Goal: Task Accomplishment & Management: Use online tool/utility

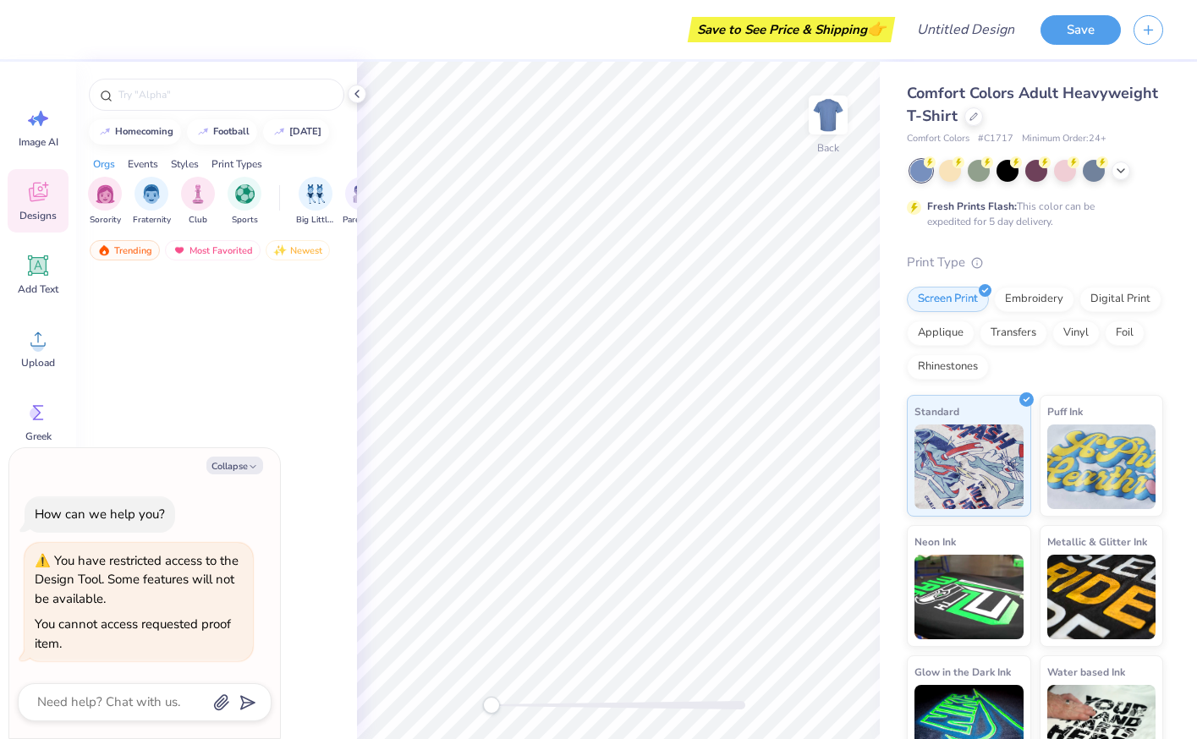
type textarea "x"
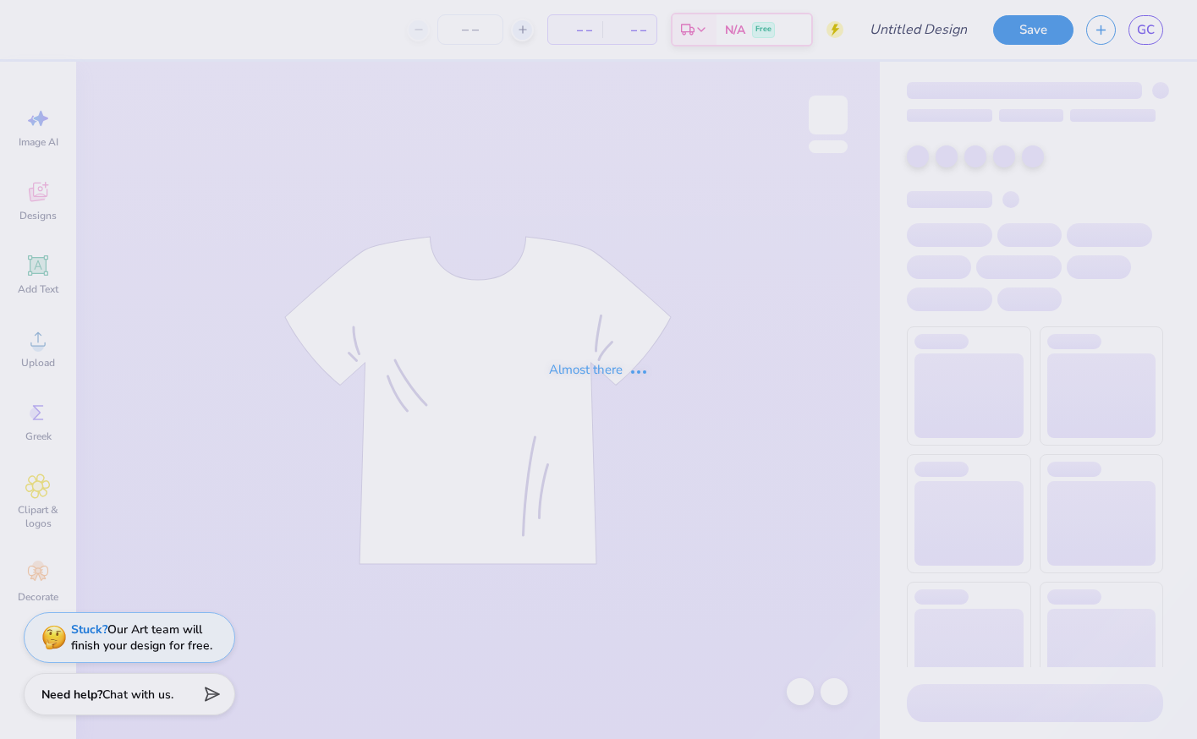
type input "KD Mom's Weekend 2025"
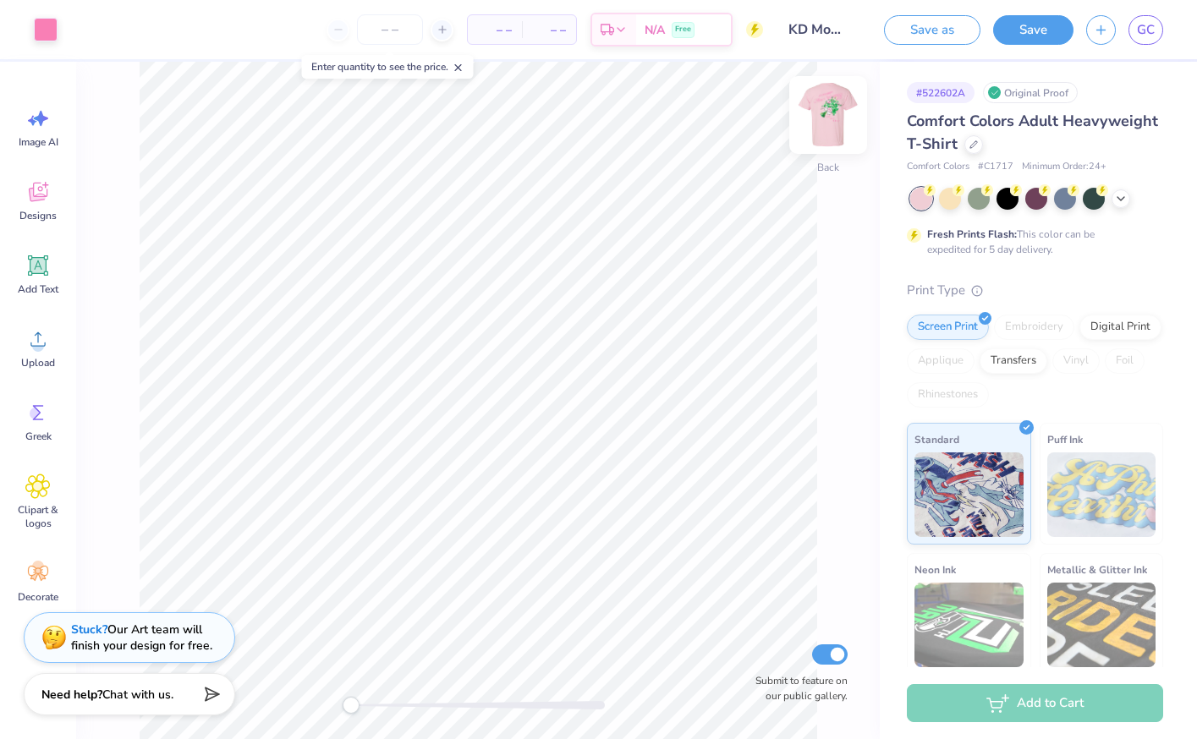
click at [836, 120] on img at bounding box center [828, 115] width 68 height 68
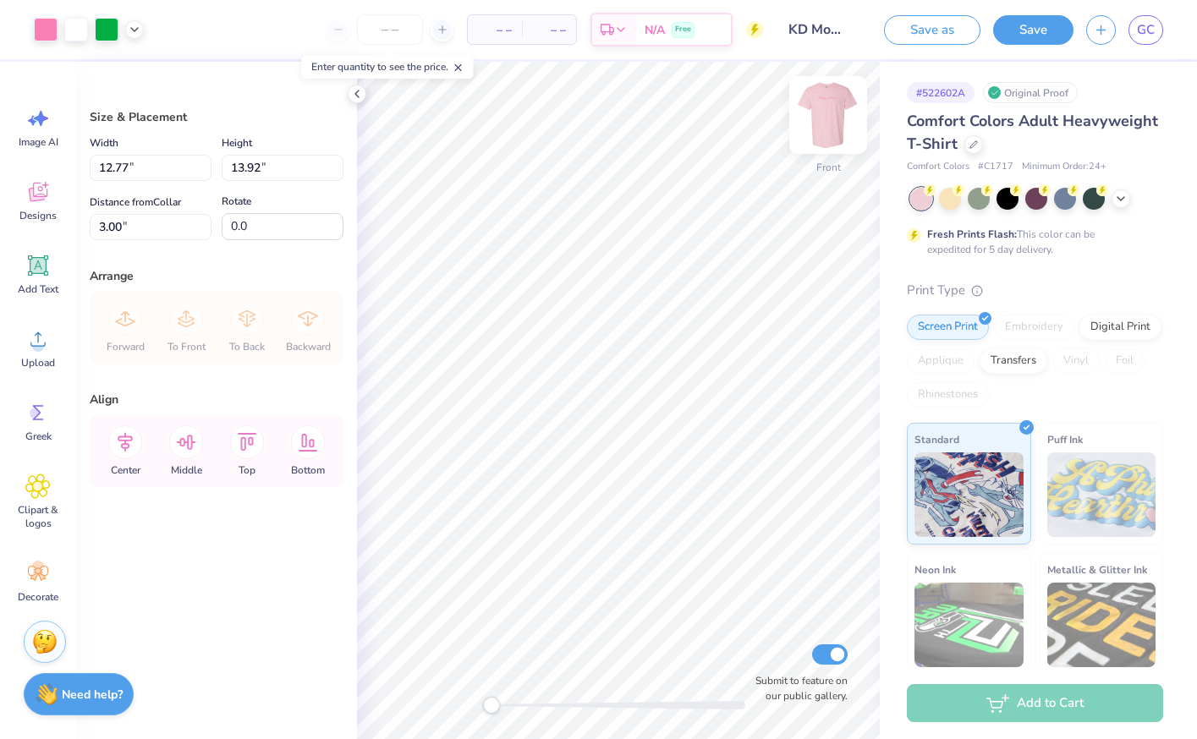
type input "4.46"
type input "13.28"
type input "14.48"
type input "4.41"
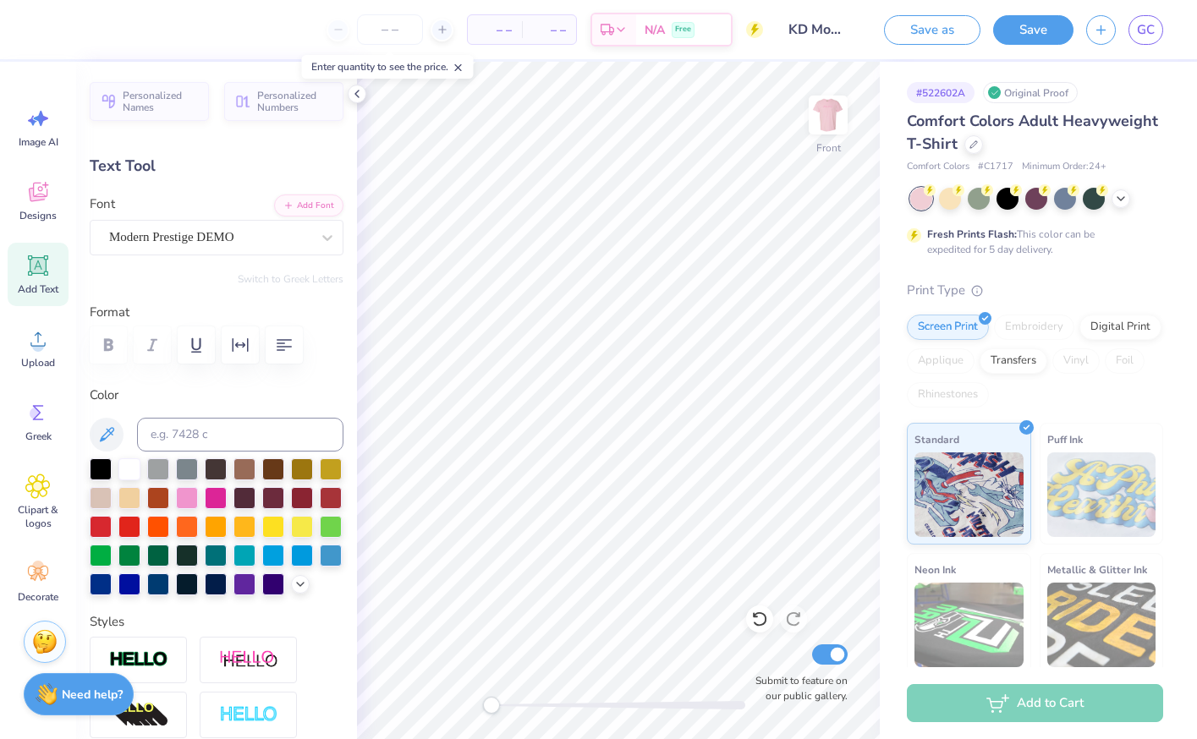
type input "13.28"
type input "4.88"
type input "5.69"
type input "0.0"
type input "4.94"
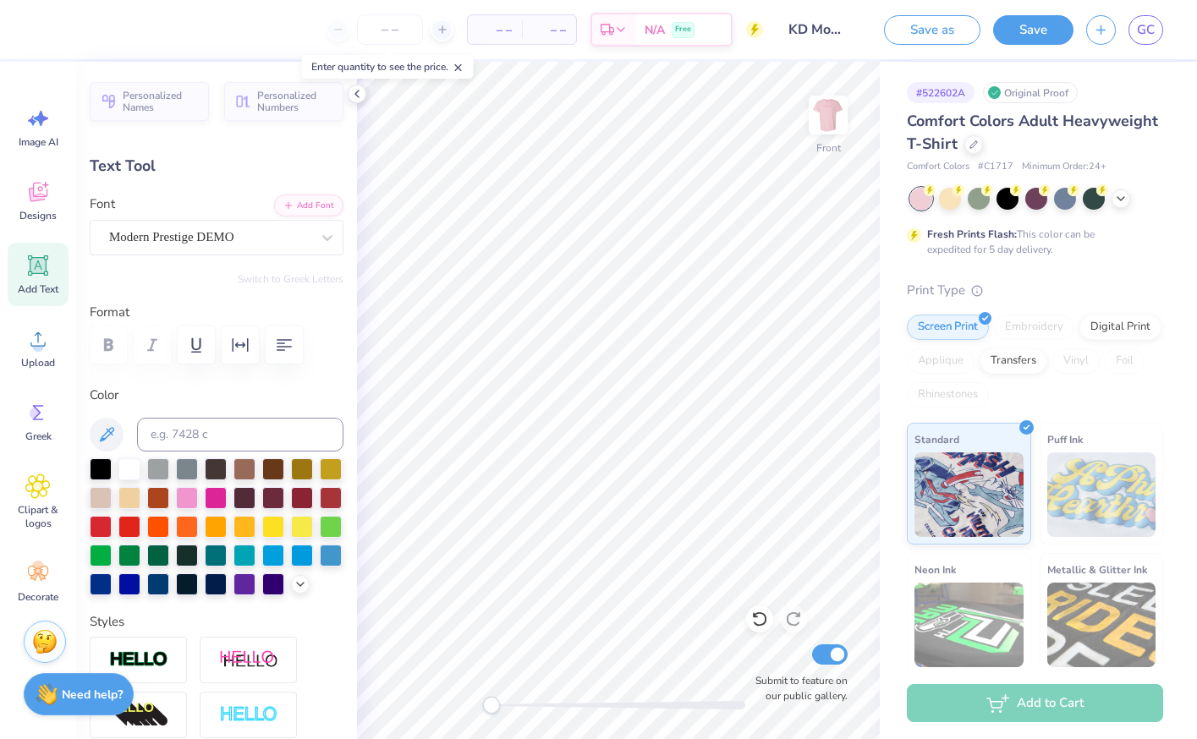
type input "0.0"
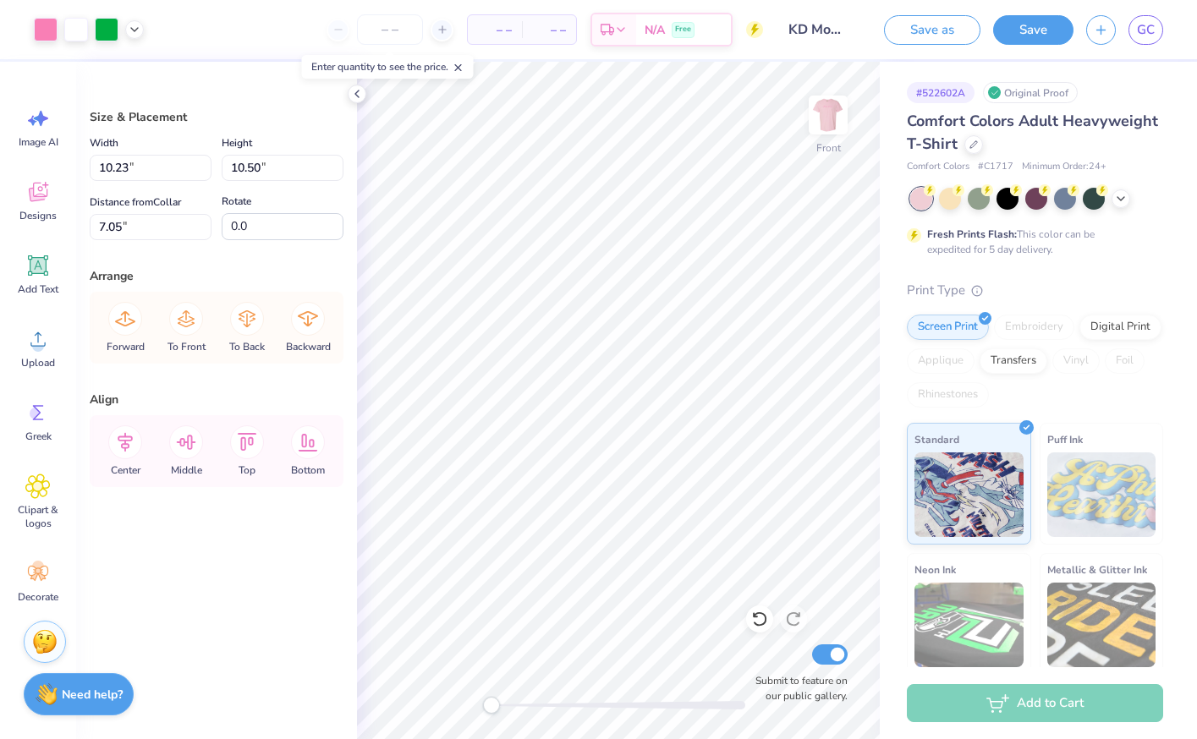
type input "6.94"
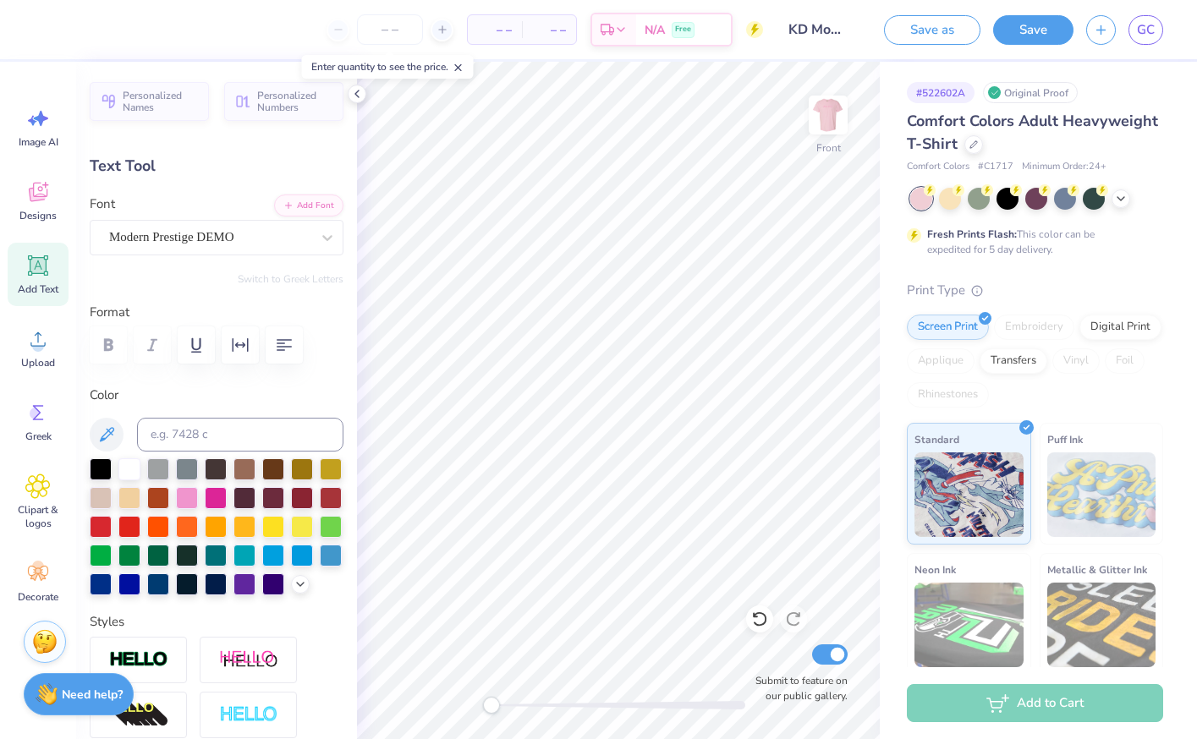
type input "0.0"
type input "2.61"
type input "1.03"
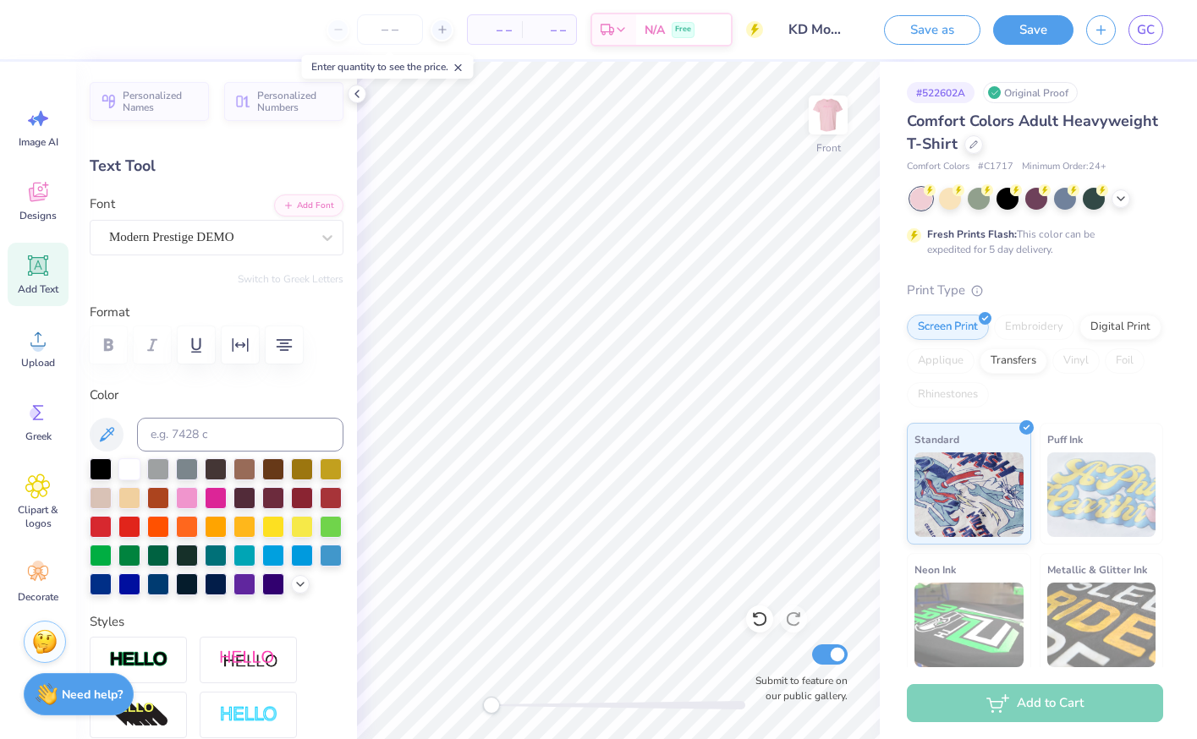
type input "15.95"
type input "0.0"
type input "2.05"
type input "0.47"
type input "17.44"
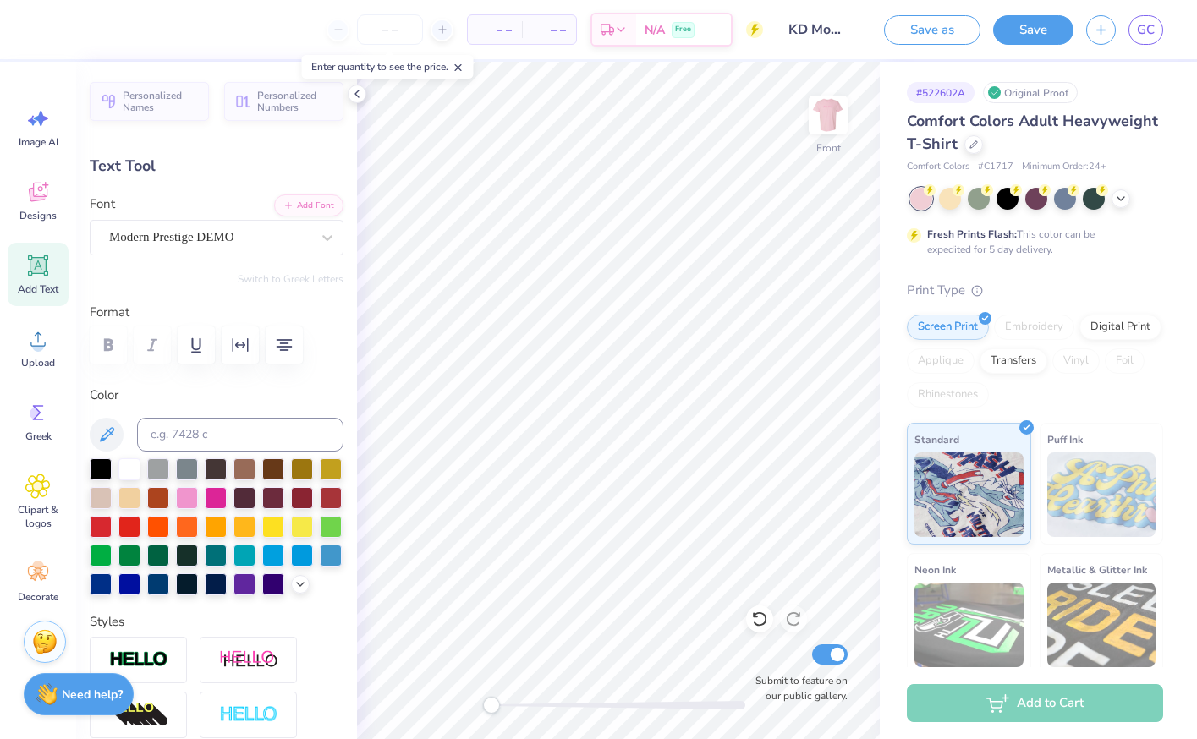
type input "0.0"
type input "3.67"
type input "0.89"
type input "18.37"
type input "0.0"
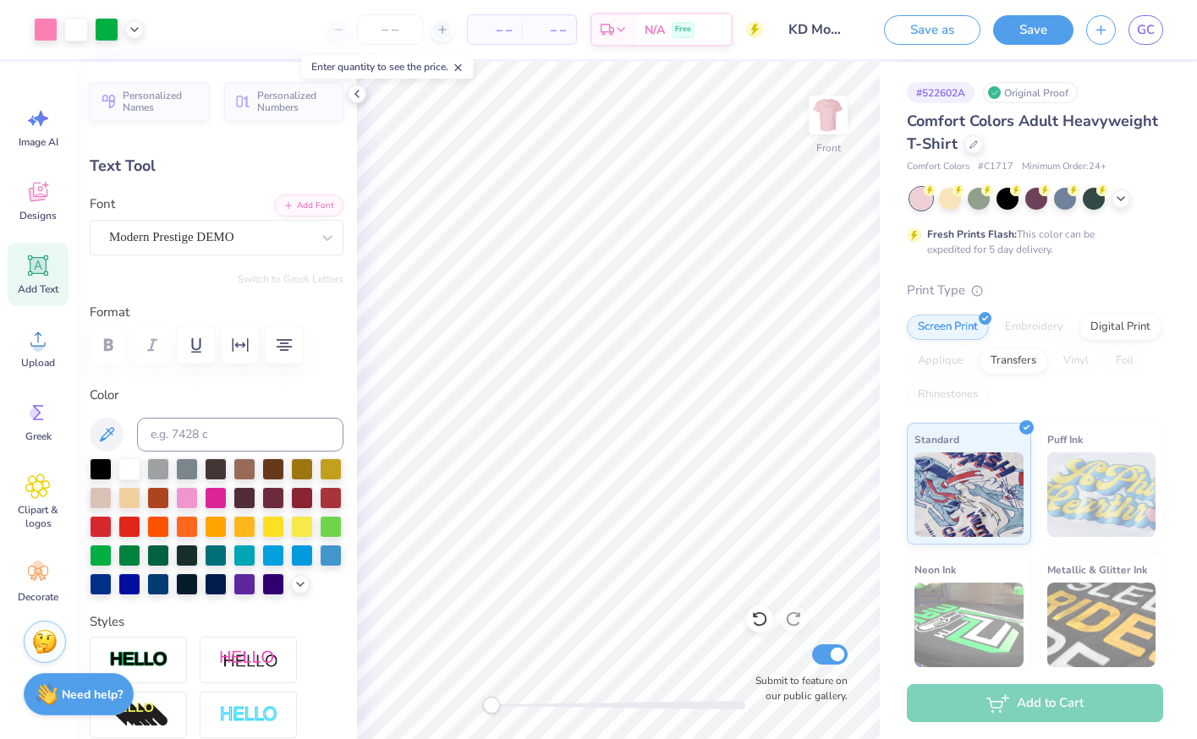
type input "18.69"
type input "0.0"
type input "2.05"
type input "0.47"
type input "17.68"
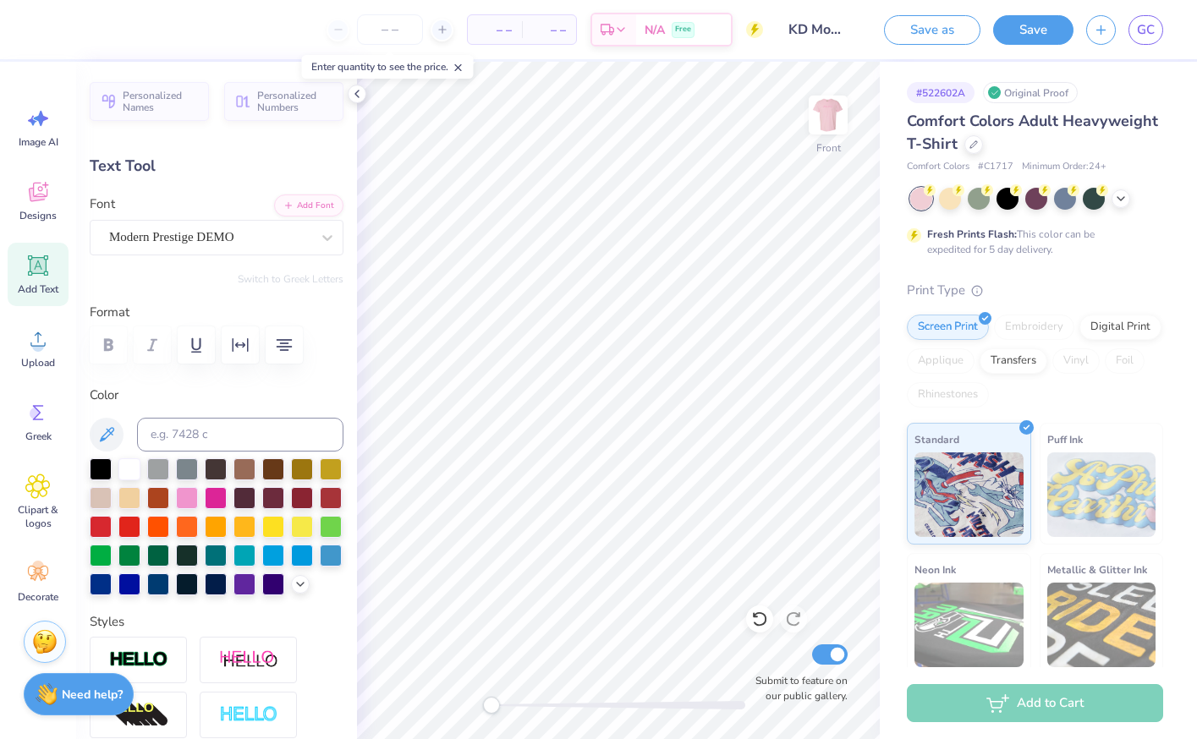
type input "0.0"
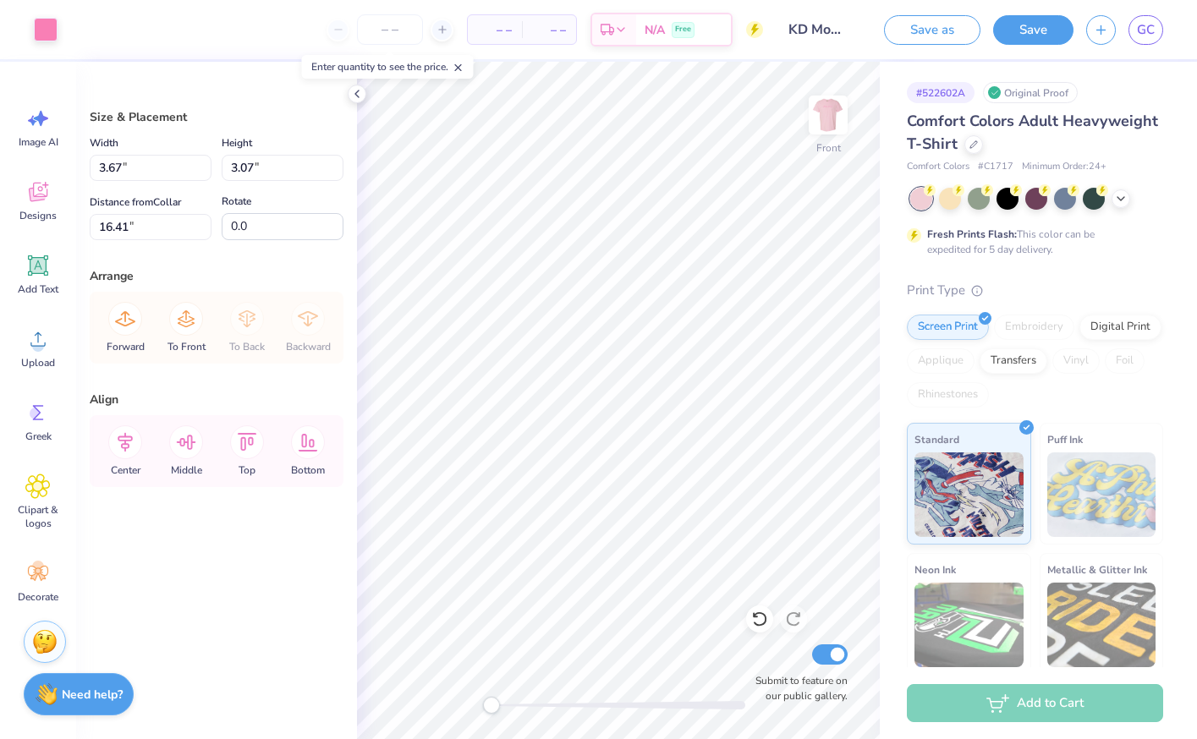
type input "4.70"
type input "16.46"
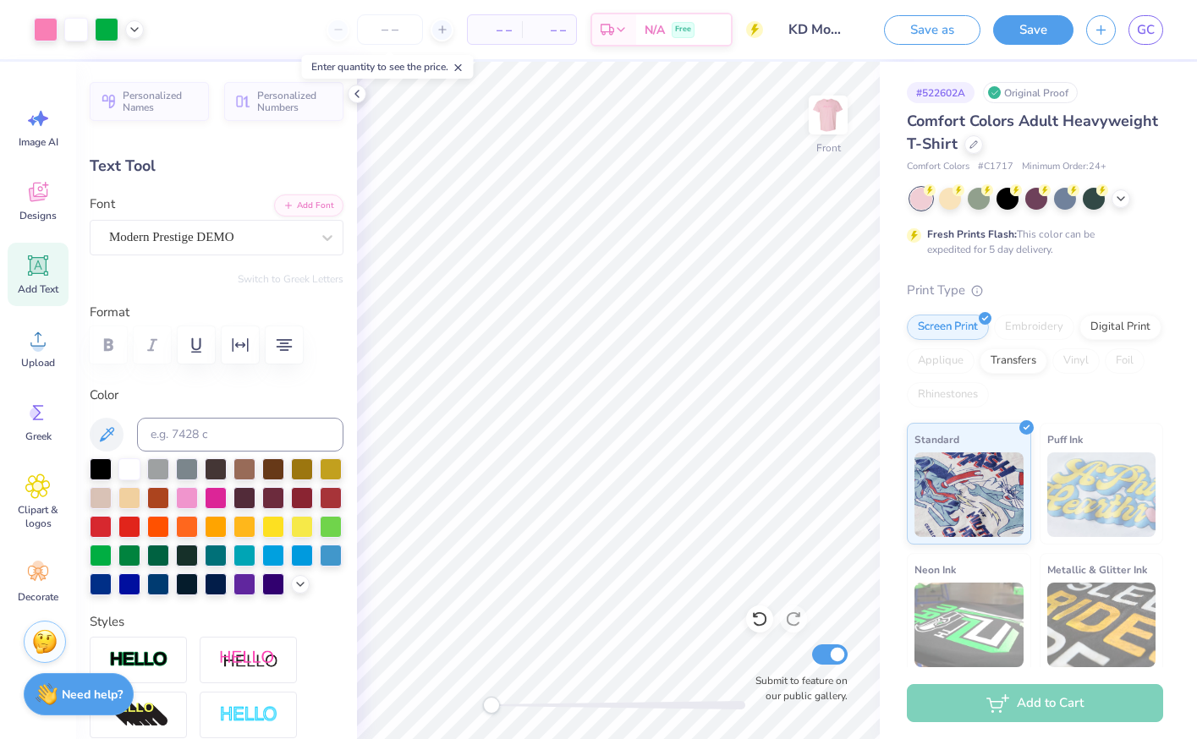
type input "0.0"
type input "3.67"
type input "0.89"
type input "18.65"
type input "0.0"
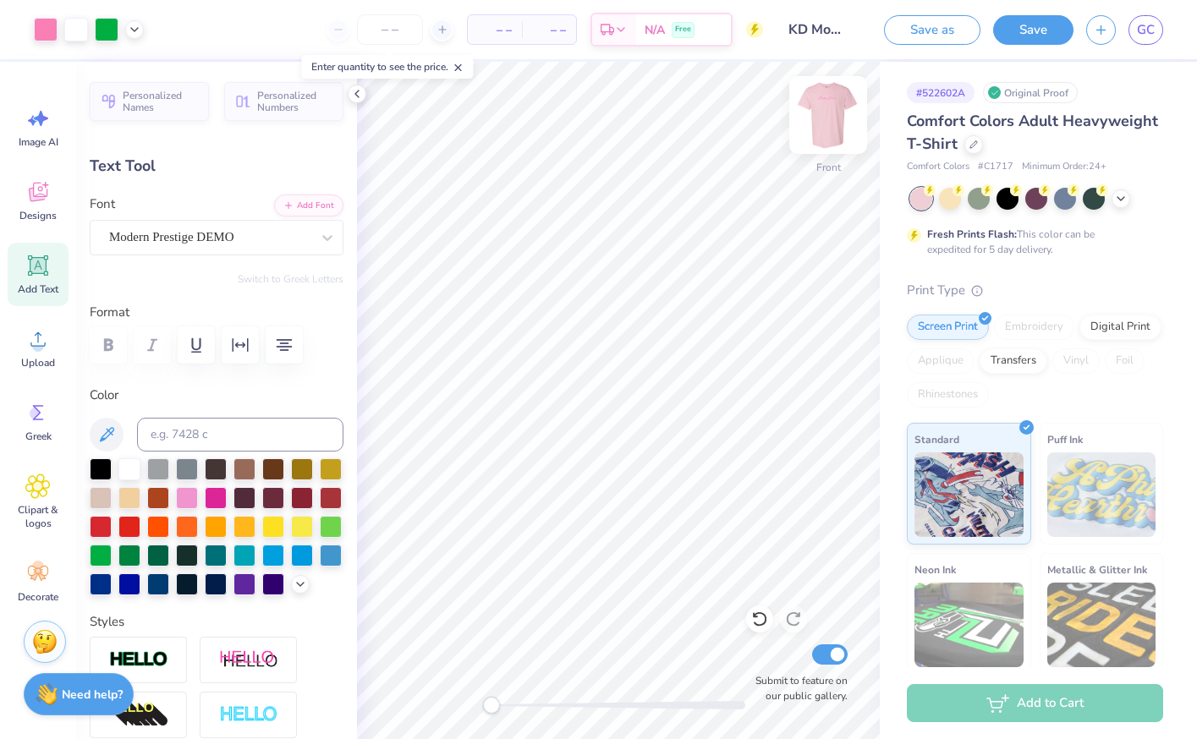
click at [822, 114] on img at bounding box center [828, 115] width 68 height 68
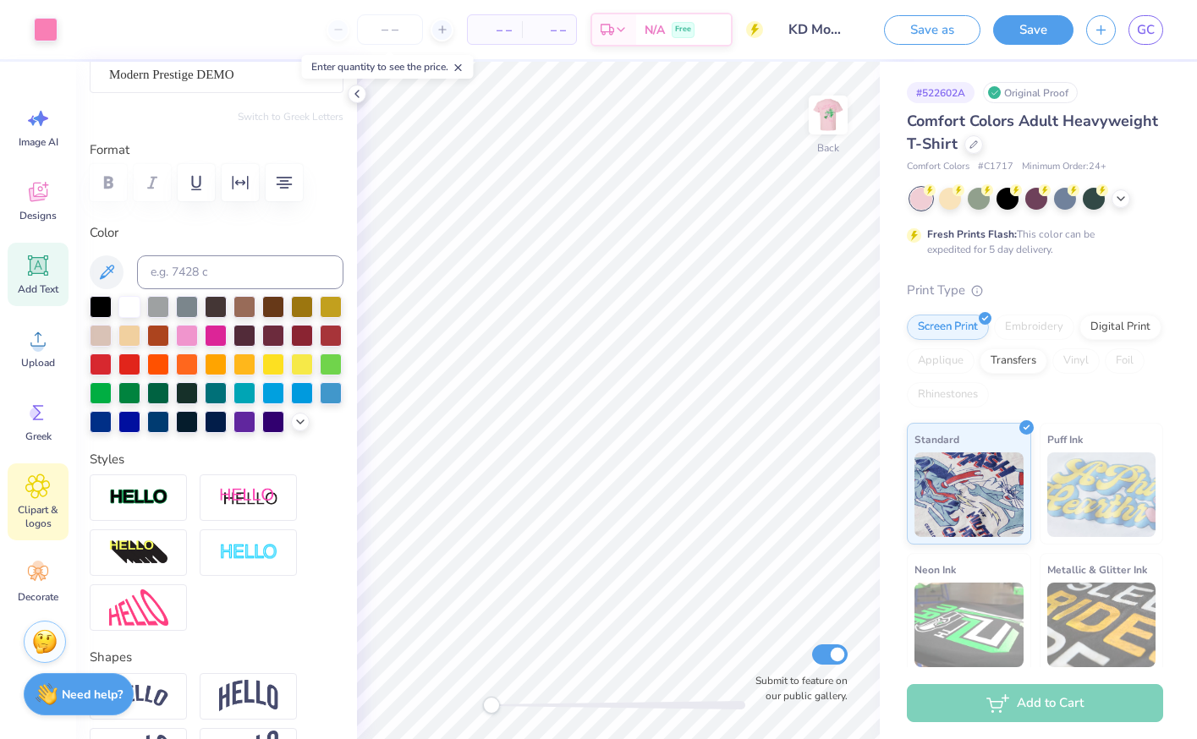
scroll to position [2, 0]
click at [32, 590] on span "Decorate" at bounding box center [38, 596] width 41 height 14
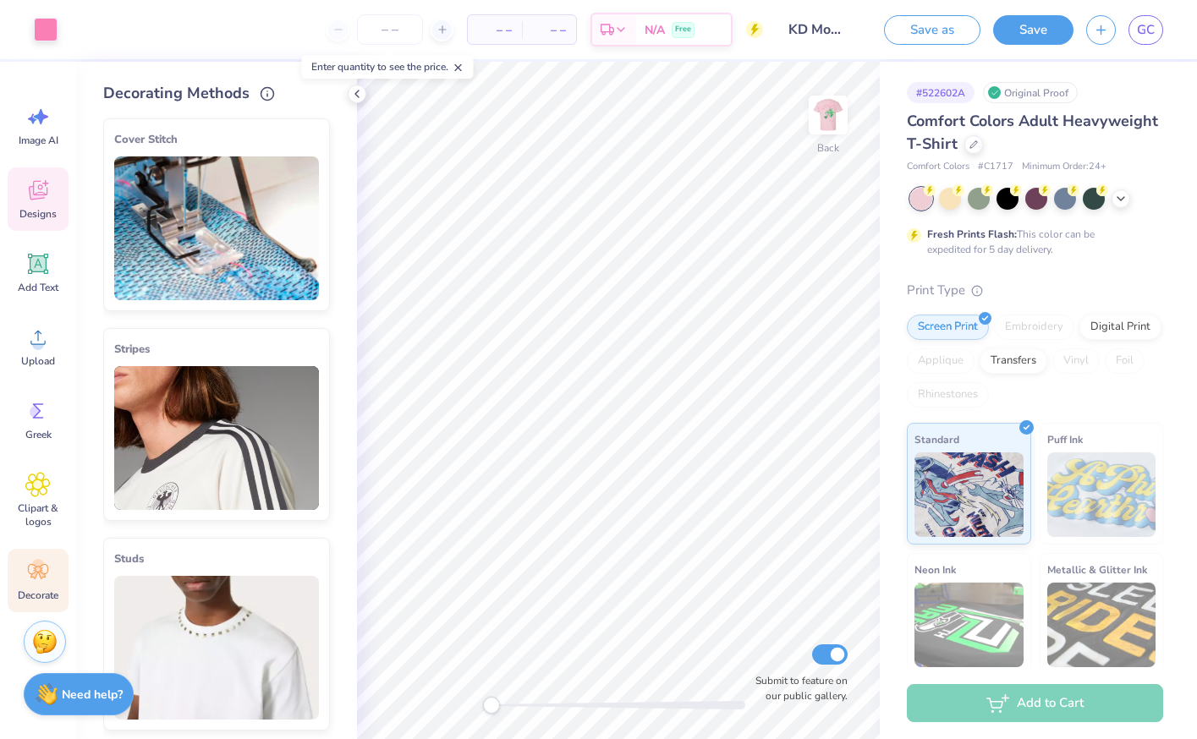
click at [25, 198] on div "Designs" at bounding box center [38, 199] width 61 height 63
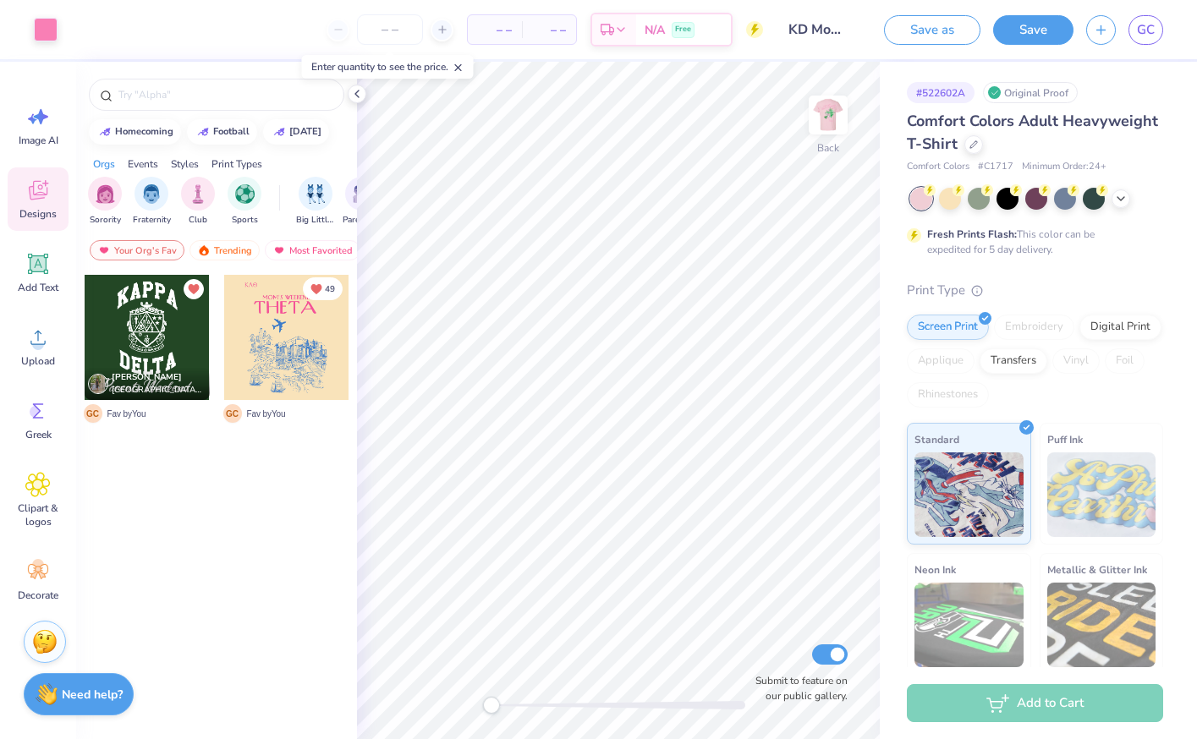
click at [313, 286] on icon "Unlike" at bounding box center [316, 288] width 10 height 9
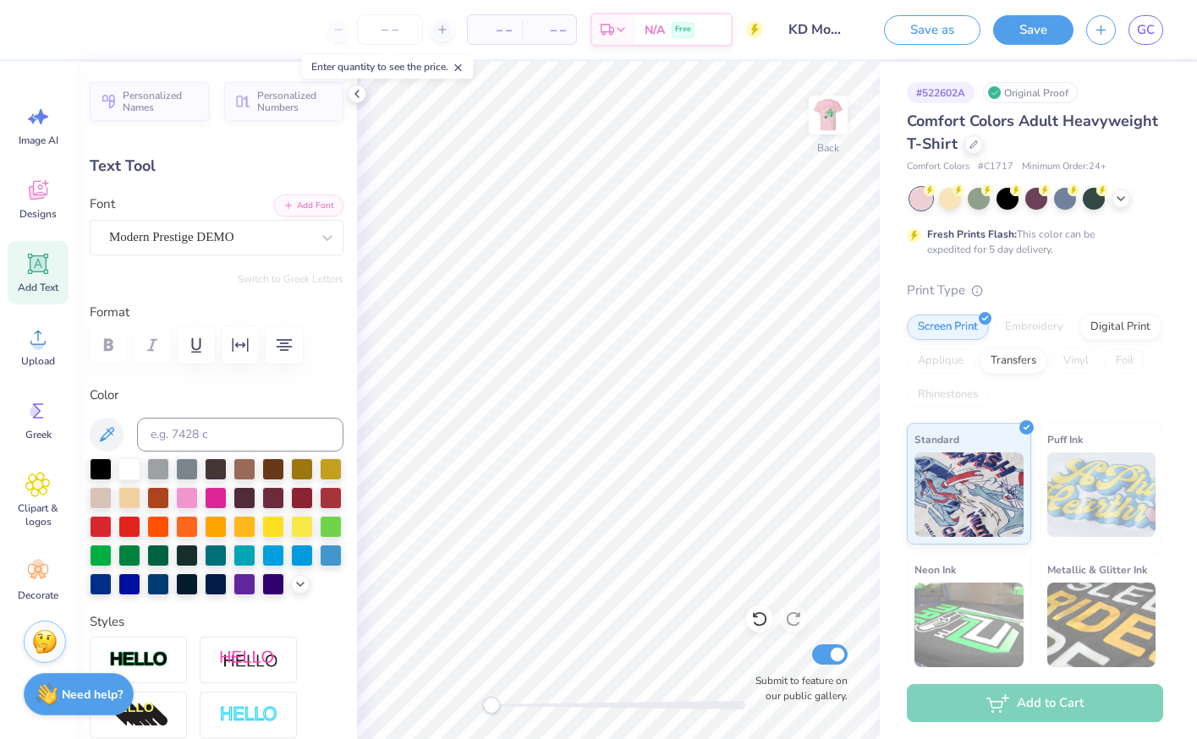
scroll to position [0, 0]
type textarea "Mom's Weekend"
type textarea "K"
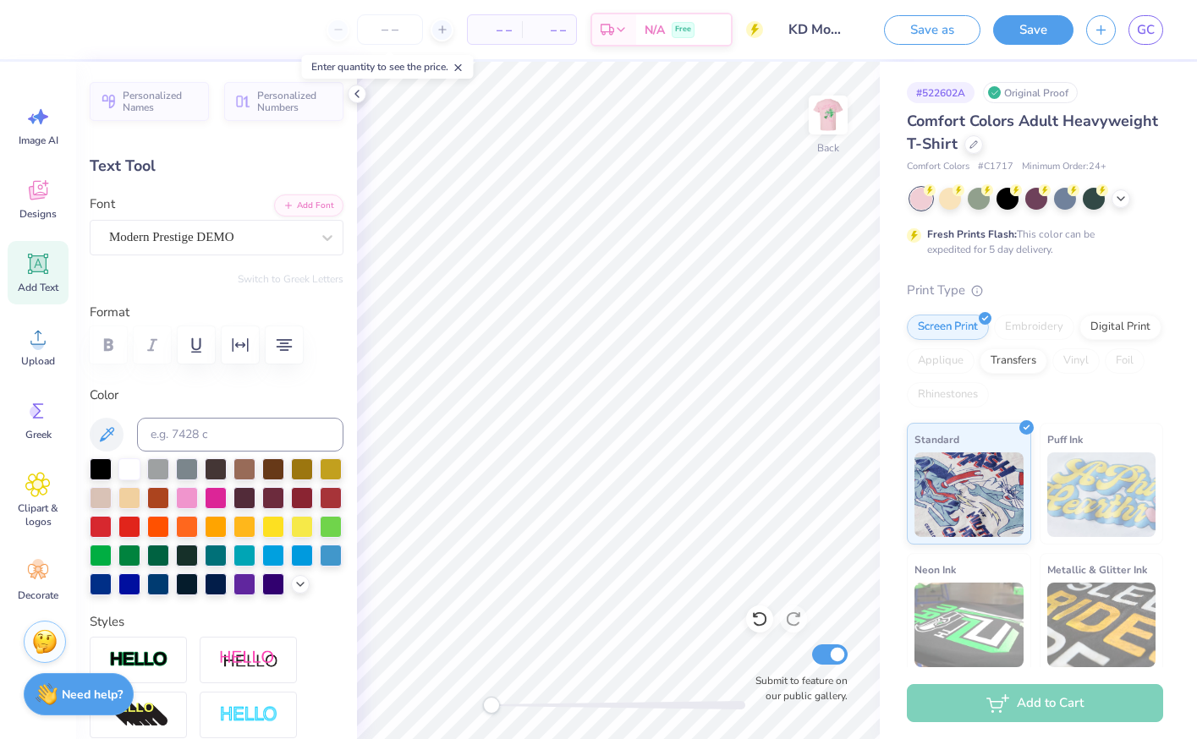
type textarea "kappa delta"
type input "0.0"
type input "6.65"
type input "0.69"
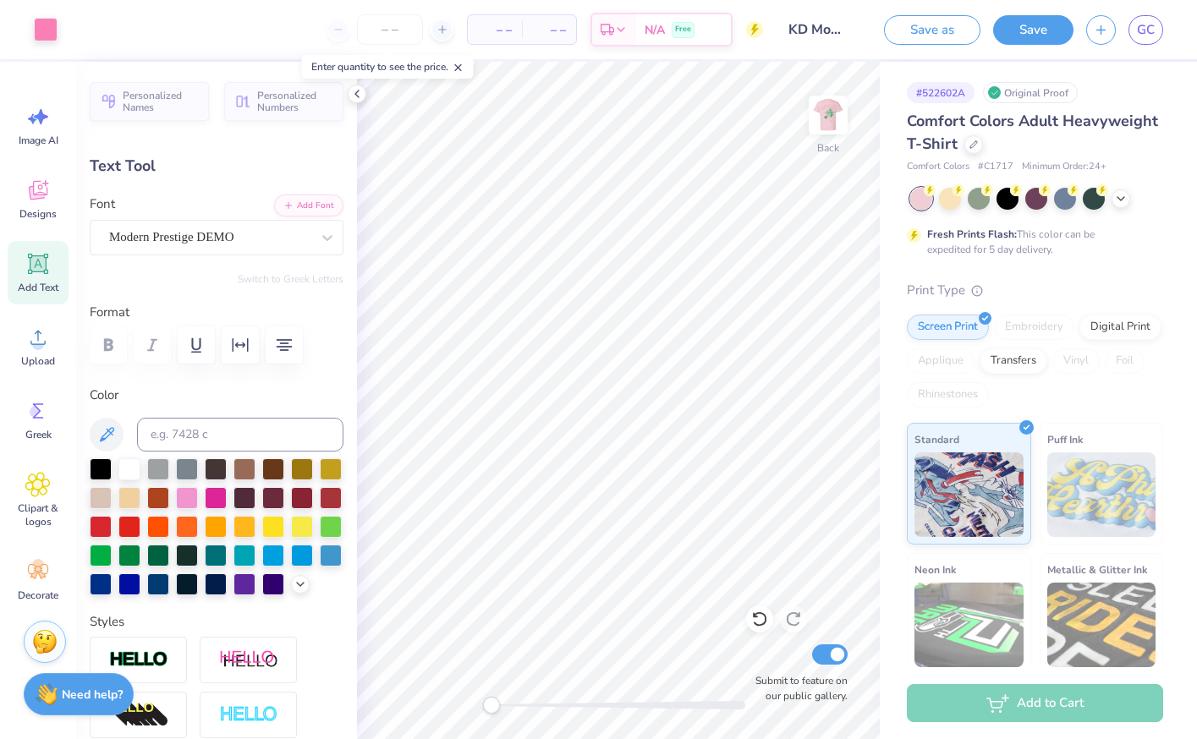
type input "3.37"
type input "0.1"
type input "5.56"
type input "0.58"
type input "3.48"
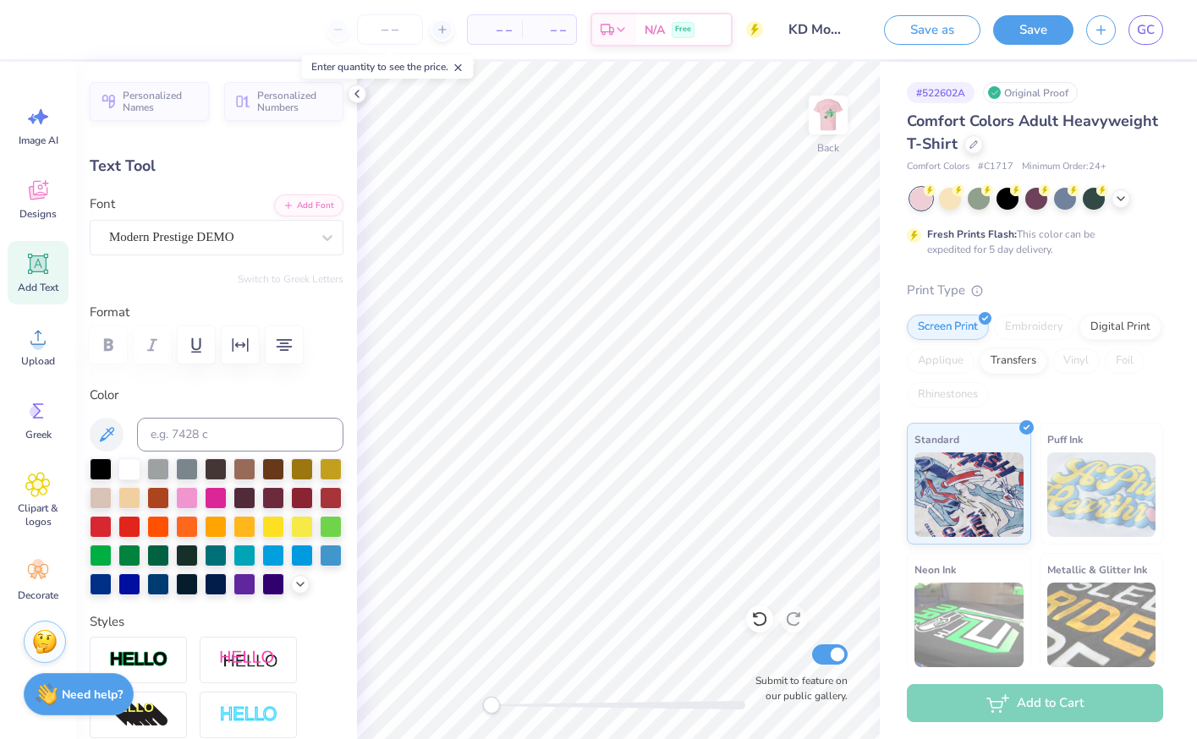
type input "0.0"
type input "10.02"
type input "1.48"
type input "5.15"
type input "0.0"
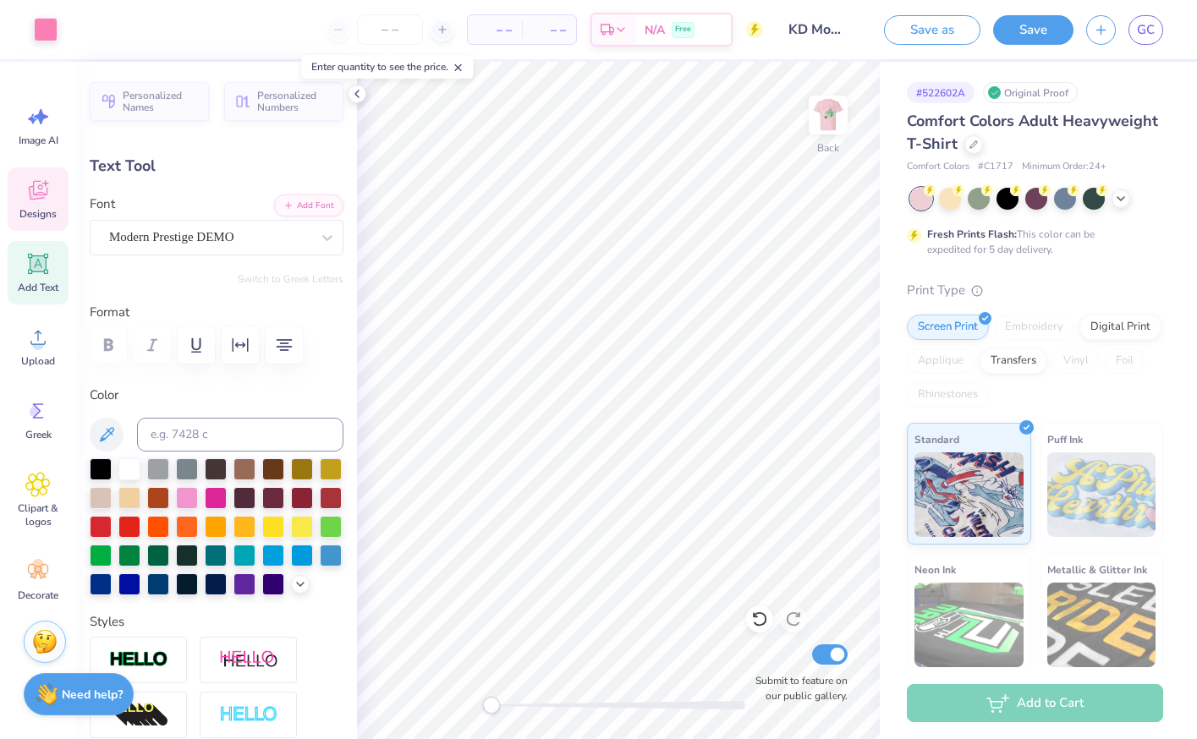
click at [43, 195] on icon at bounding box center [38, 190] width 19 height 19
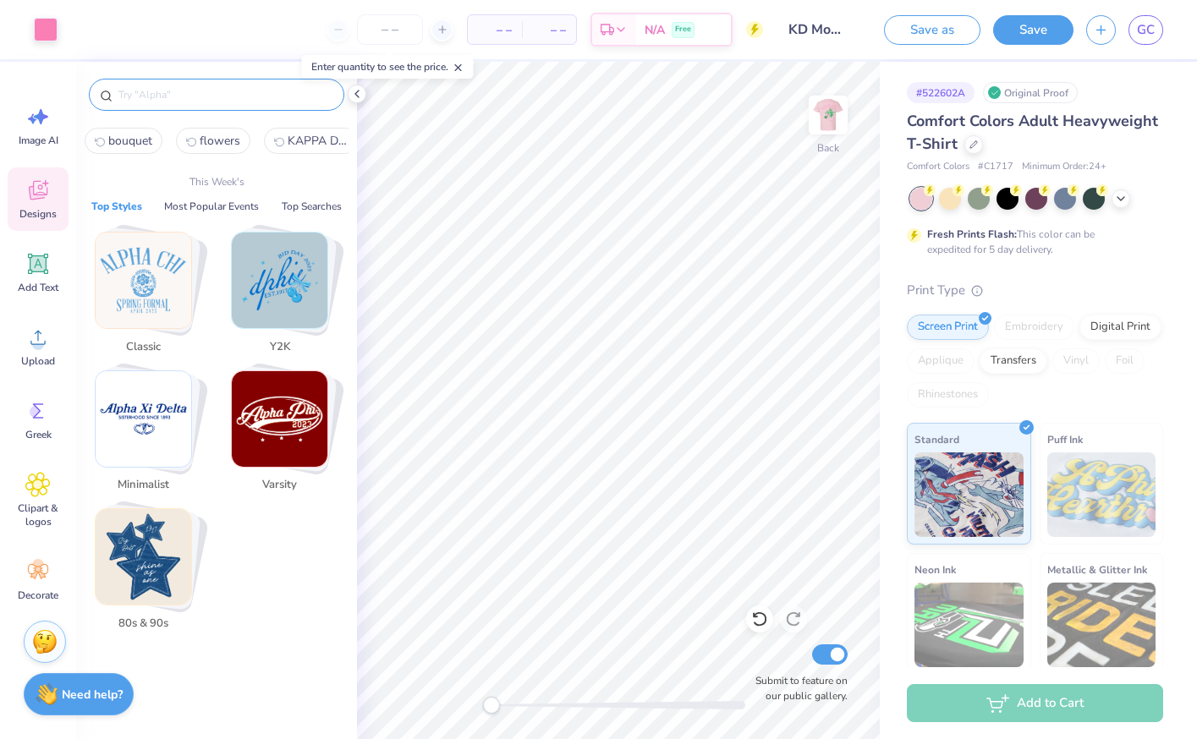
click at [179, 95] on input "text" at bounding box center [225, 94] width 217 height 17
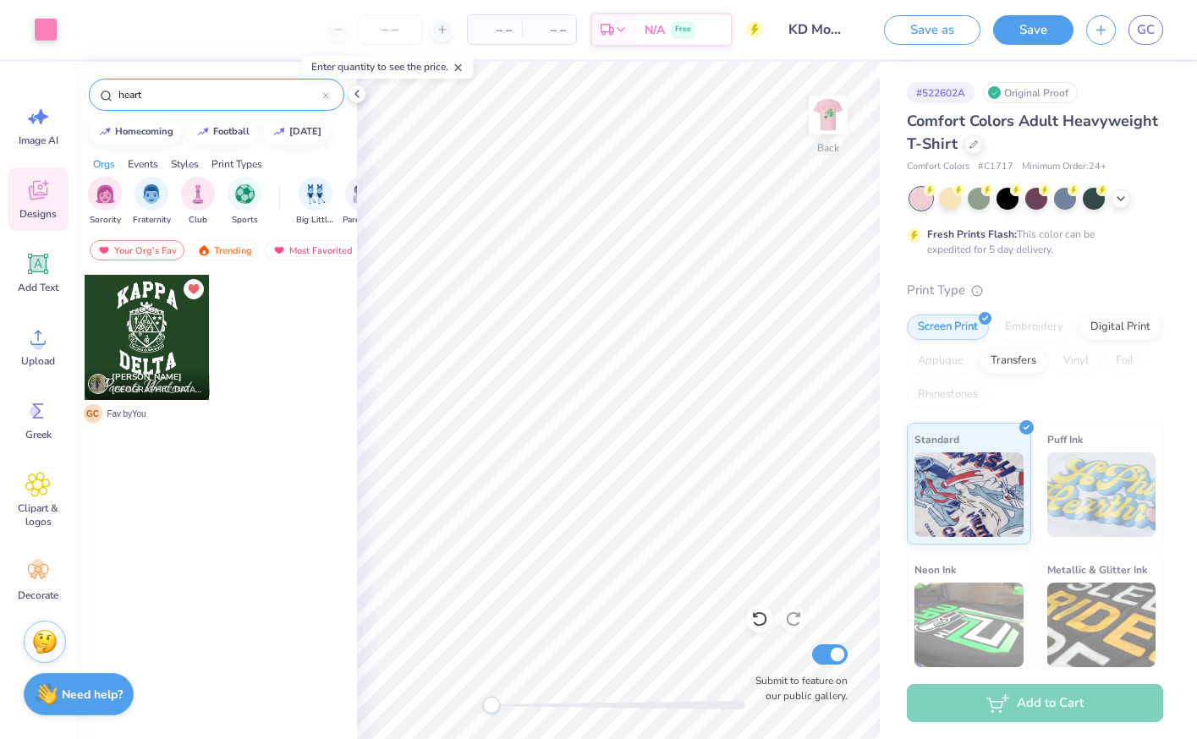
type input "heart"
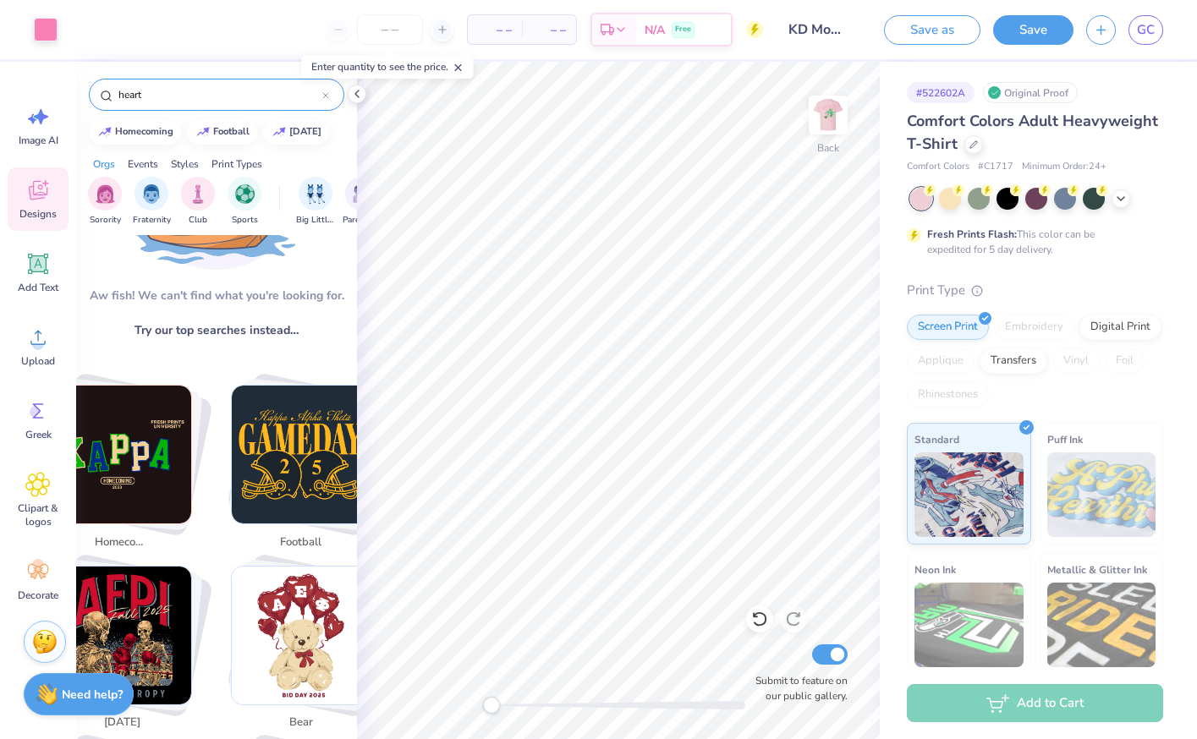
scroll to position [0, 0]
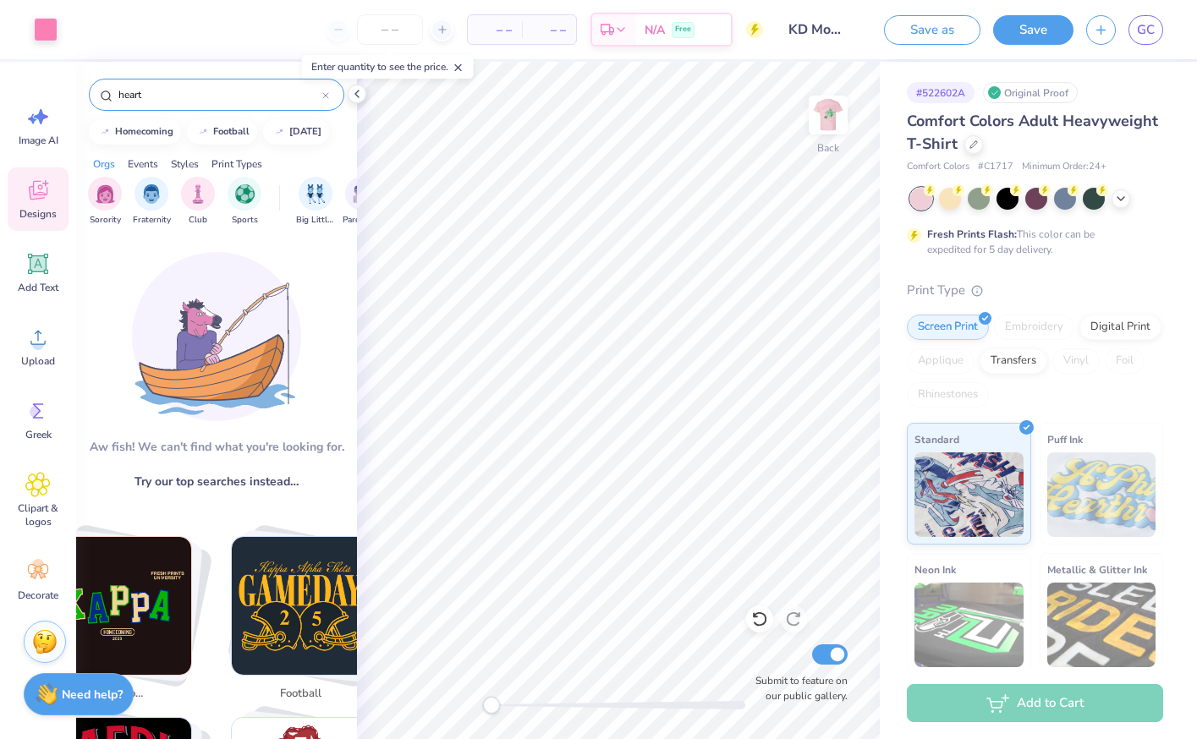
click at [122, 275] on div "Aw fish! We can't find what you're looking for. Try our top searches instead… h…" at bounding box center [216, 494] width 281 height 518
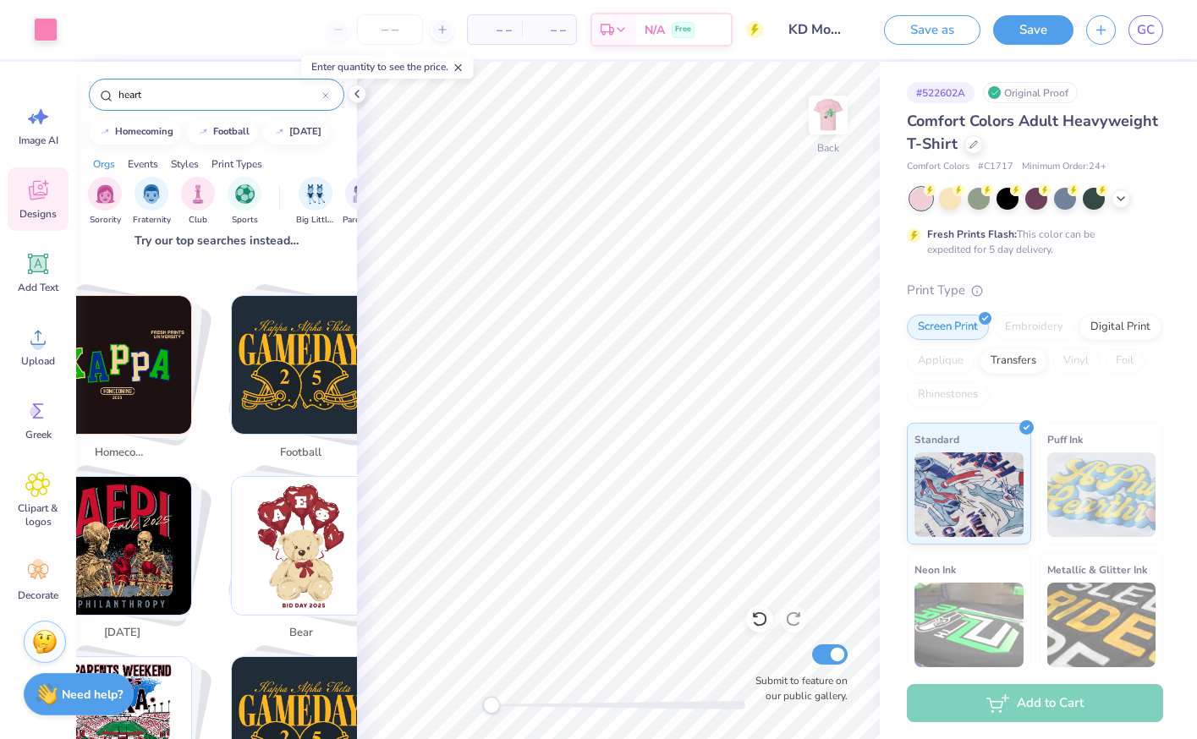
click at [180, 99] on input "heart" at bounding box center [220, 94] width 206 height 17
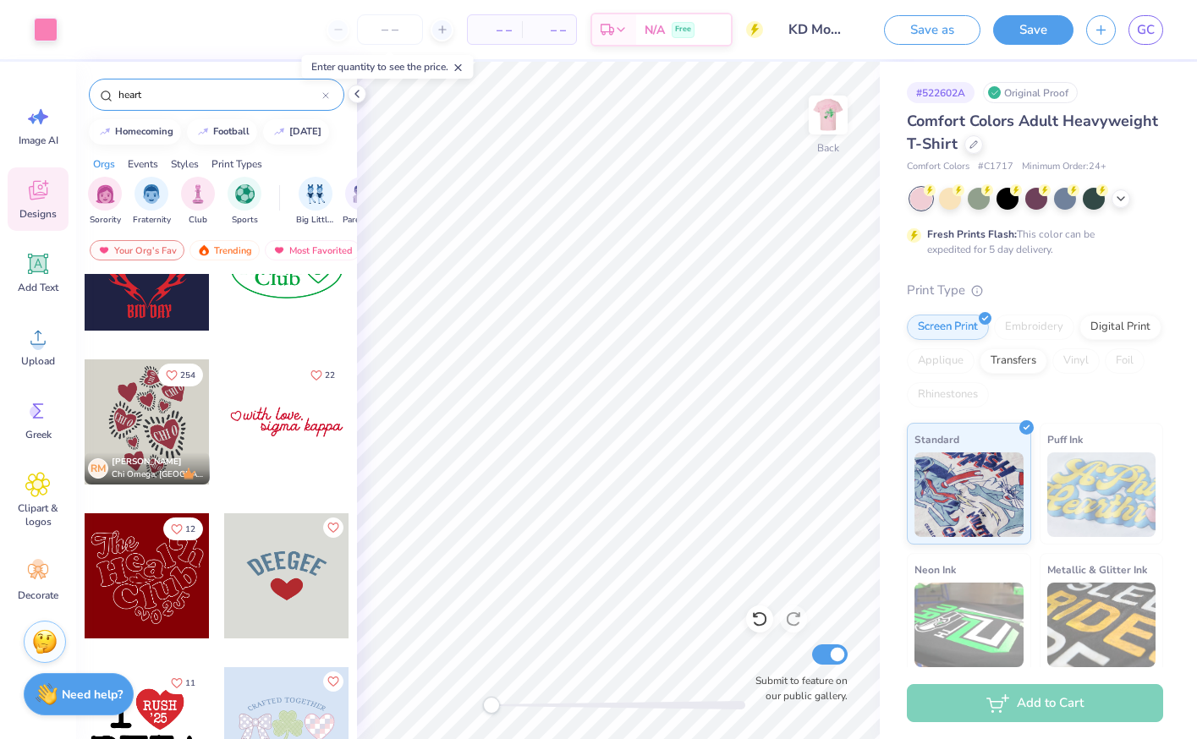
scroll to position [694, 0]
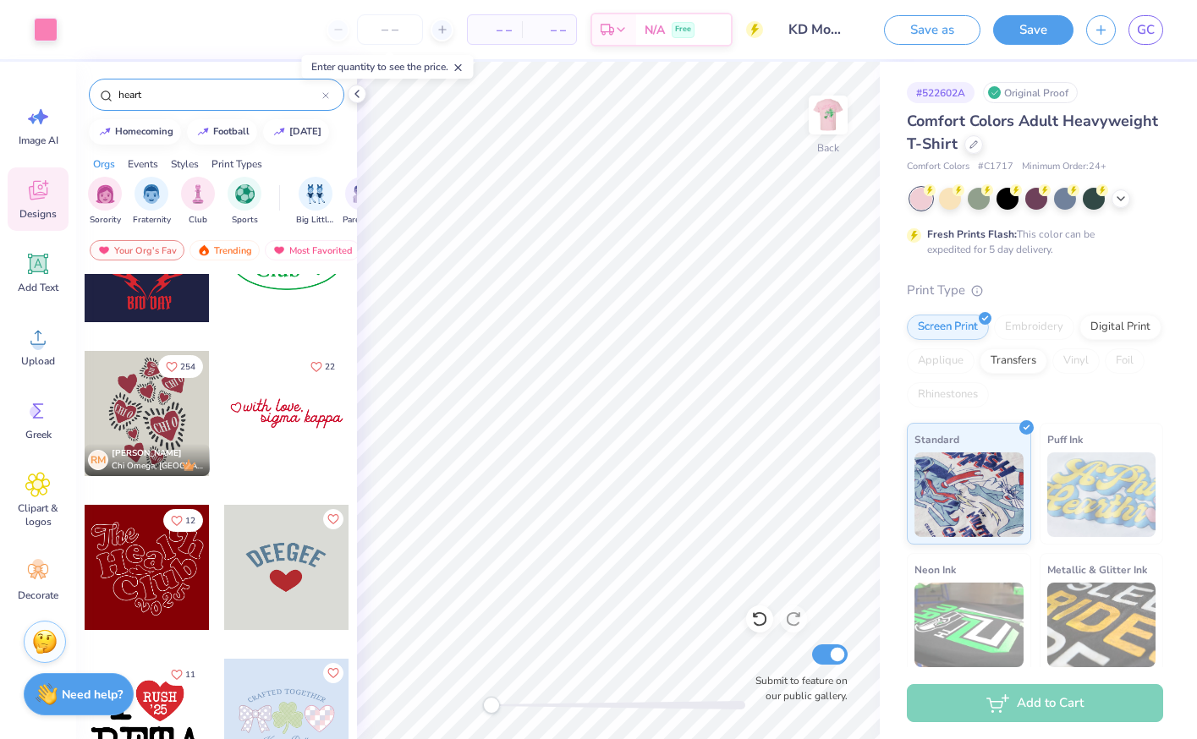
click at [292, 560] on div at bounding box center [285, 567] width 125 height 125
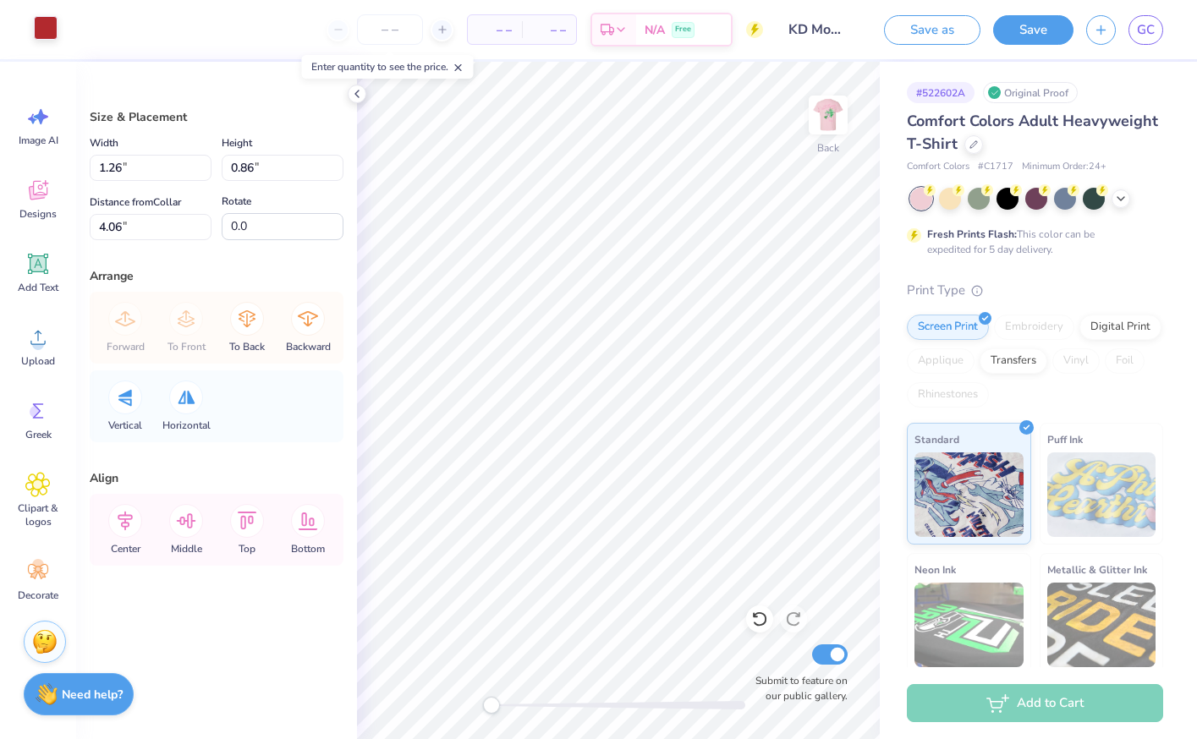
click at [52, 30] on div at bounding box center [46, 28] width 24 height 24
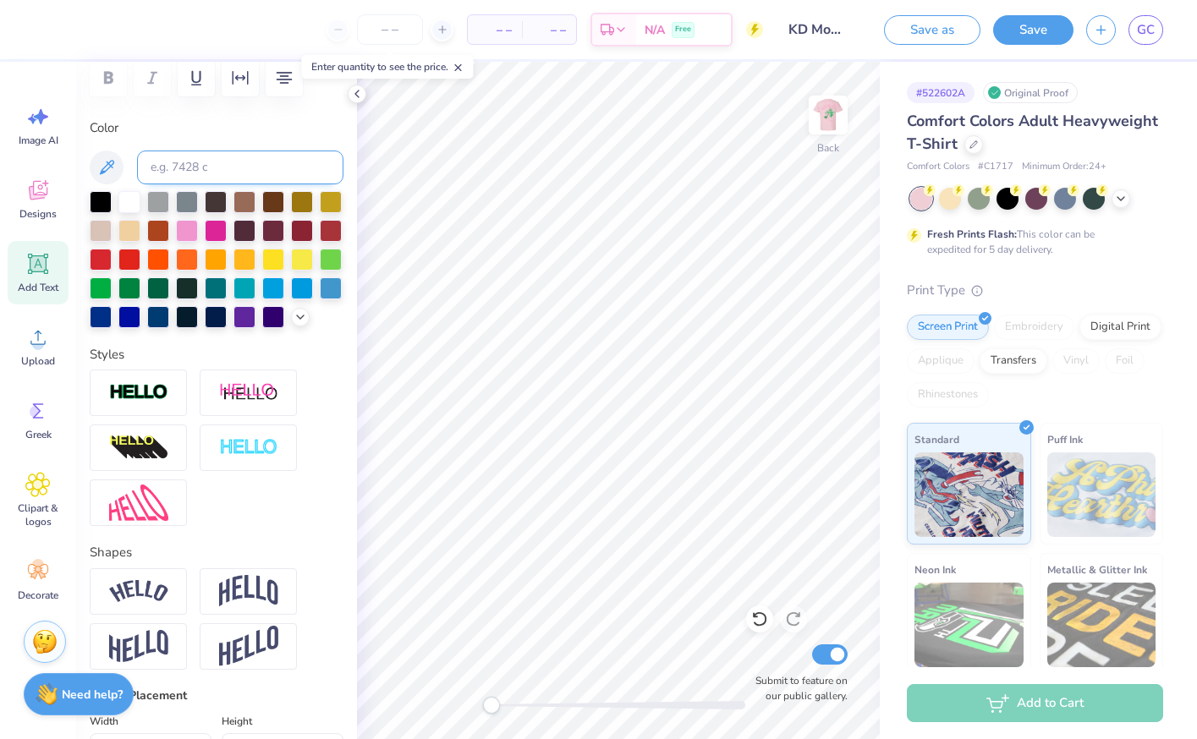
scroll to position [0, 0]
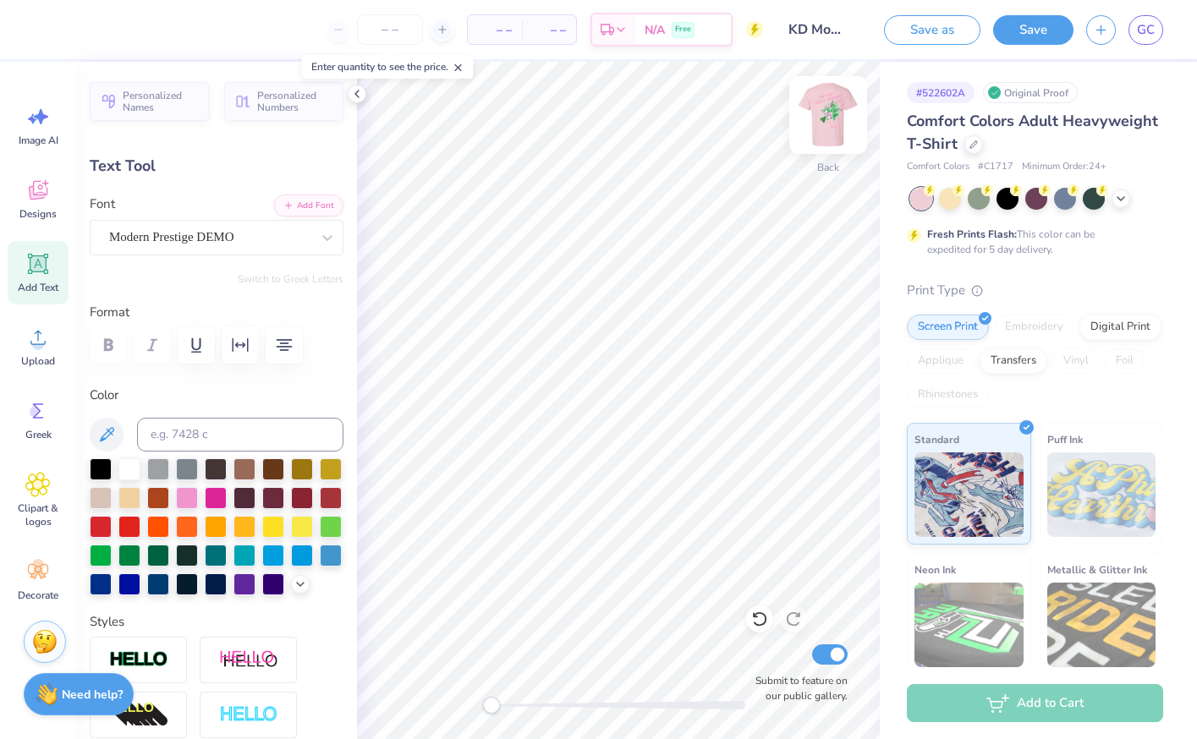
click at [821, 118] on img at bounding box center [828, 115] width 68 height 68
type input "5.65"
type input "0.59"
type input "5.39"
type input "2.51"
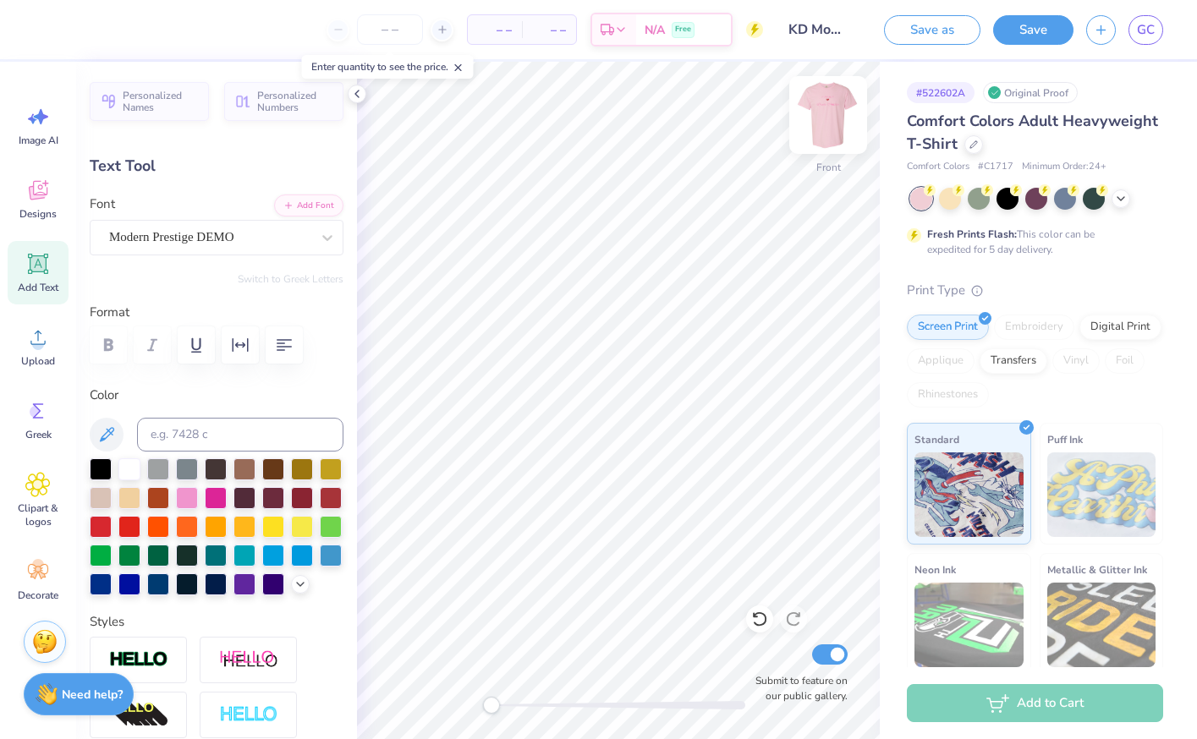
type input "2.01"
type input "6.37"
type input "-16.5"
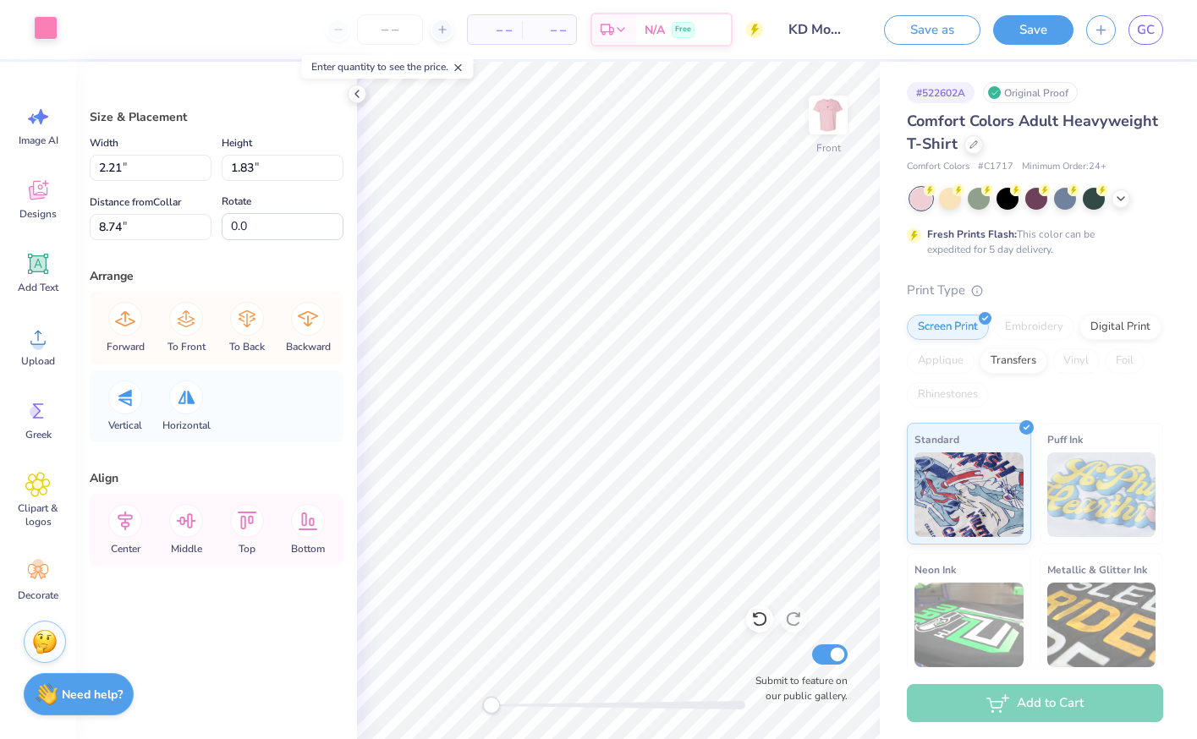
click at [41, 31] on div at bounding box center [46, 28] width 24 height 24
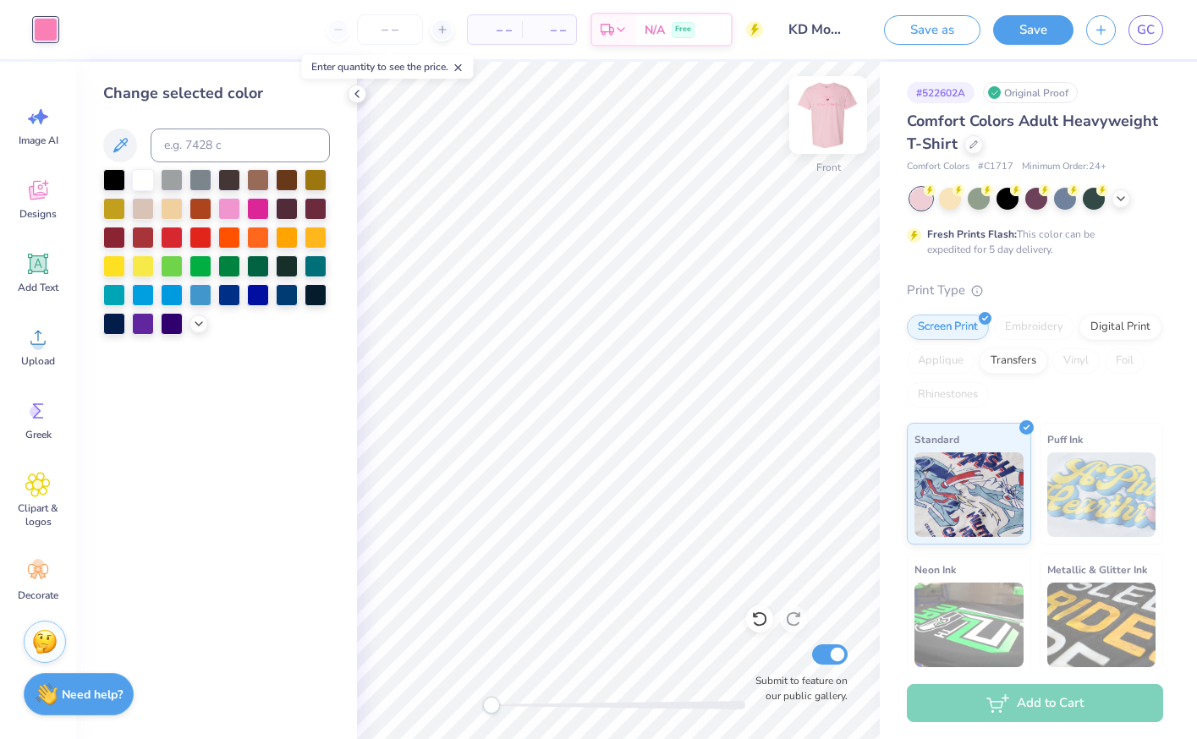
click at [825, 102] on img at bounding box center [828, 115] width 68 height 68
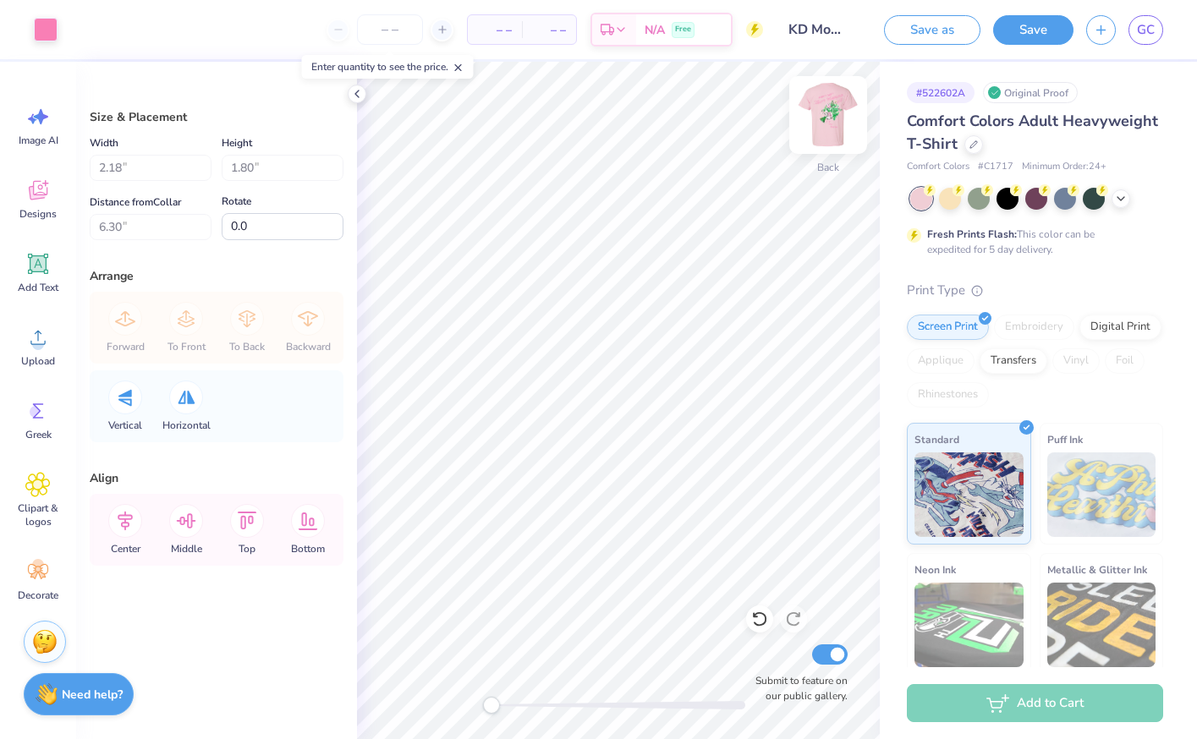
type input "1.26"
type input "0.86"
type input "4.06"
click at [48, 37] on div at bounding box center [46, 28] width 24 height 24
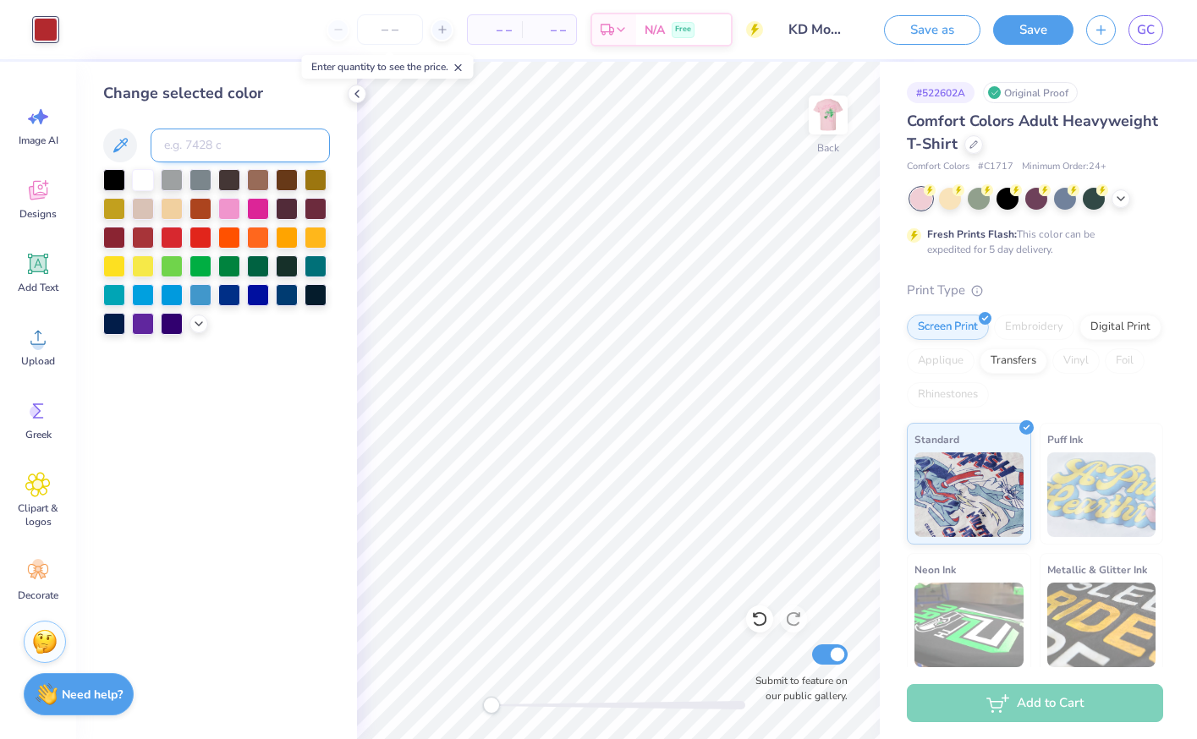
click at [182, 144] on input at bounding box center [240, 146] width 179 height 34
type input "211"
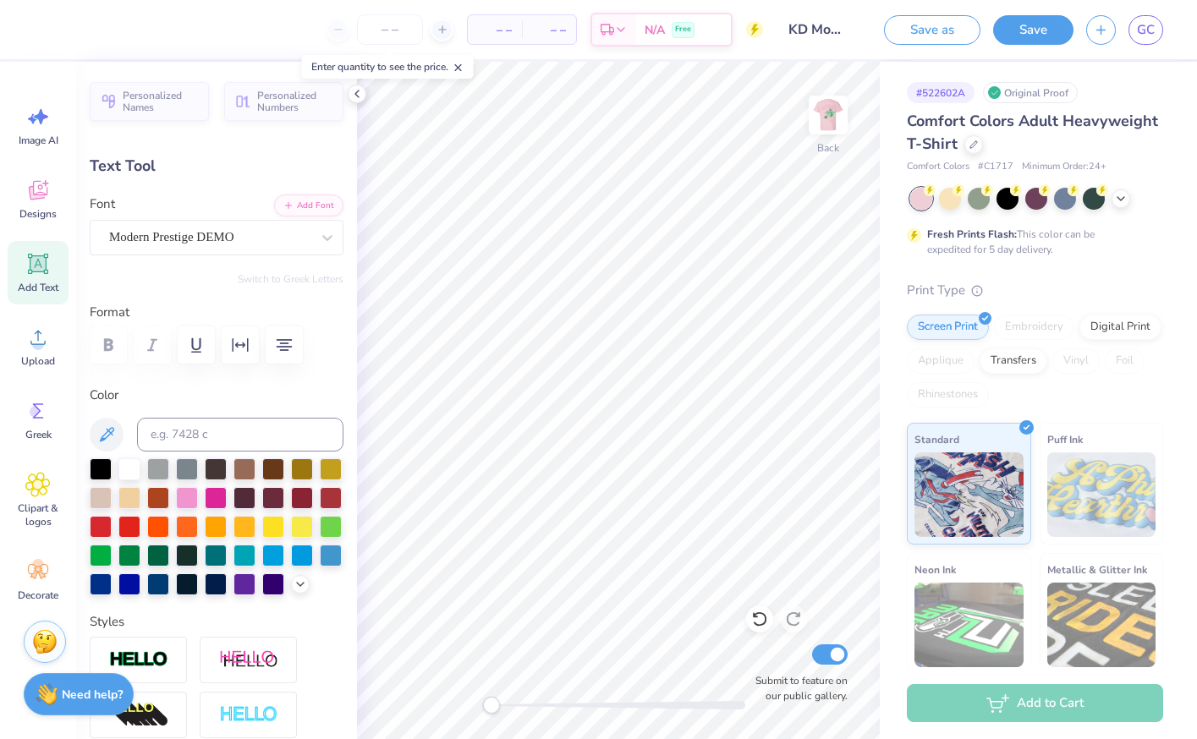
type input "0.0"
type input "5.56"
type input "0.58"
type input "3.00"
type input "0.1"
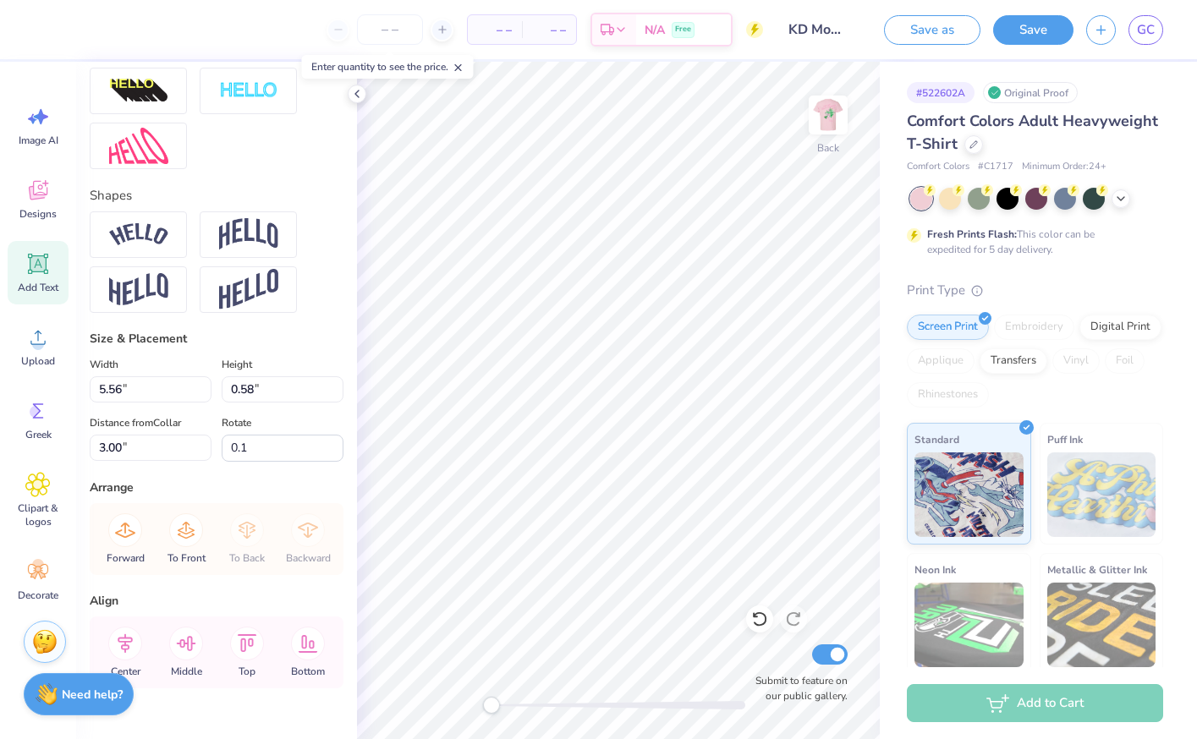
scroll to position [636, 0]
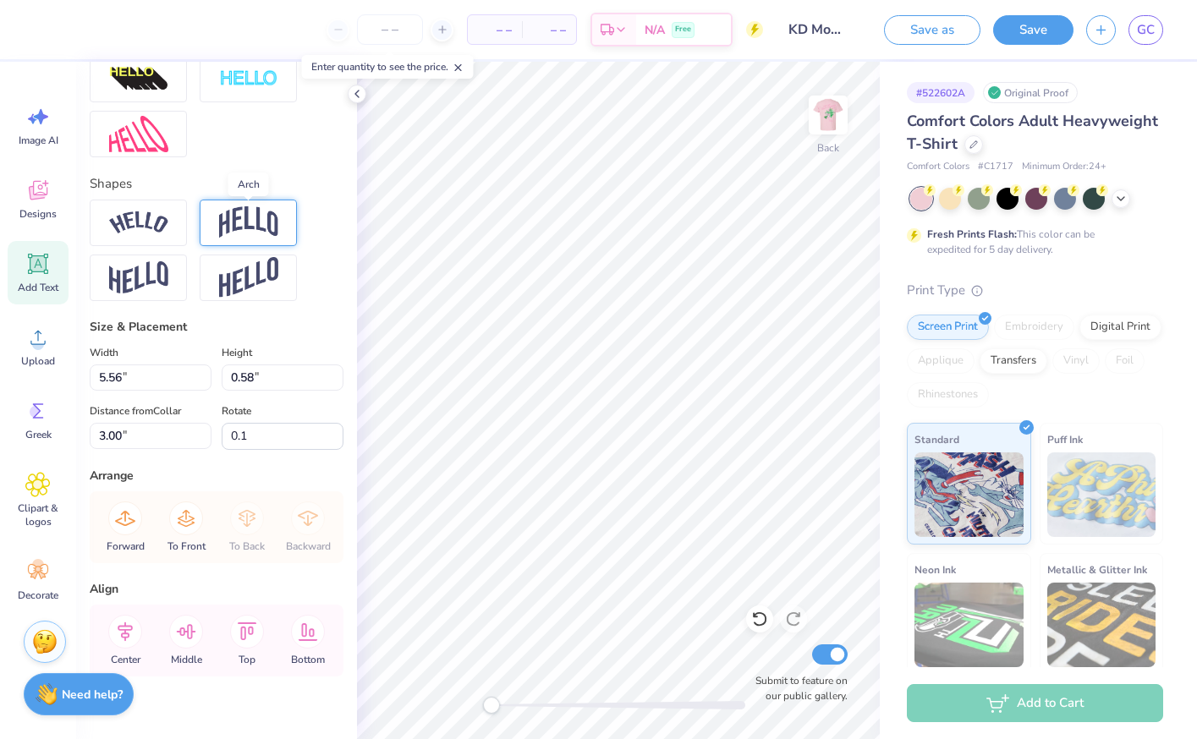
click at [256, 225] on img at bounding box center [248, 222] width 59 height 32
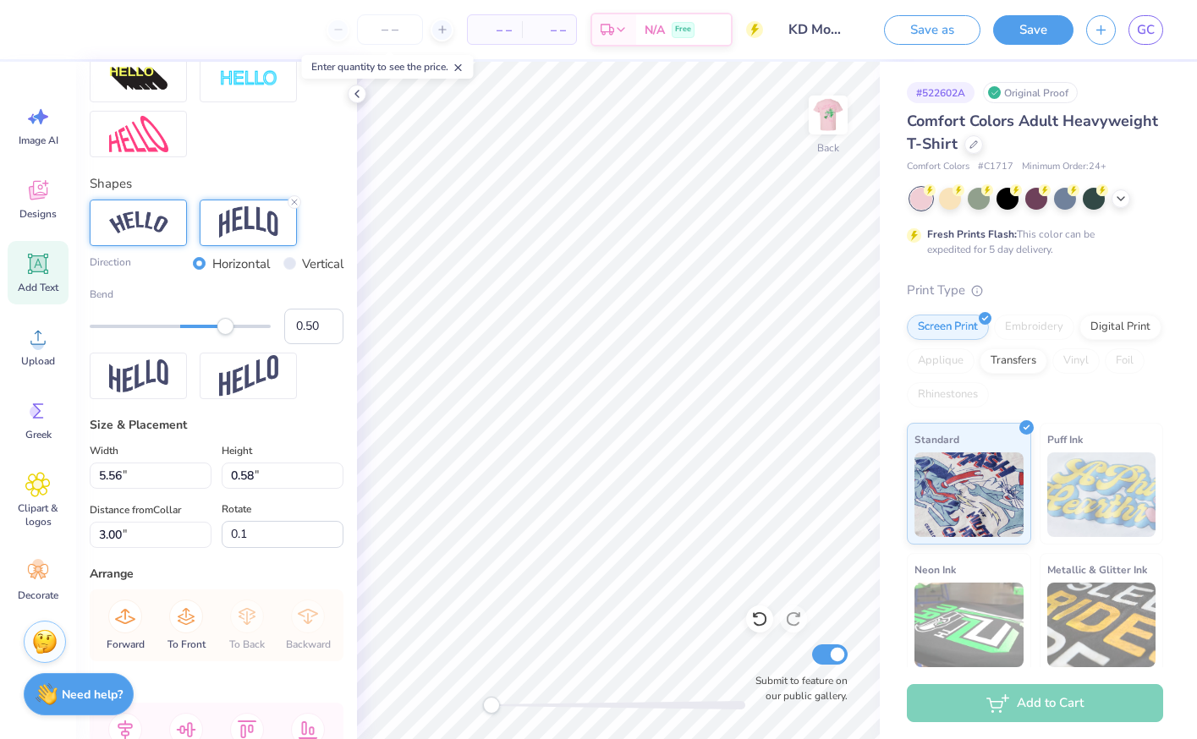
click at [145, 218] on img at bounding box center [138, 223] width 59 height 23
type input "0.70"
drag, startPoint x: 222, startPoint y: 327, endPoint x: 244, endPoint y: 327, distance: 22.0
click at [244, 327] on div "Accessibility label" at bounding box center [243, 326] width 17 height 17
type input "0.84"
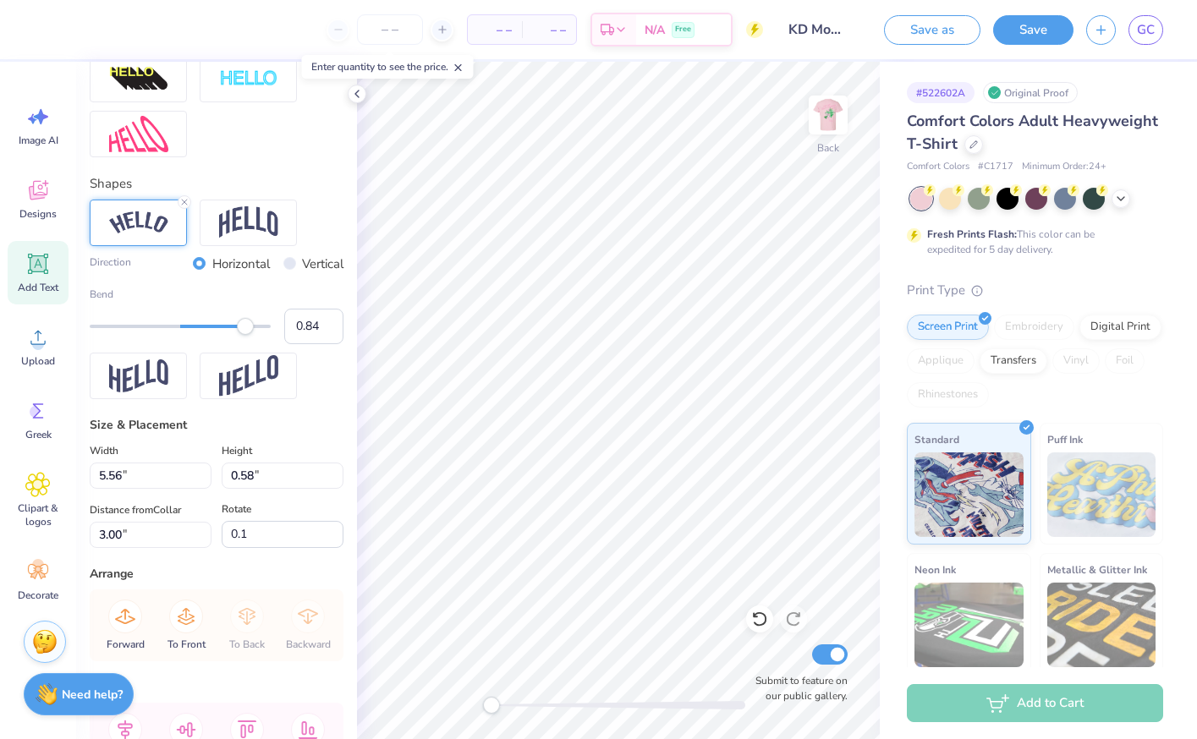
drag, startPoint x: 244, startPoint y: 327, endPoint x: 256, endPoint y: 327, distance: 12.7
click at [254, 327] on div "Accessibility label" at bounding box center [245, 326] width 17 height 17
type input "0.35"
drag, startPoint x: 256, startPoint y: 327, endPoint x: 212, endPoint y: 330, distance: 44.9
click at [212, 330] on div "Accessibility label" at bounding box center [211, 326] width 17 height 17
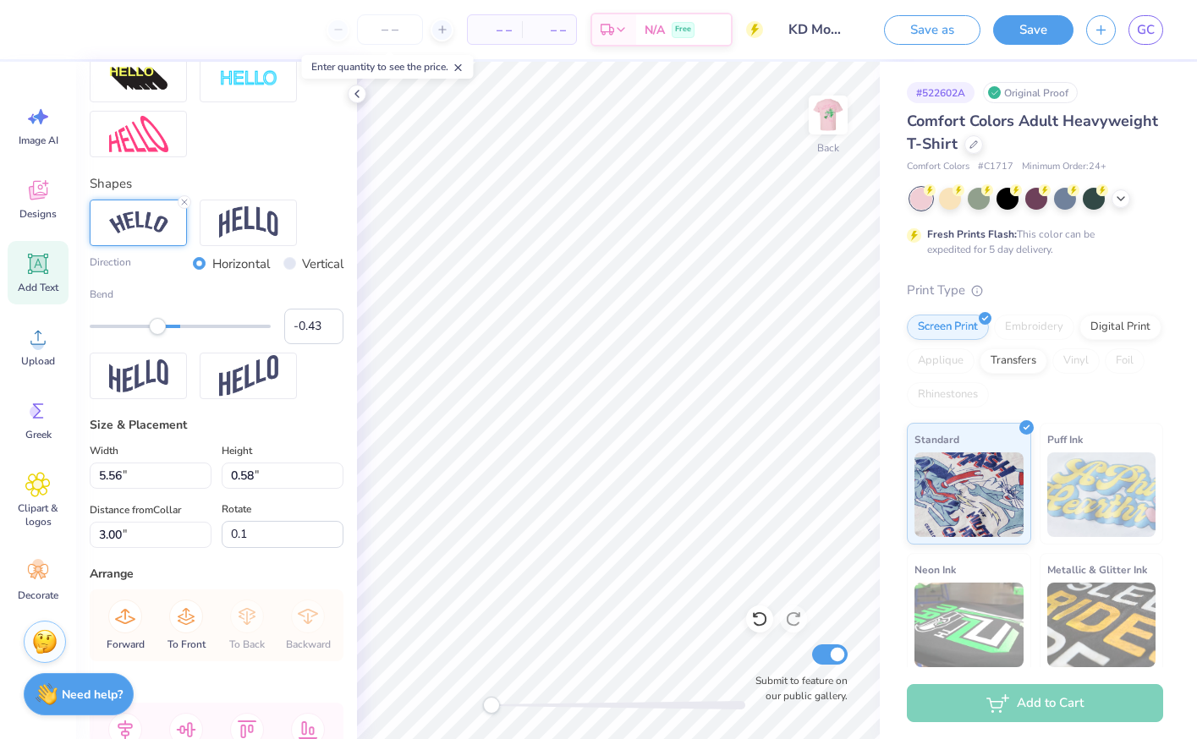
type input "-0.45"
drag, startPoint x: 212, startPoint y: 330, endPoint x: 139, endPoint y: 333, distance: 72.8
click at [149, 333] on div "Accessibility label" at bounding box center [157, 326] width 17 height 17
type input "0.40"
drag, startPoint x: 138, startPoint y: 333, endPoint x: 217, endPoint y: 334, distance: 78.7
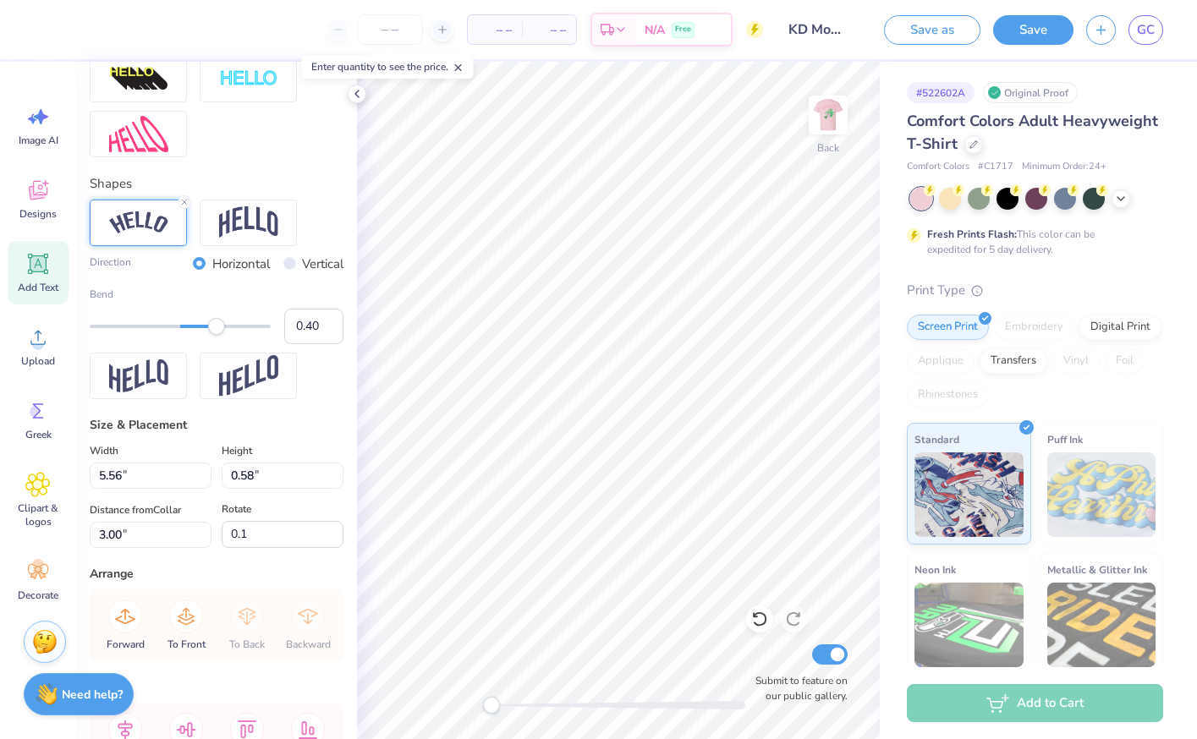
click at [217, 334] on div "Accessibility label" at bounding box center [216, 326] width 17 height 17
type input "0.0"
type input "5.90"
type input "1.09"
type input "2.74"
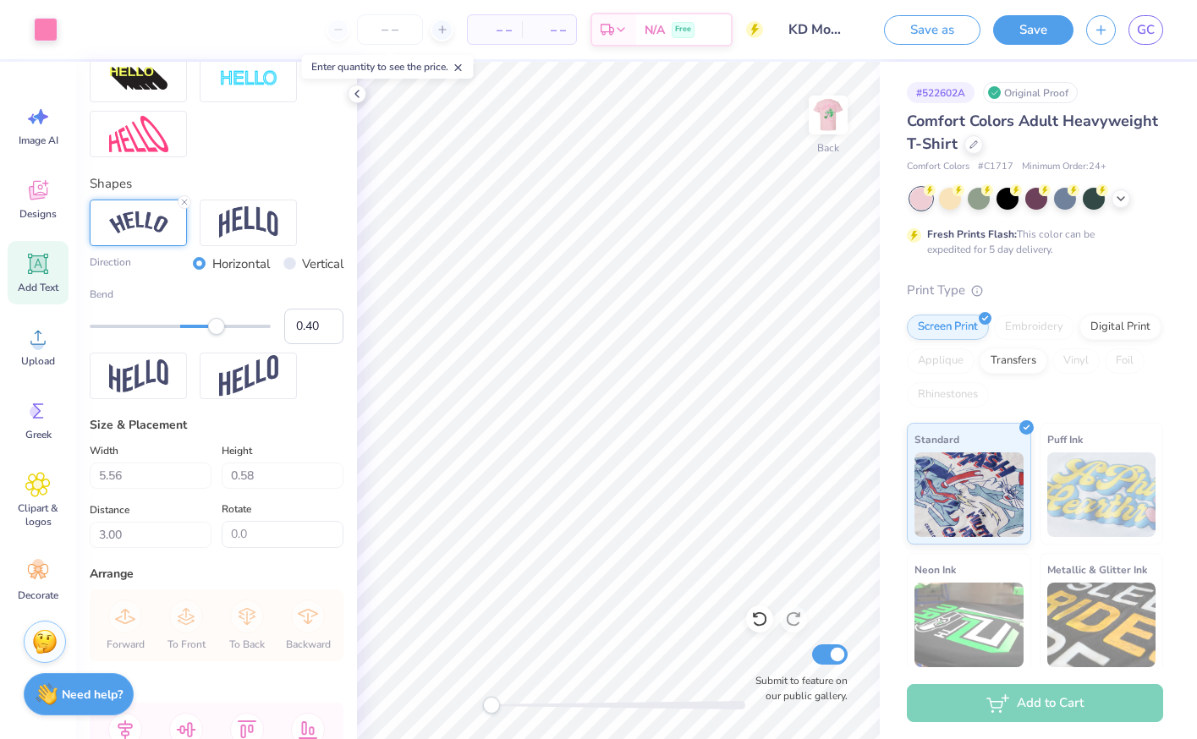
type input "0.1"
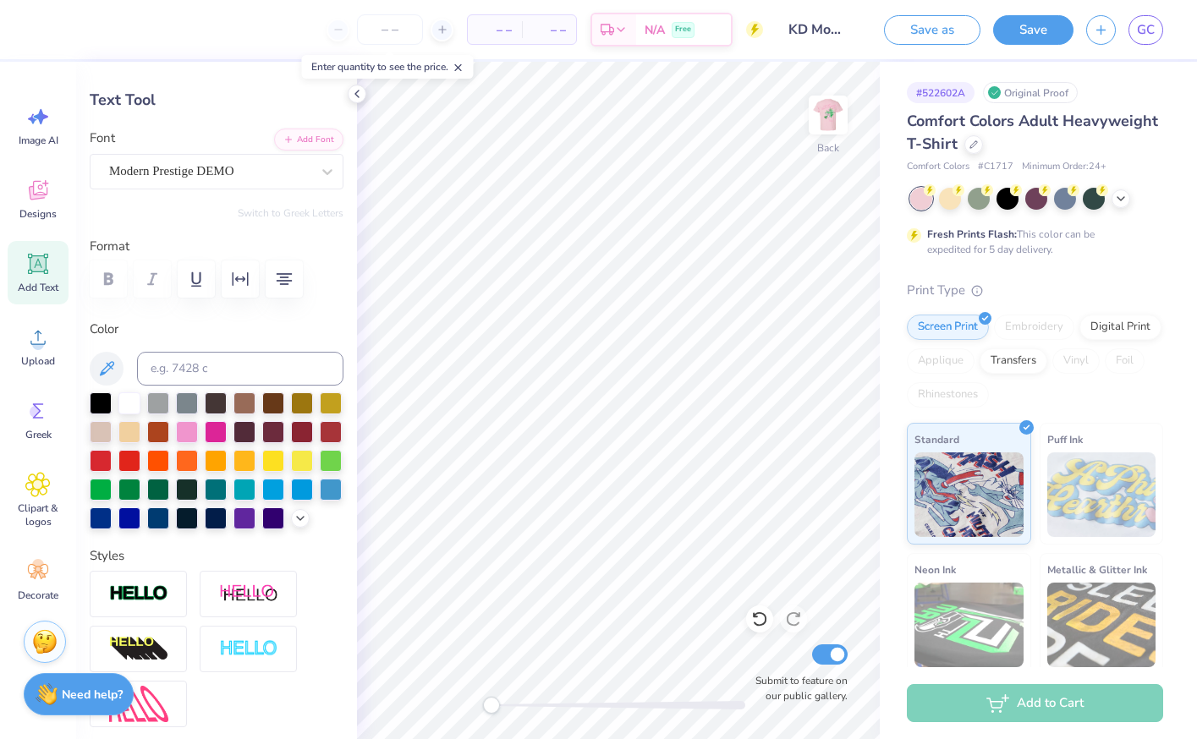
scroll to position [0, 0]
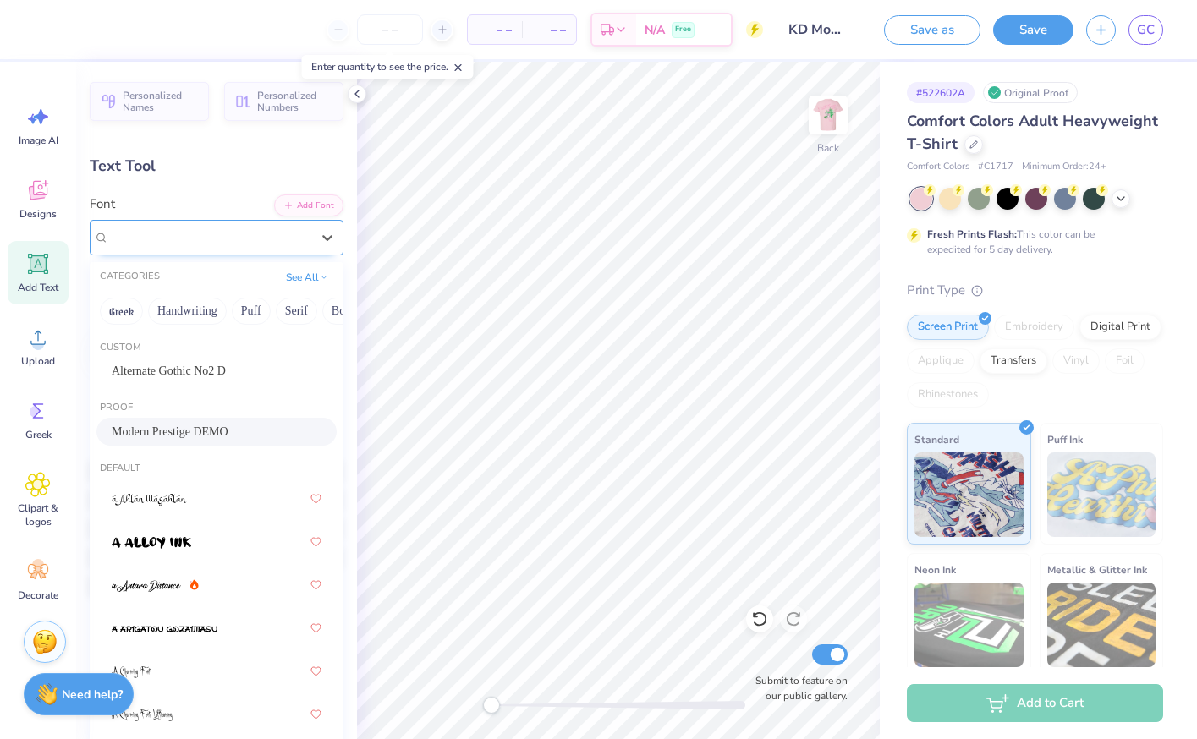
click at [209, 227] on div at bounding box center [209, 237] width 201 height 23
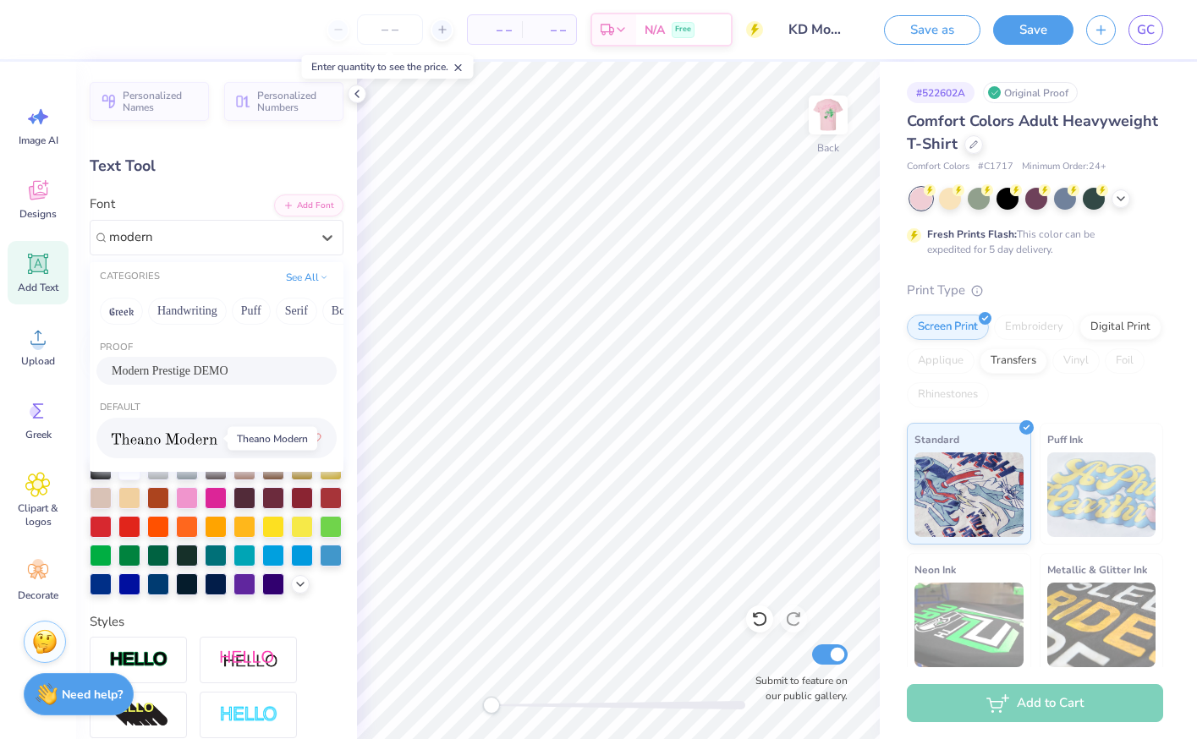
click at [188, 433] on img at bounding box center [165, 439] width 106 height 12
type input "modern"
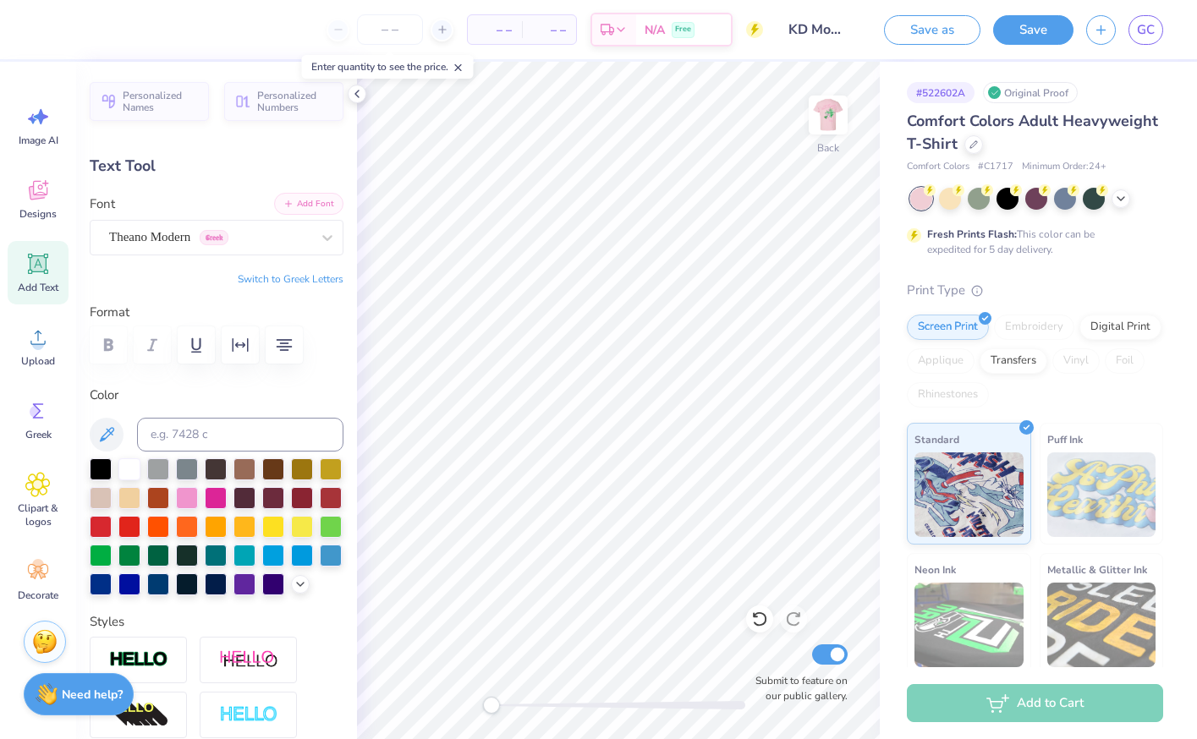
type textarea "KAPPA DELTA"
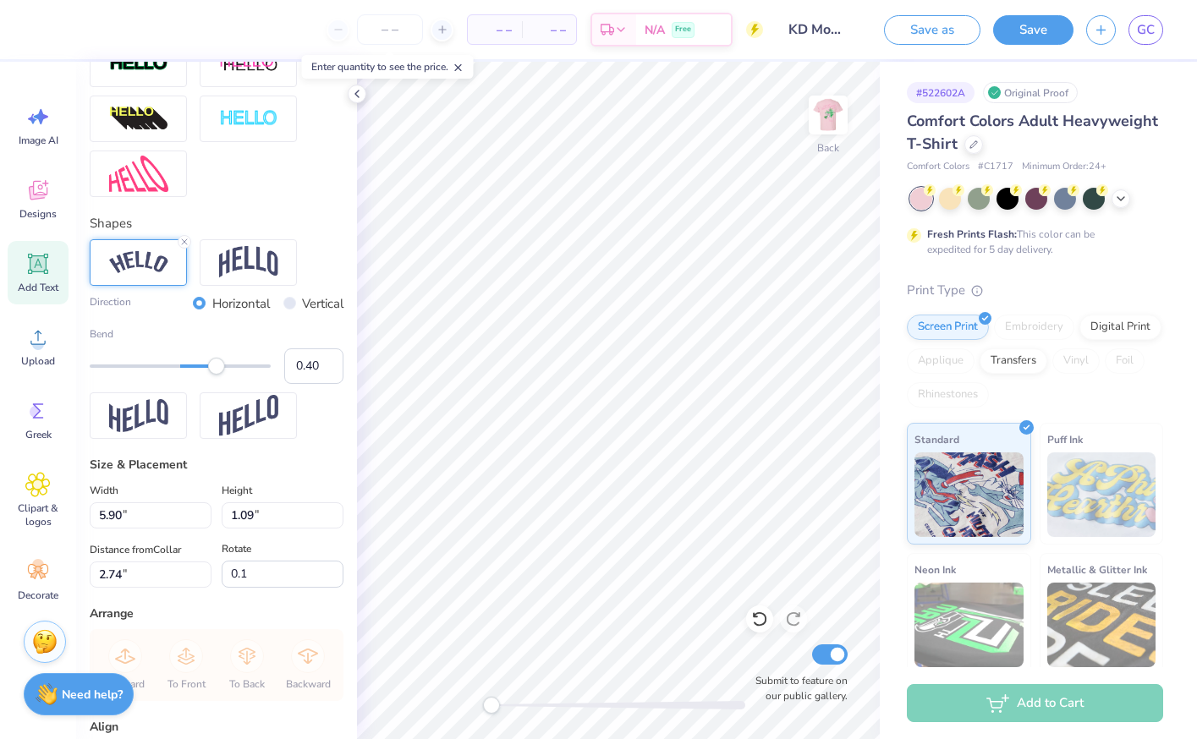
scroll to position [756, 0]
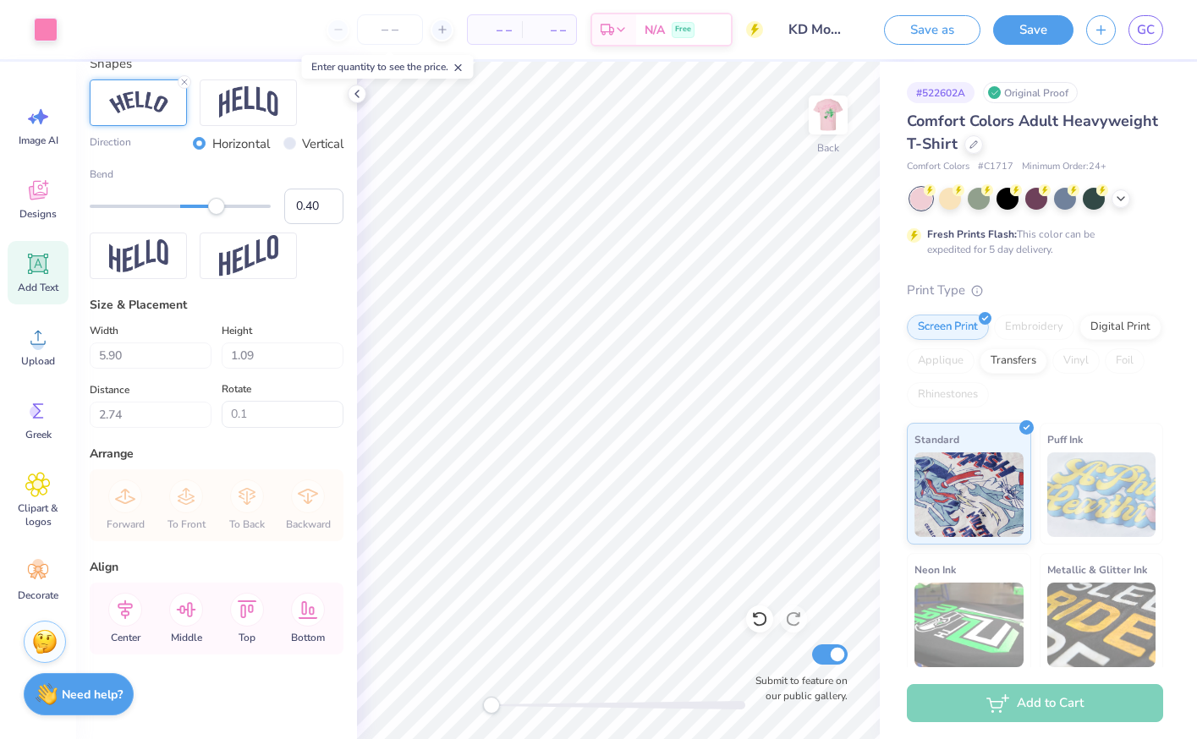
type input "0.0"
type input "11.22"
type input "2.02"
type input "2.29"
type input "0.1"
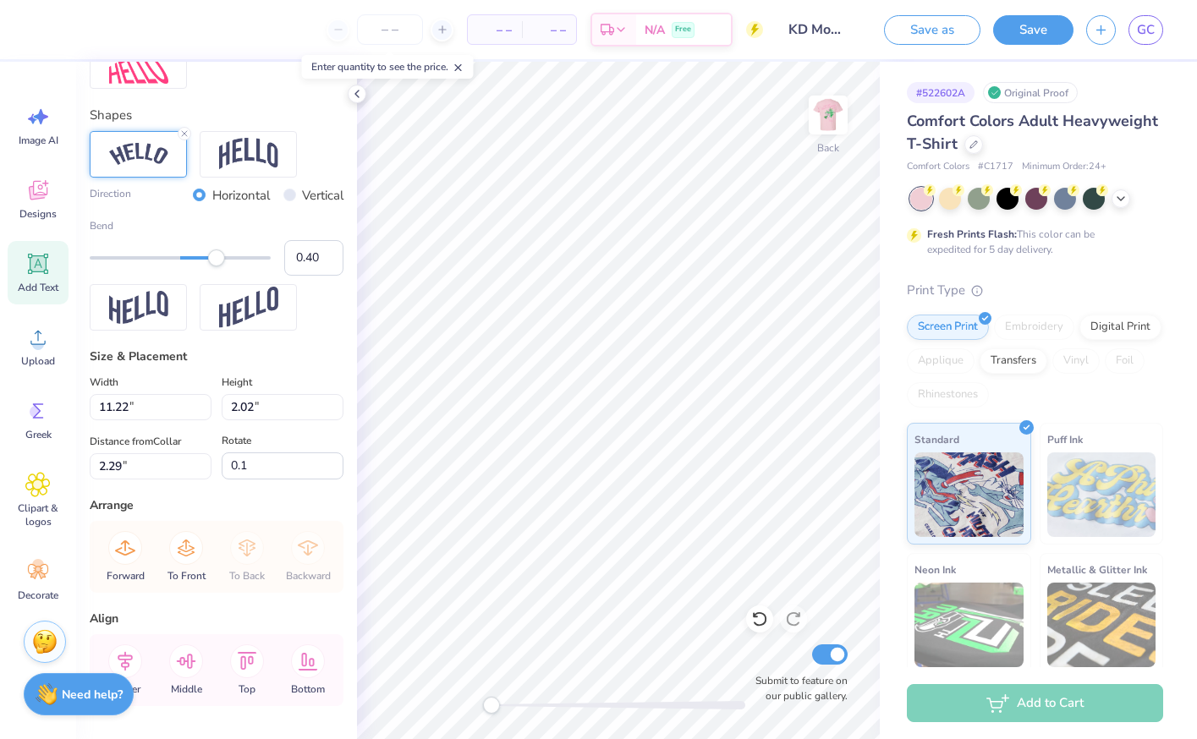
scroll to position [679, 0]
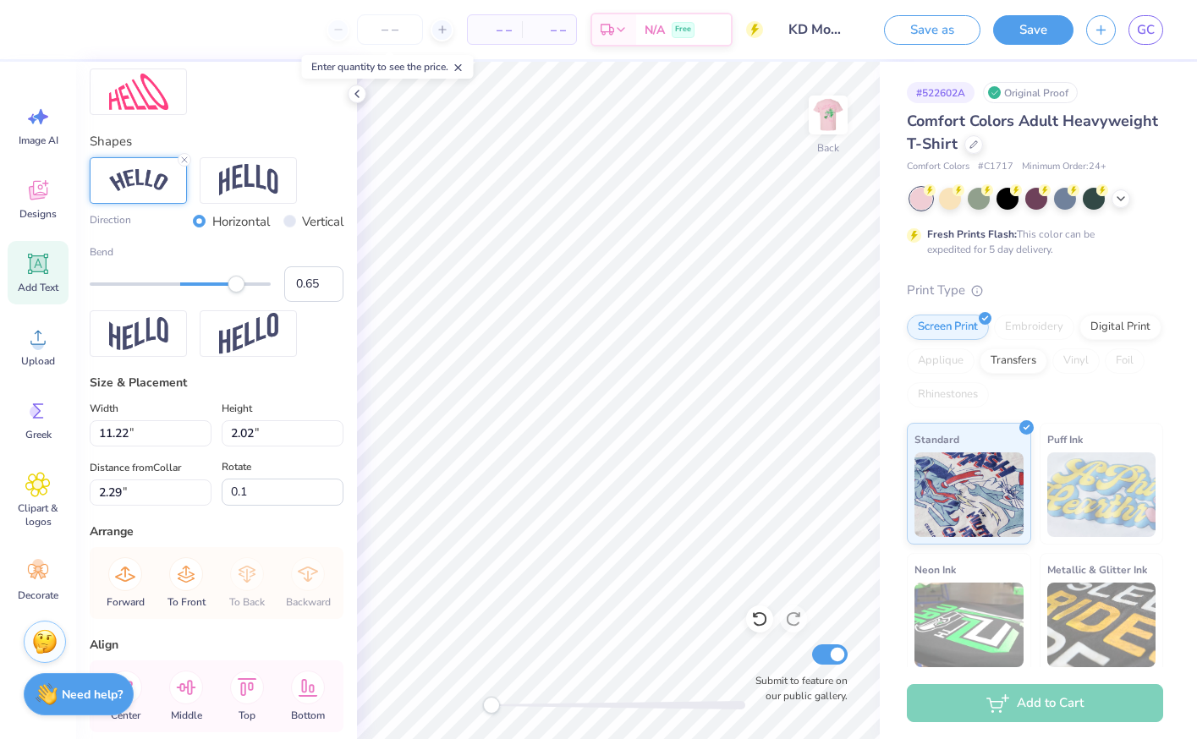
type input "0.66"
drag, startPoint x: 219, startPoint y: 281, endPoint x: 240, endPoint y: 282, distance: 21.2
click at [240, 282] on div "Accessibility label" at bounding box center [236, 284] width 17 height 17
type input "6.03"
type input "1.82"
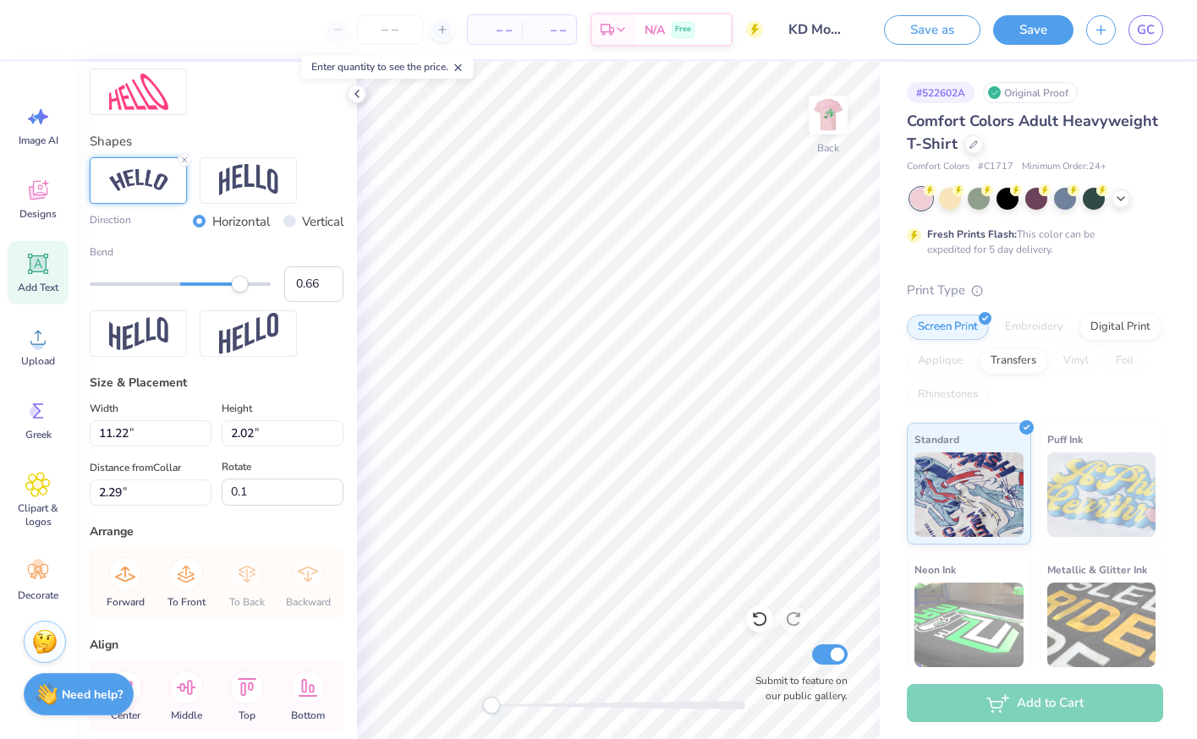
type input "3.26"
type input "0.0"
type input "10.02"
type input "1.48"
type input "5.23"
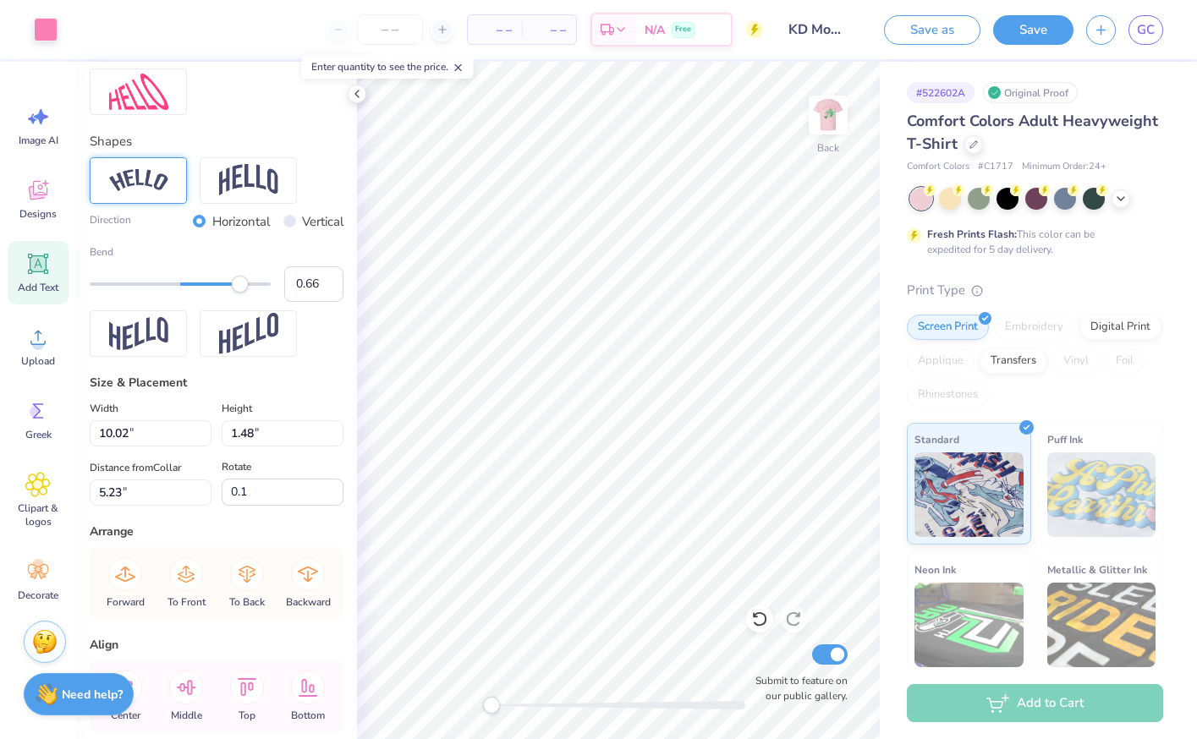
scroll to position [657, 0]
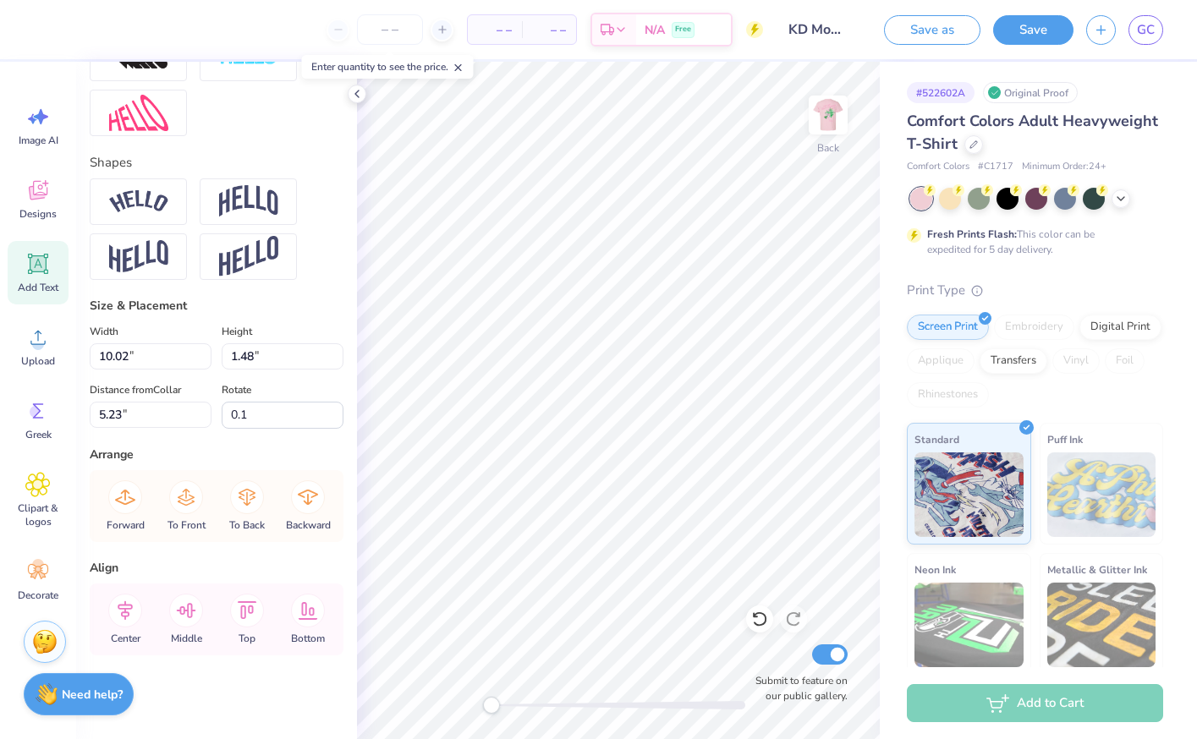
type input "0.0"
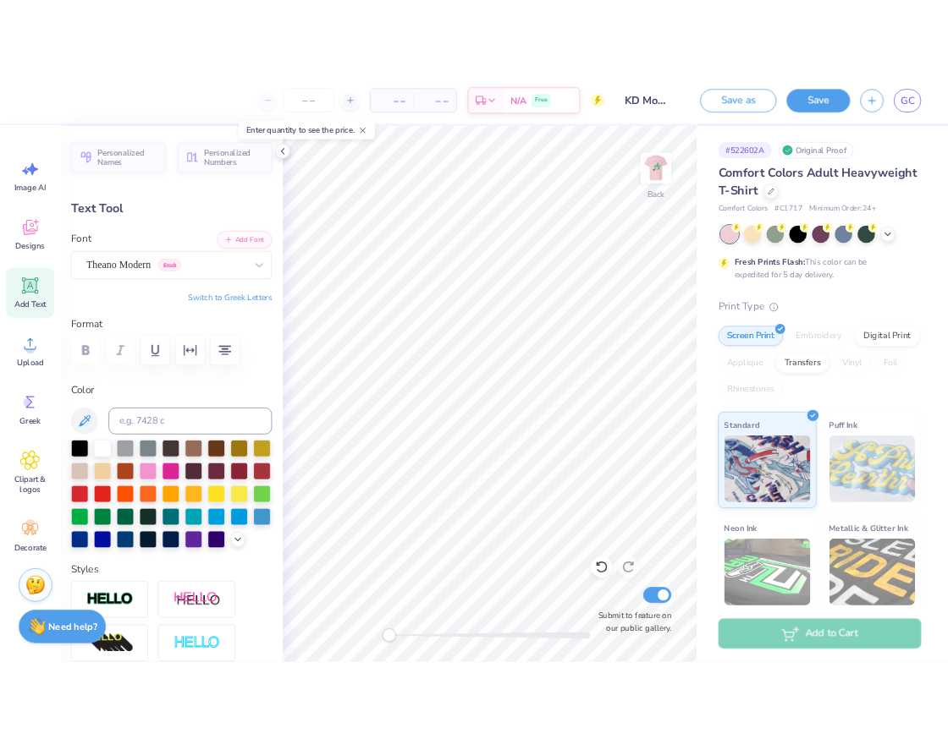
scroll to position [0, 3]
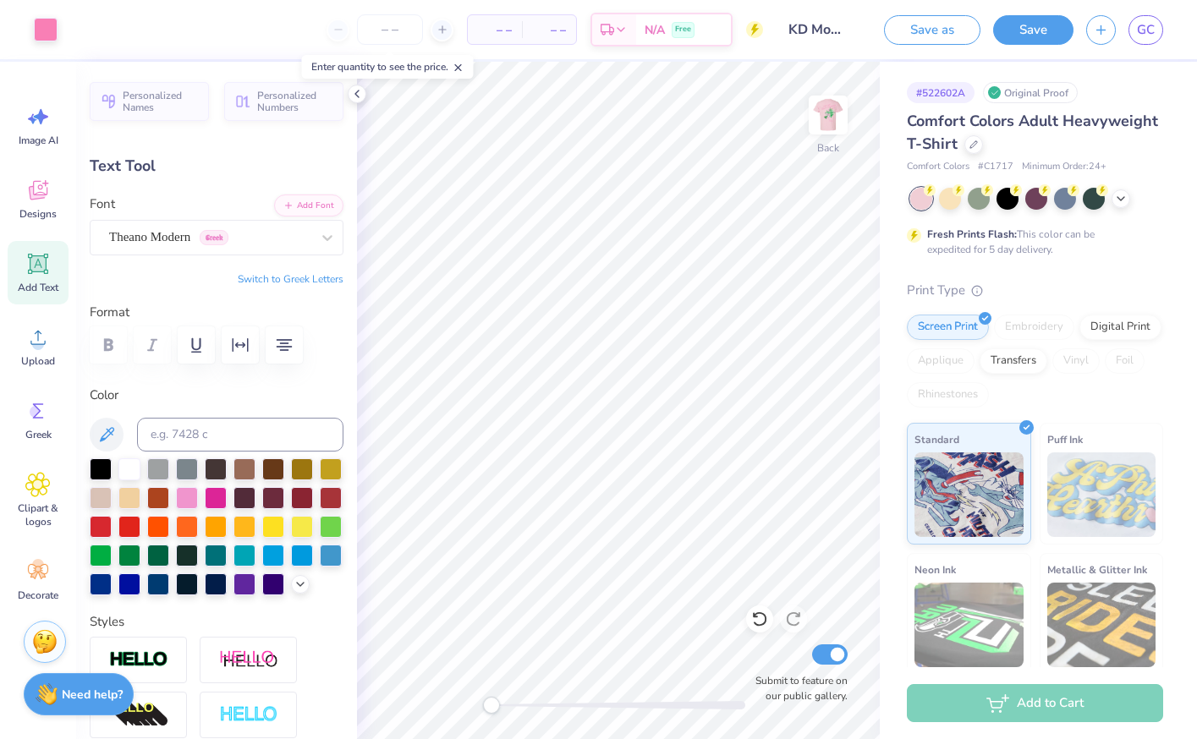
type input "0.0"
type input "9.23"
type input "0.0"
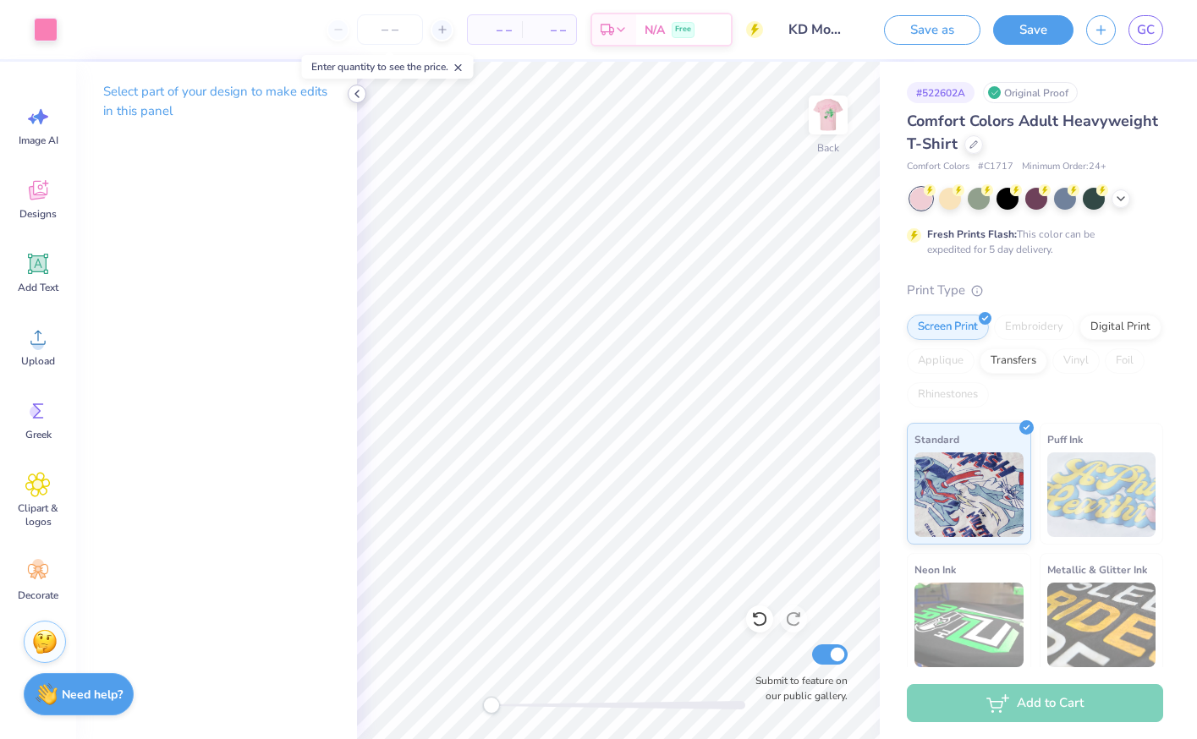
click at [355, 90] on icon at bounding box center [357, 94] width 14 height 14
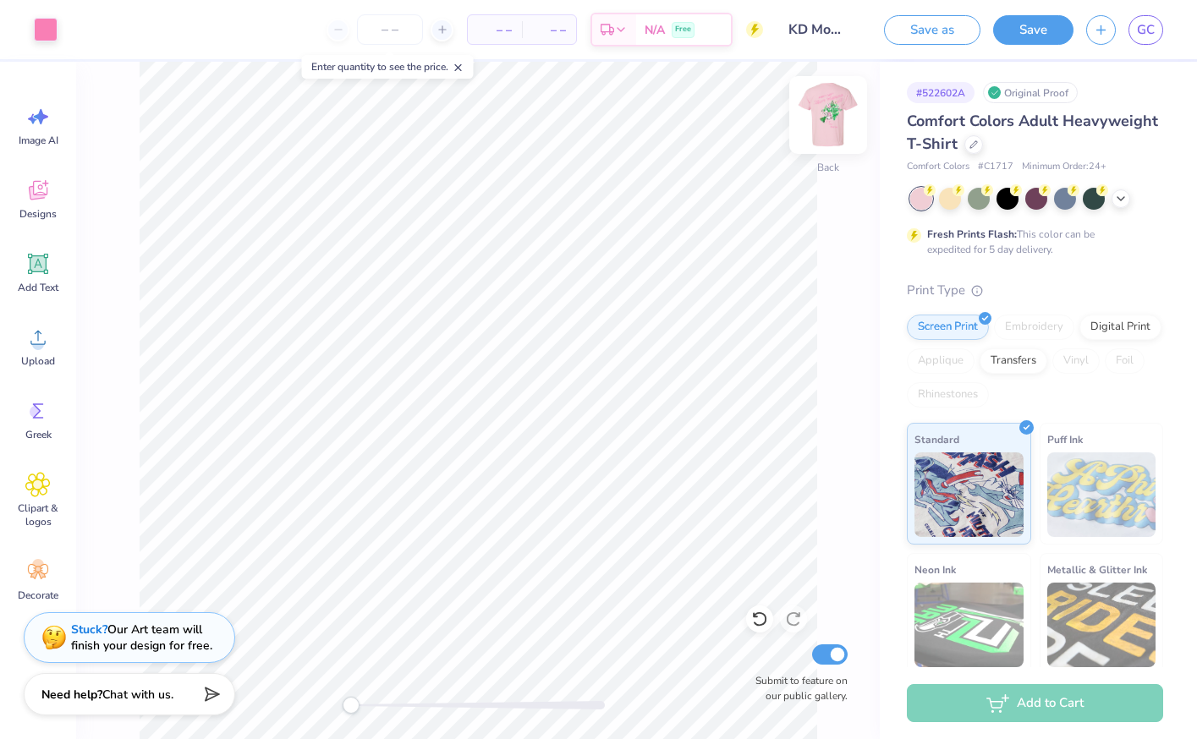
click at [810, 121] on img at bounding box center [828, 115] width 68 height 68
click at [811, 122] on img at bounding box center [828, 115] width 68 height 68
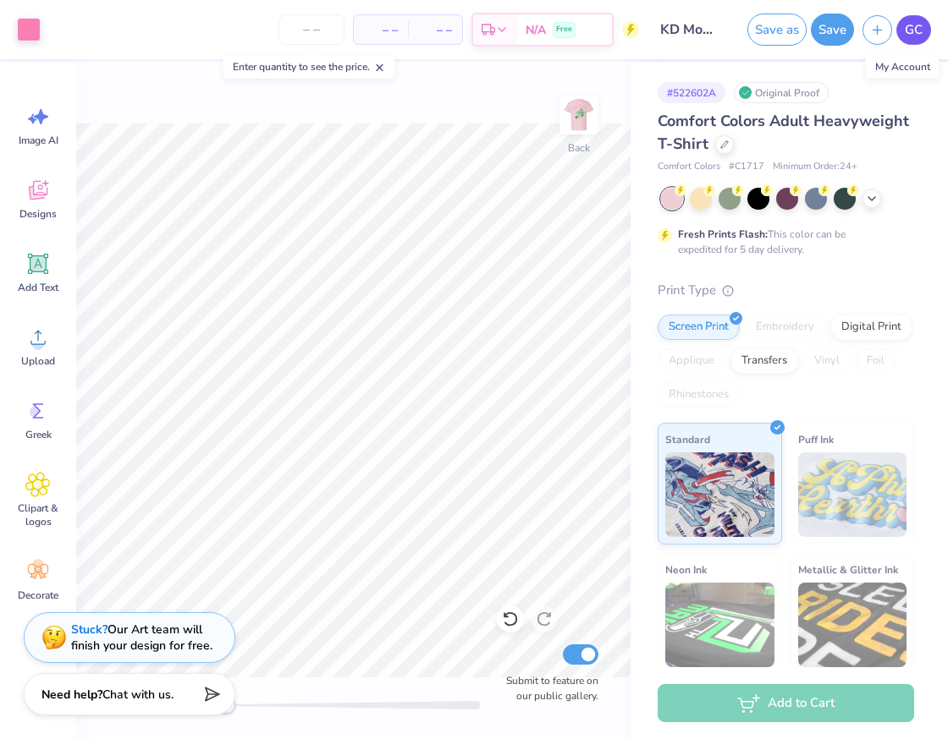
click at [906, 27] on span "GC" at bounding box center [913, 29] width 18 height 19
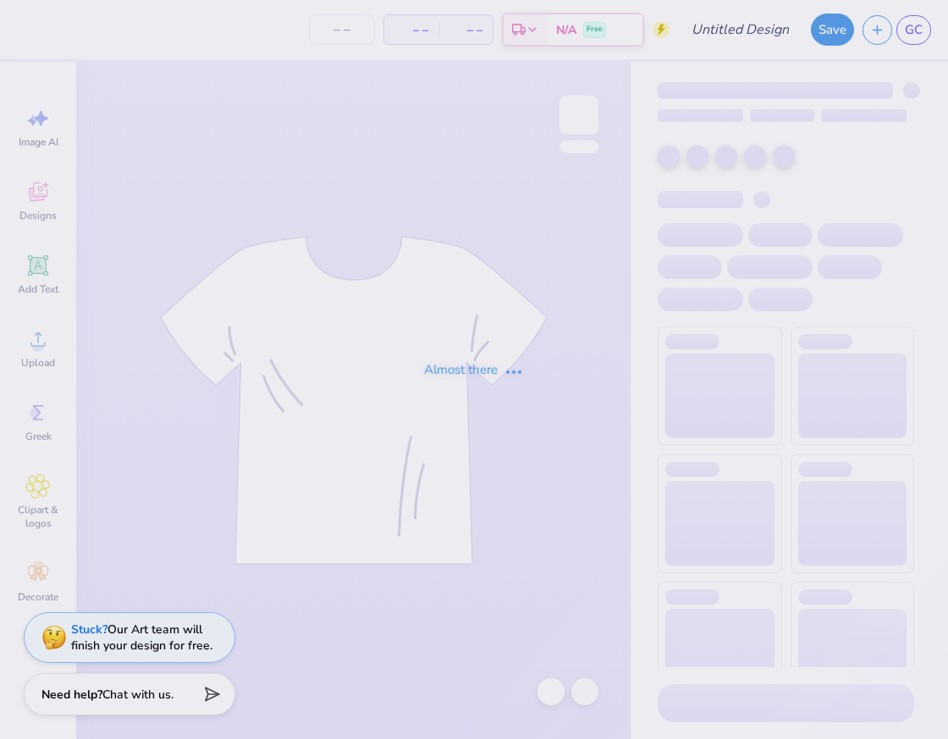
type input "KD Mom's Weekend 2025"
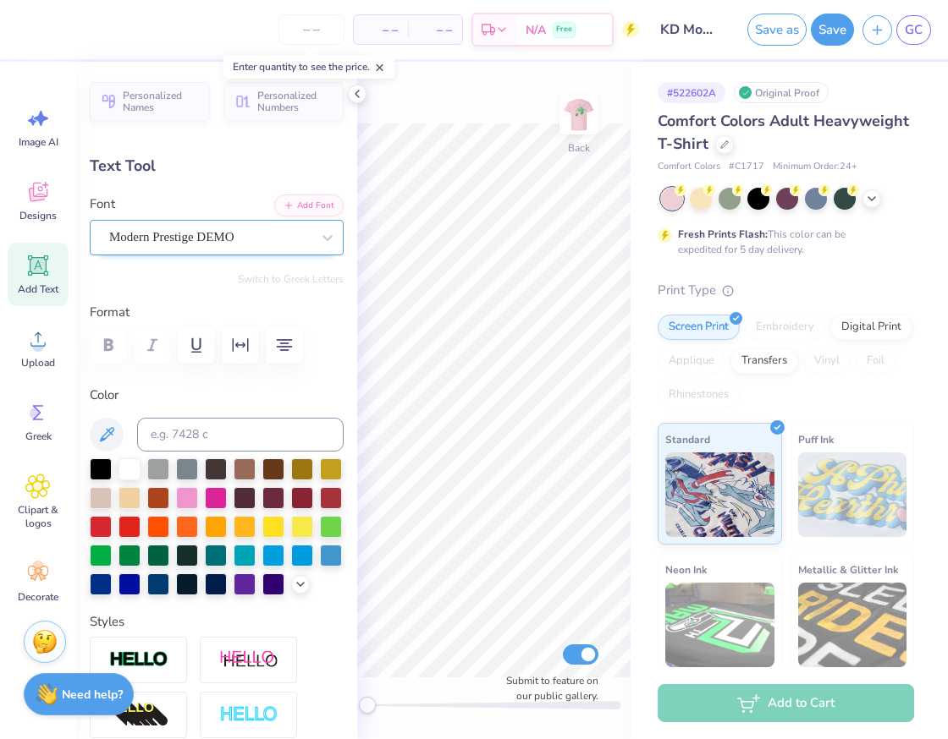
click at [239, 233] on div "Modern Prestige DEMO" at bounding box center [209, 237] width 205 height 26
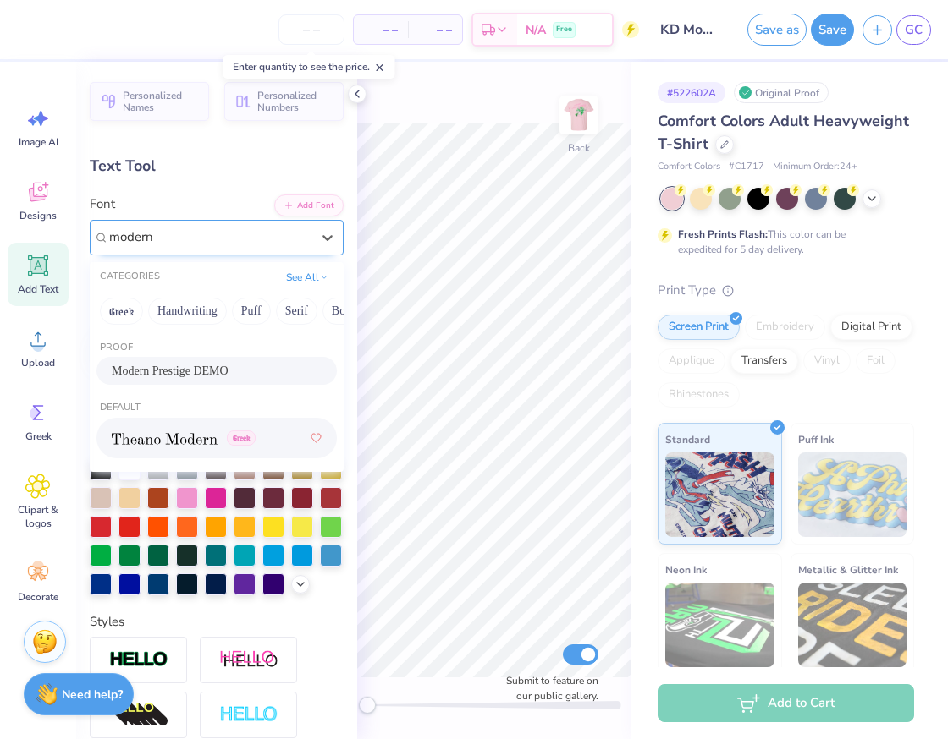
click at [184, 447] on div "Greek" at bounding box center [217, 438] width 210 height 30
type input "modern"
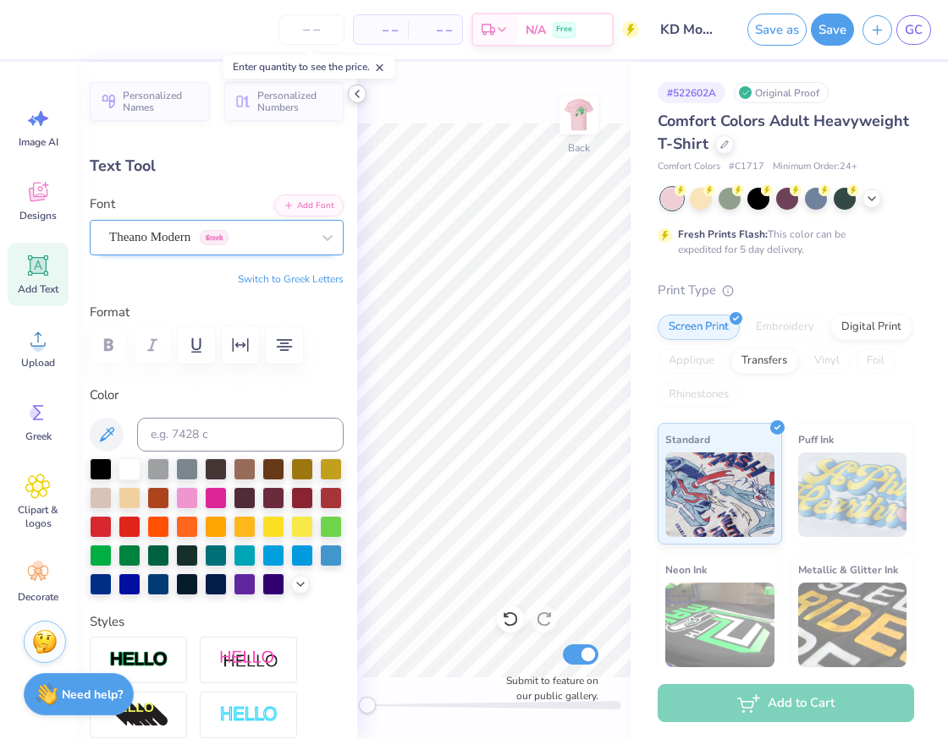
click at [352, 101] on div at bounding box center [357, 94] width 19 height 19
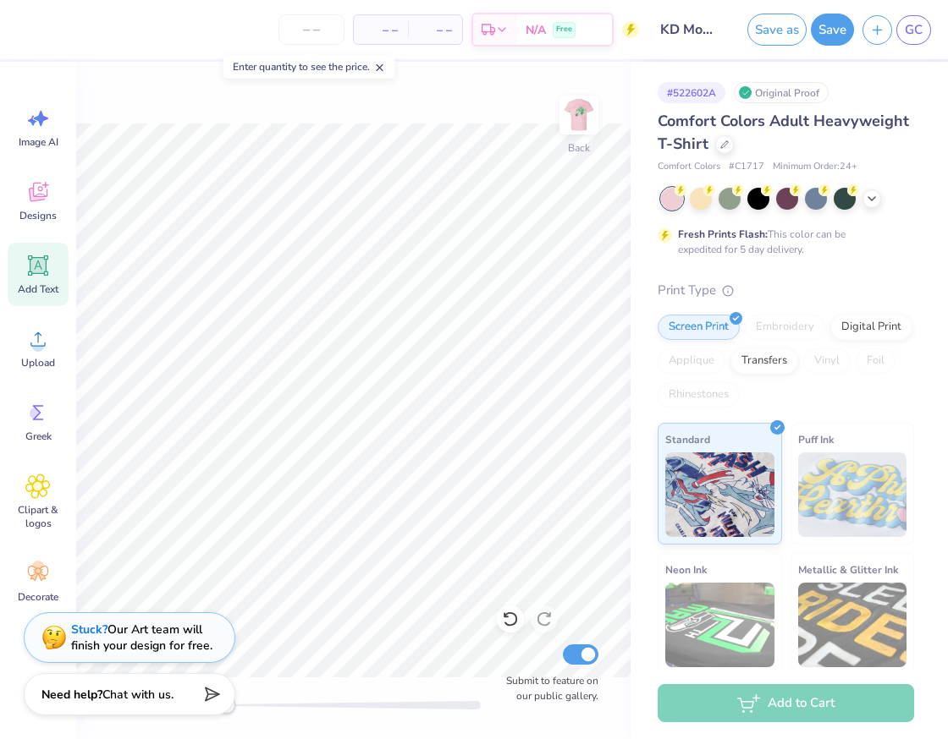
type input "0.0"
type input "9.30"
type input "1.66"
type input "2.88"
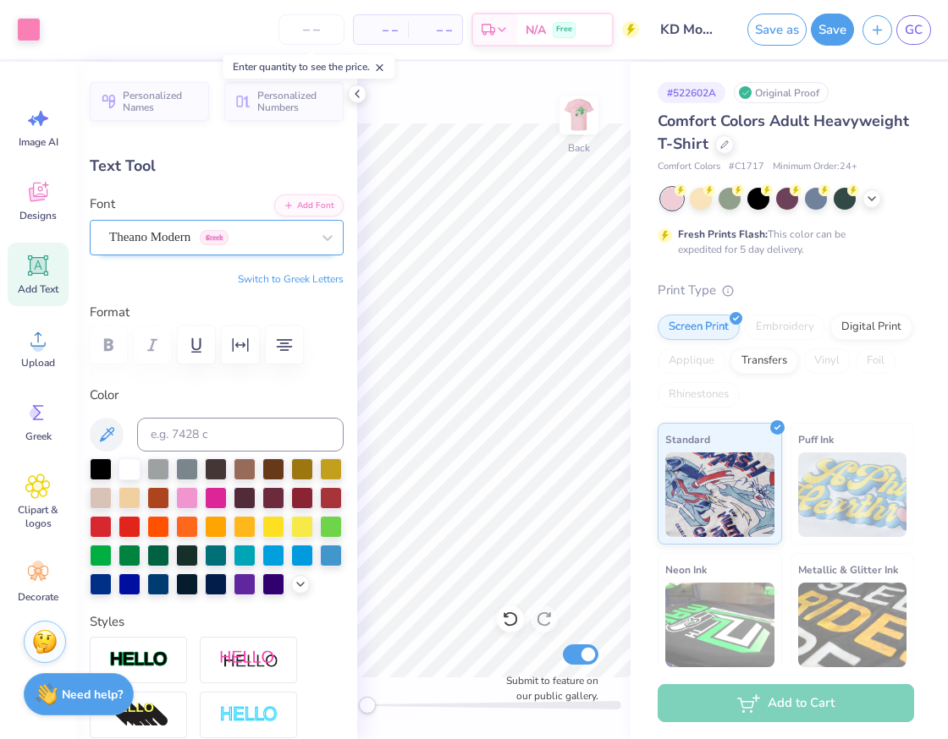
type input "0.1"
type textarea "KAPPA DELTA"
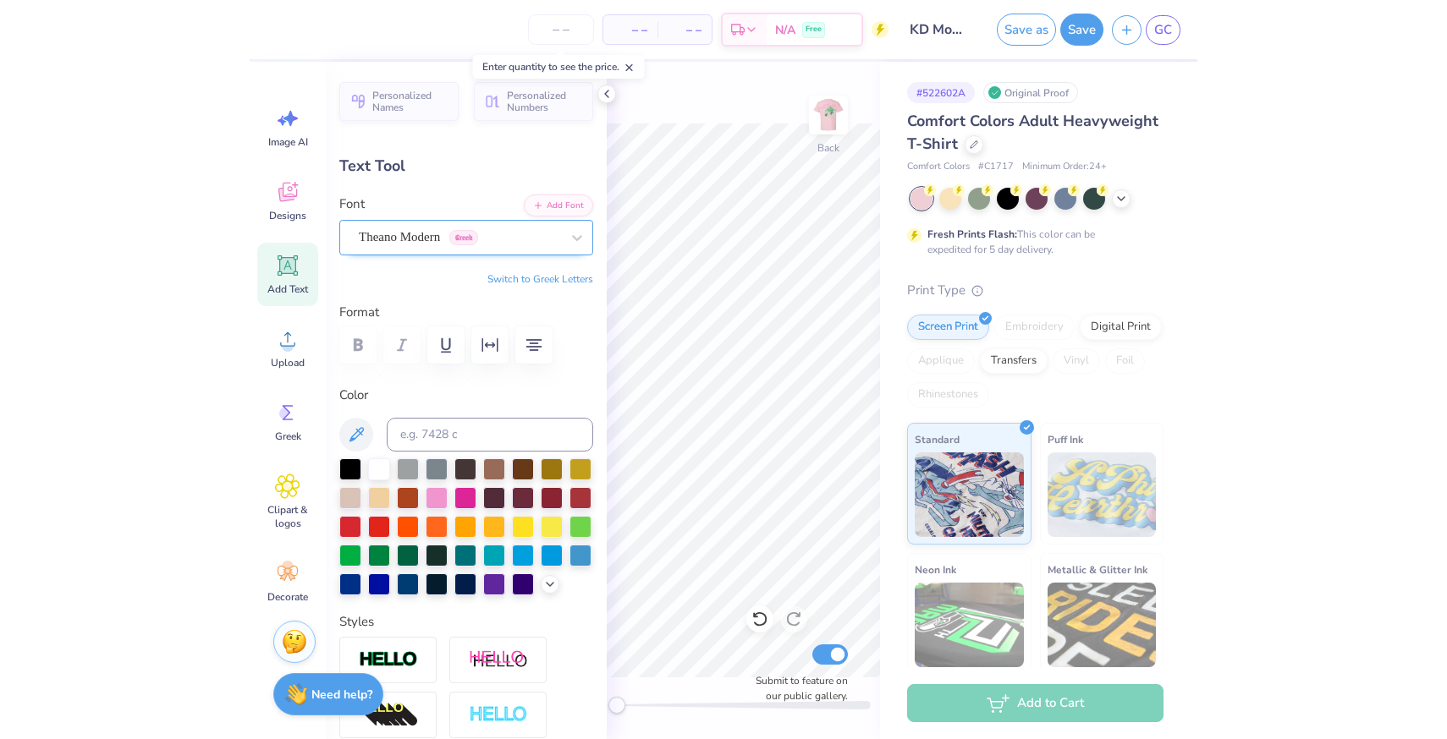
scroll to position [0, 3]
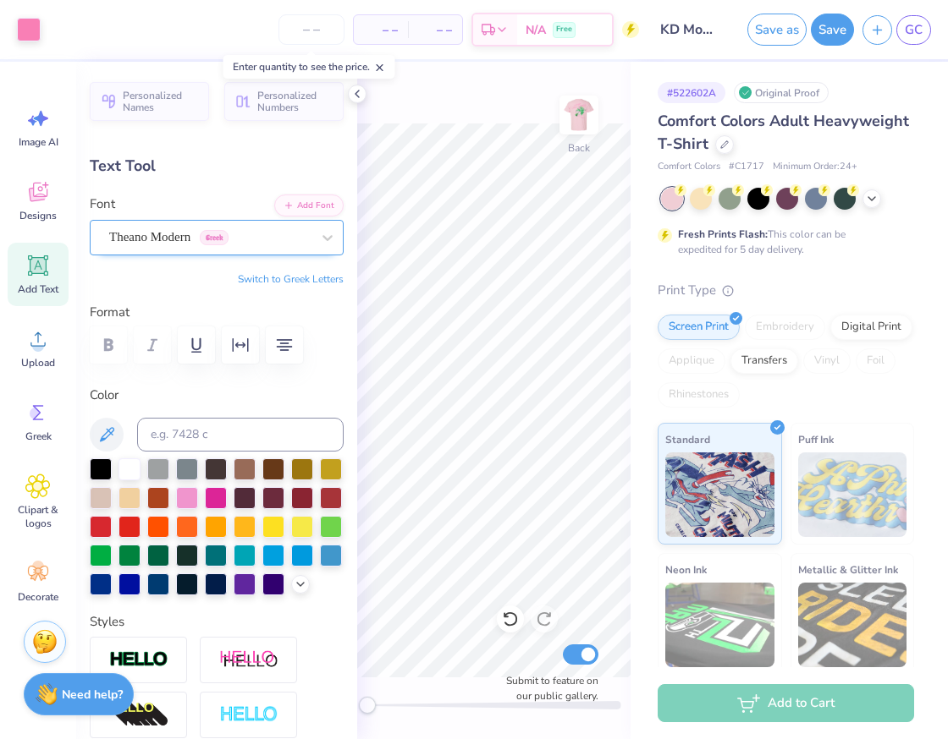
type input "0.0"
click at [357, 101] on div at bounding box center [357, 94] width 19 height 19
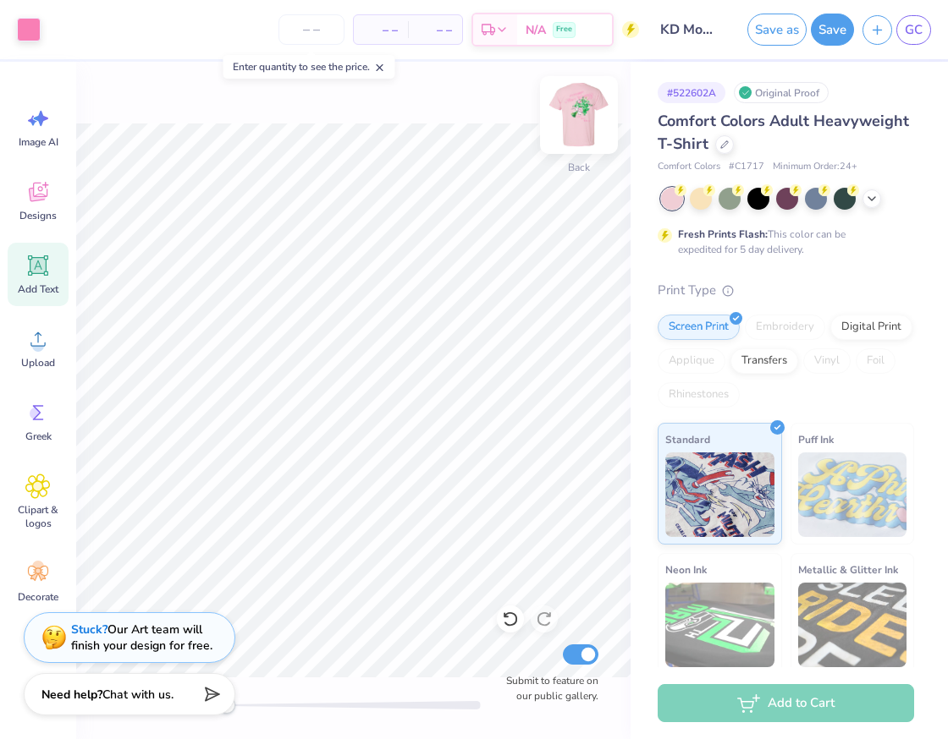
click at [569, 127] on img at bounding box center [579, 115] width 68 height 68
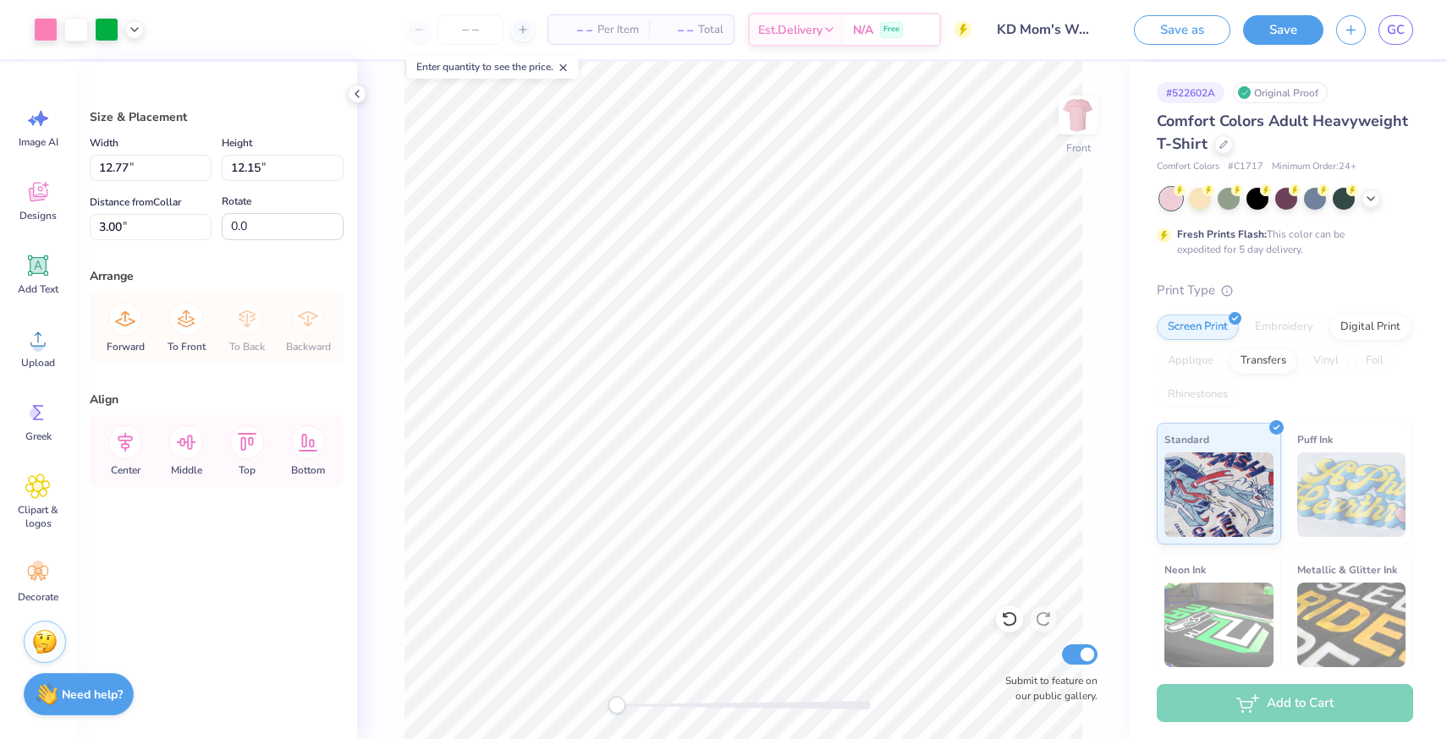
click at [371, 102] on div "Front Submit to feature on our public gallery." at bounding box center [743, 401] width 772 height 678
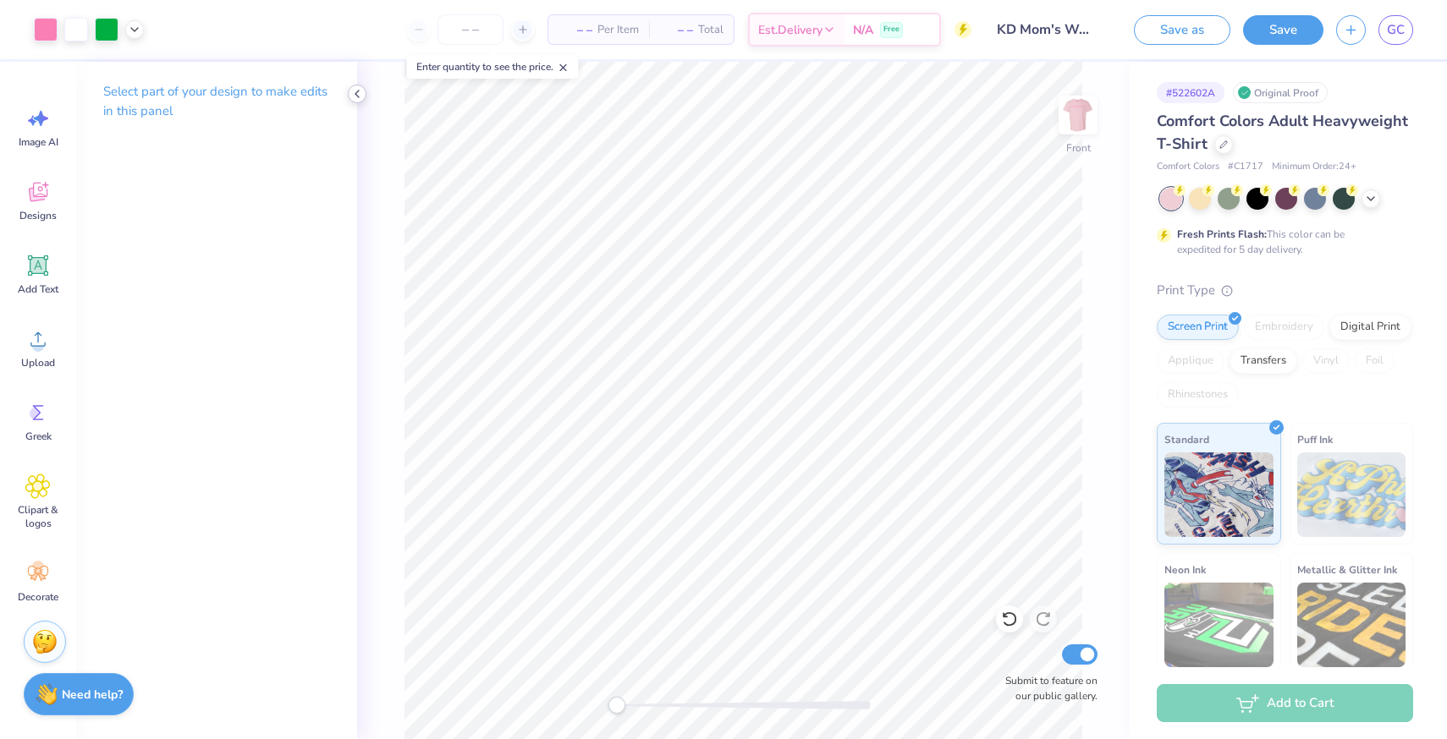
click at [360, 95] on icon at bounding box center [357, 94] width 14 height 14
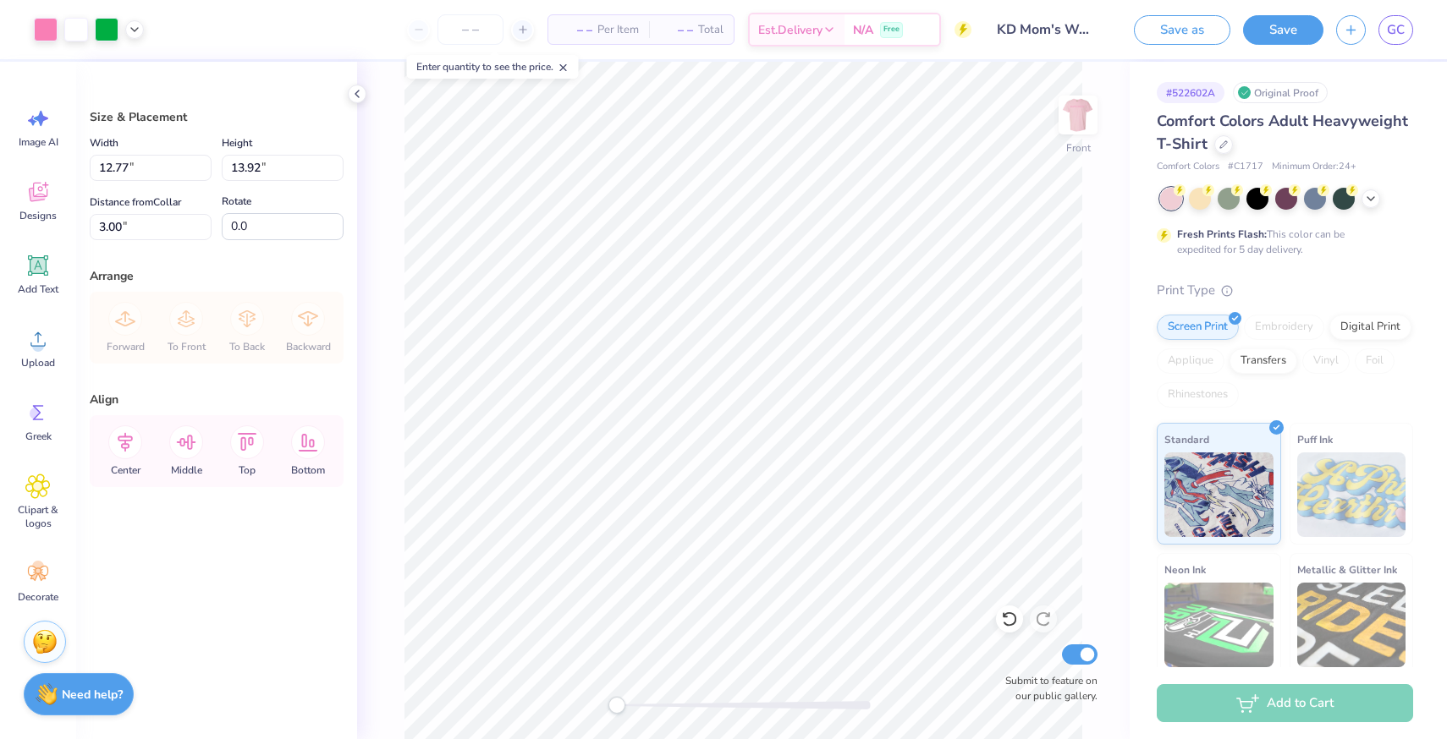
type input "4.94"
type input "13.62"
type input "14.85"
type input "4.17"
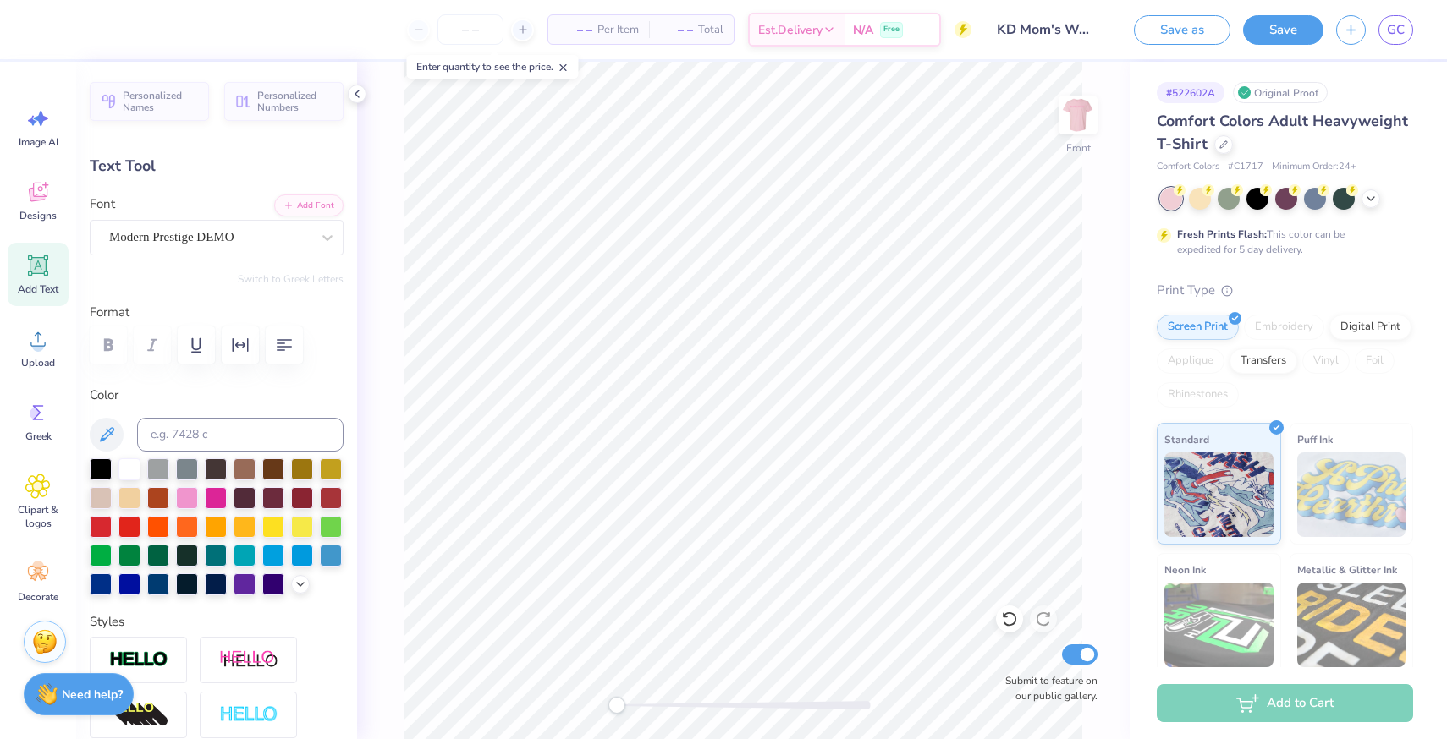
type input "13.62"
type input "5.00"
type input "5.25"
type input "0.0"
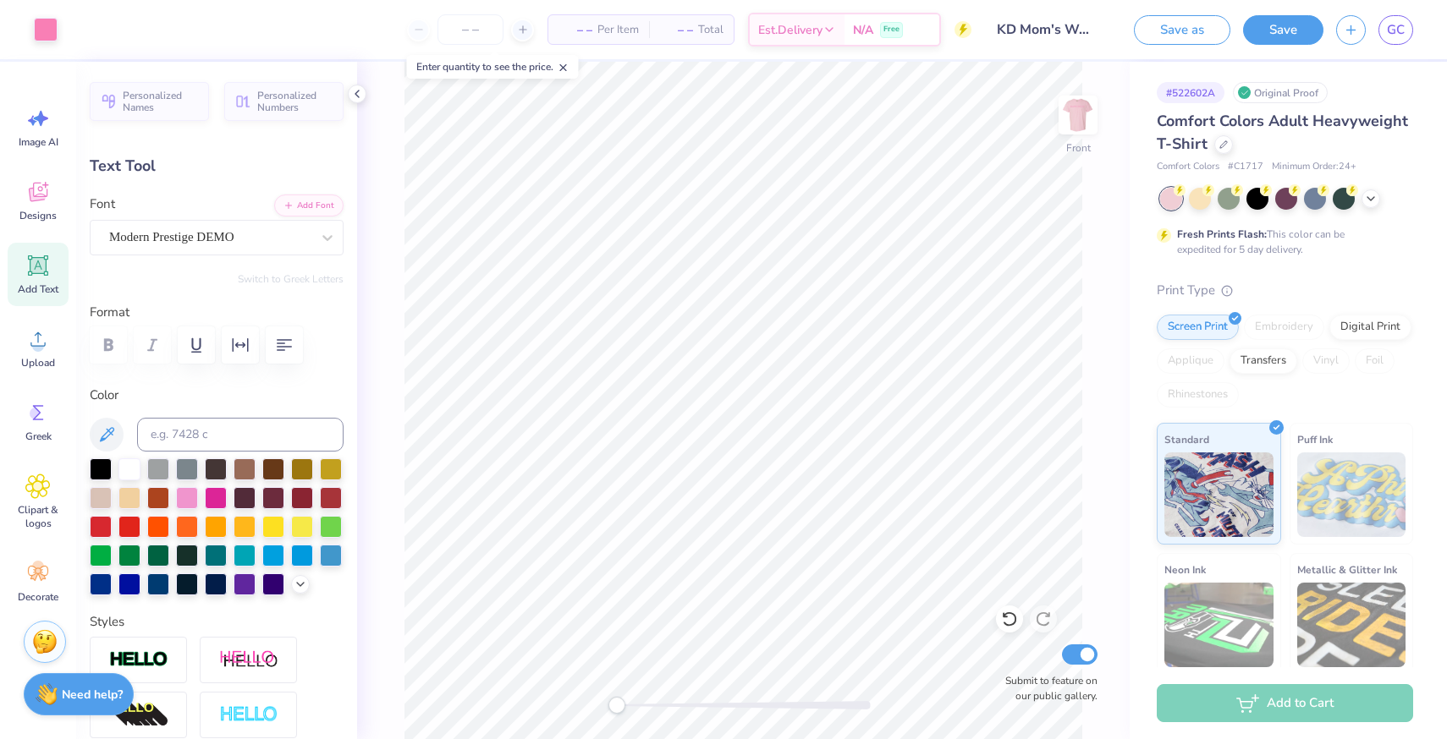
type input "6.83"
type input "2.80"
type input "3.28"
type input "-16.5"
type input "3.76"
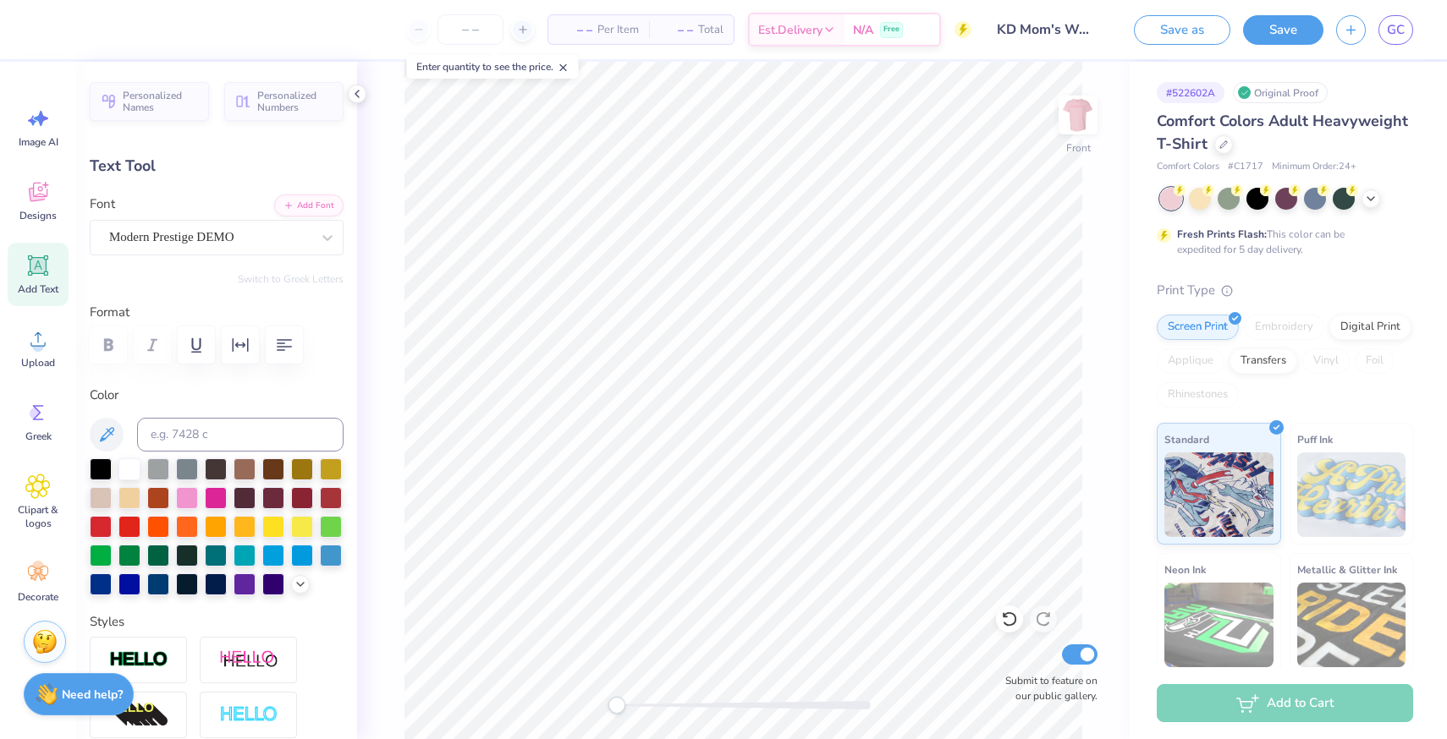
type input "0.91"
type input "18.11"
type input "0.1"
click at [947, 115] on img at bounding box center [1078, 115] width 68 height 68
type input "3.70"
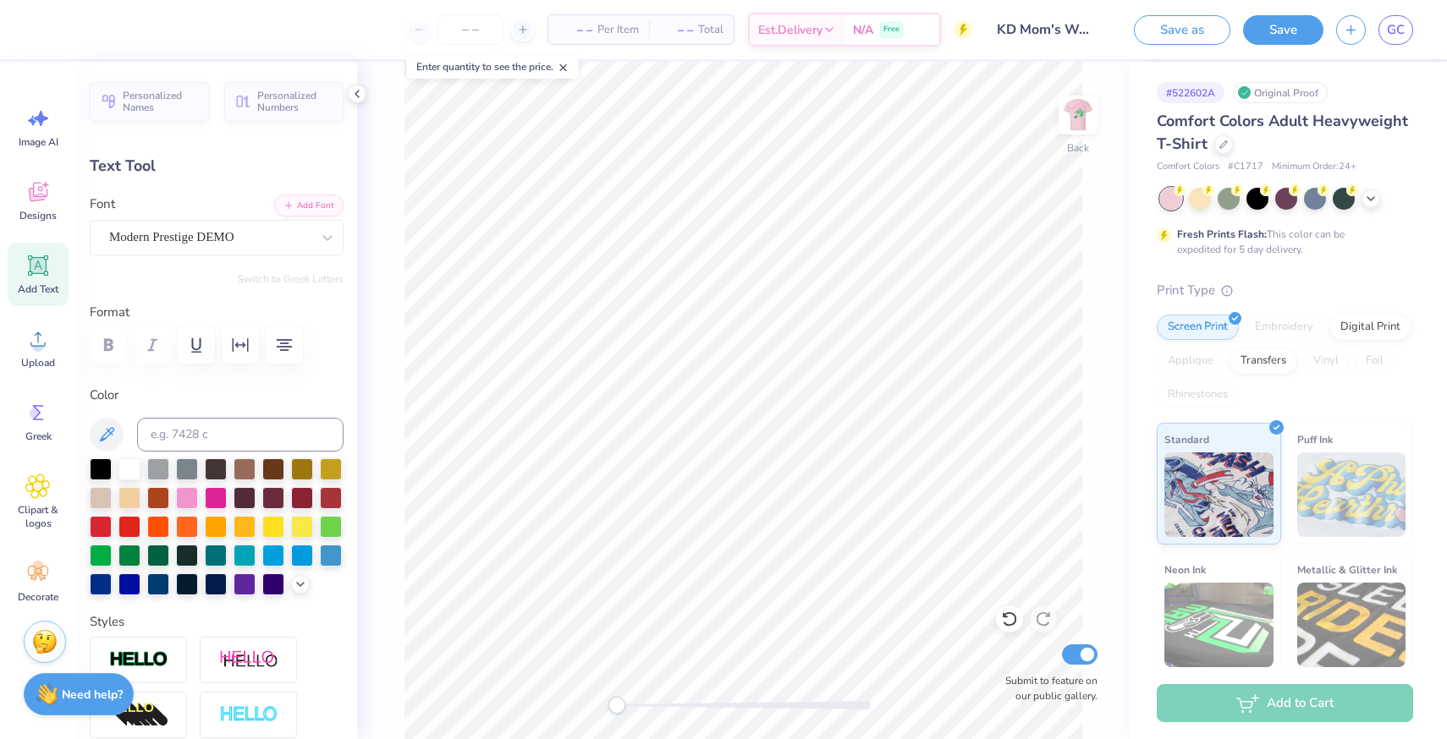
type input "0.89"
type input "15.50"
type textarea "Mom's Weekend"
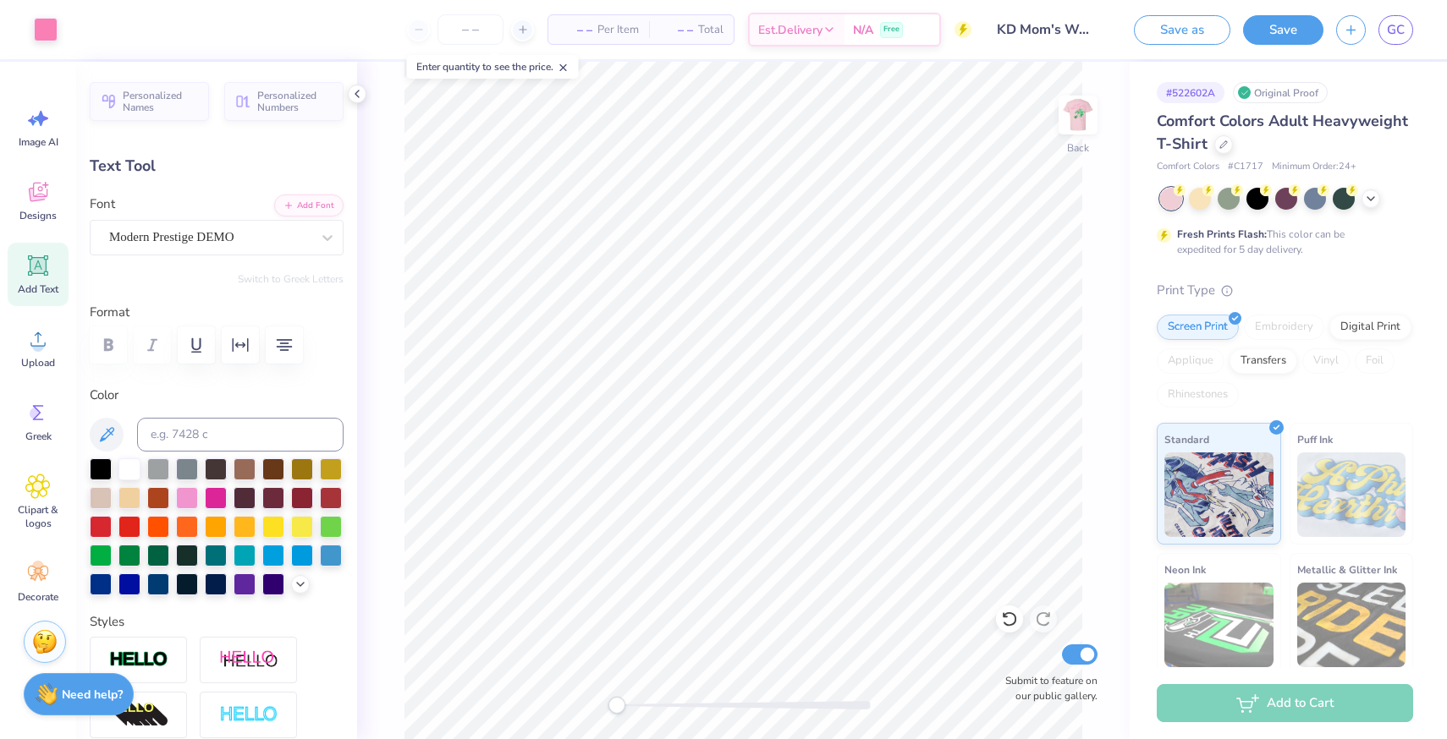
type input "0.0"
type input "6.68"
type input "0.99"
type input "7.10"
type input "0.1"
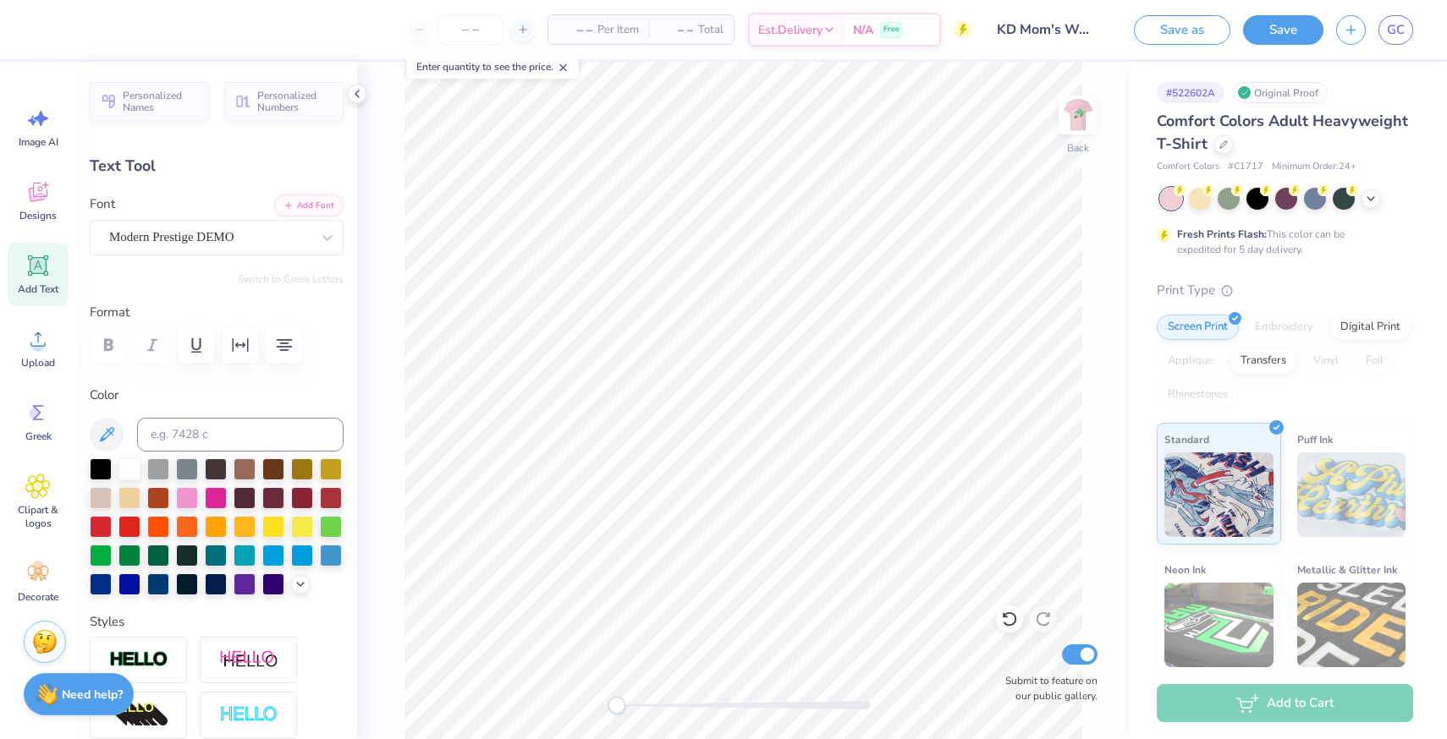
type input "9.51"
type input "1.41"
type input "6.67"
type input "10.13"
type input "1.50"
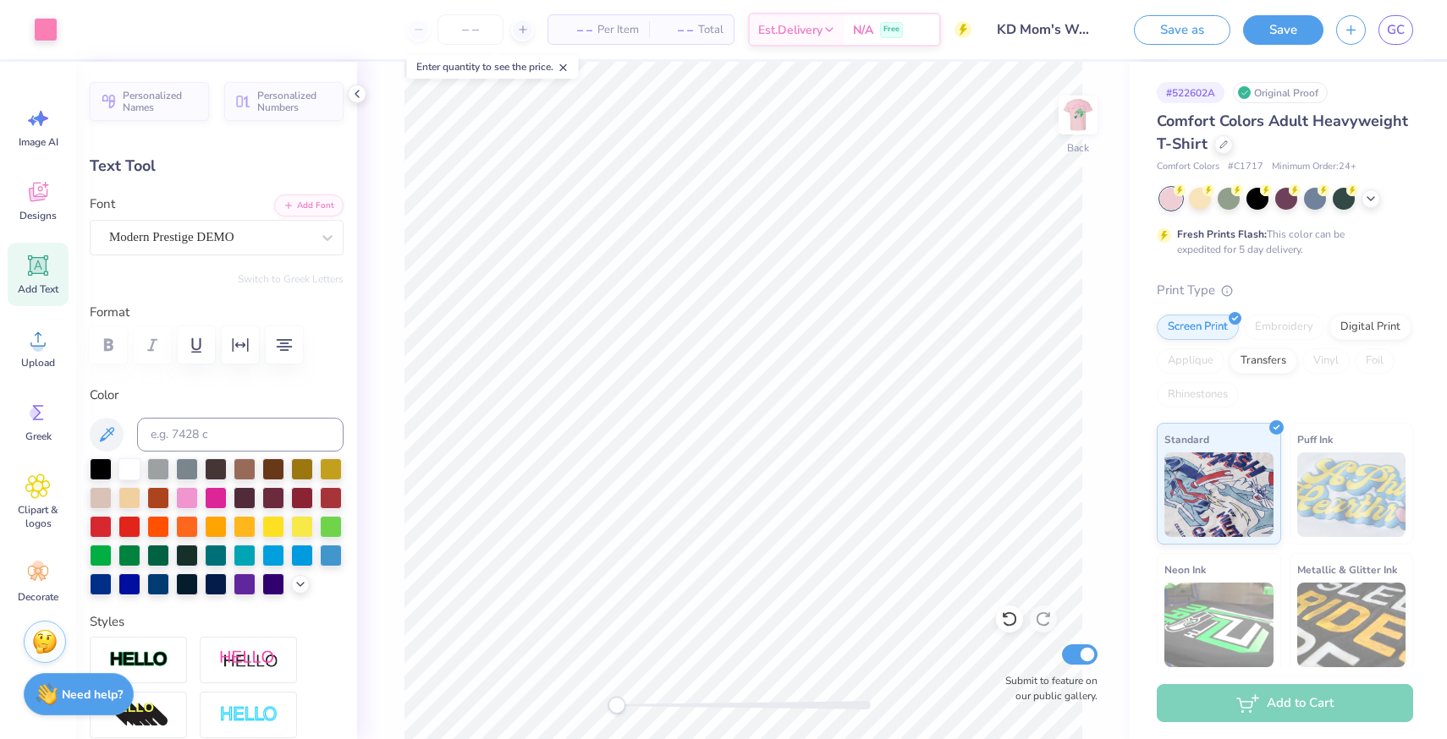
type input "0.1"
type input "12.51"
type input "1.26"
type input "3.09"
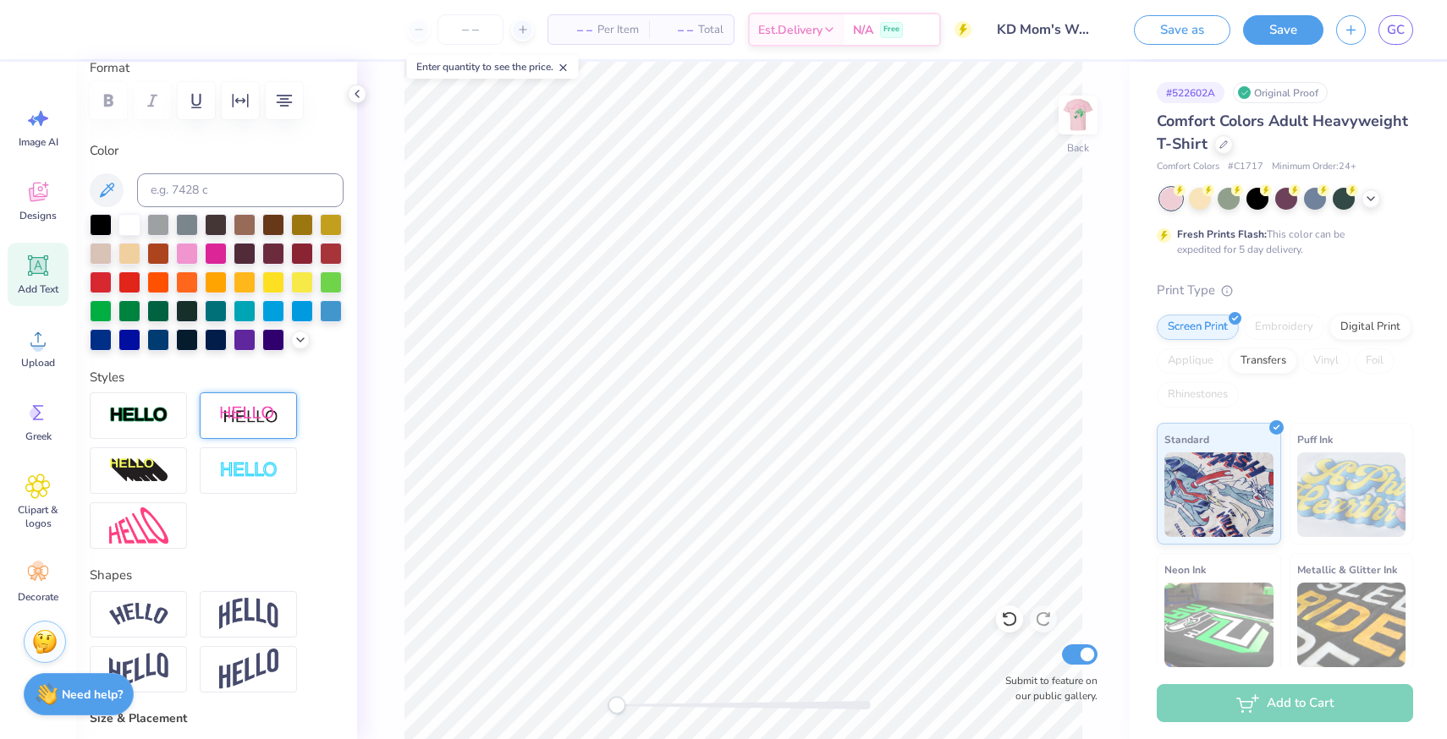
scroll to position [657, 0]
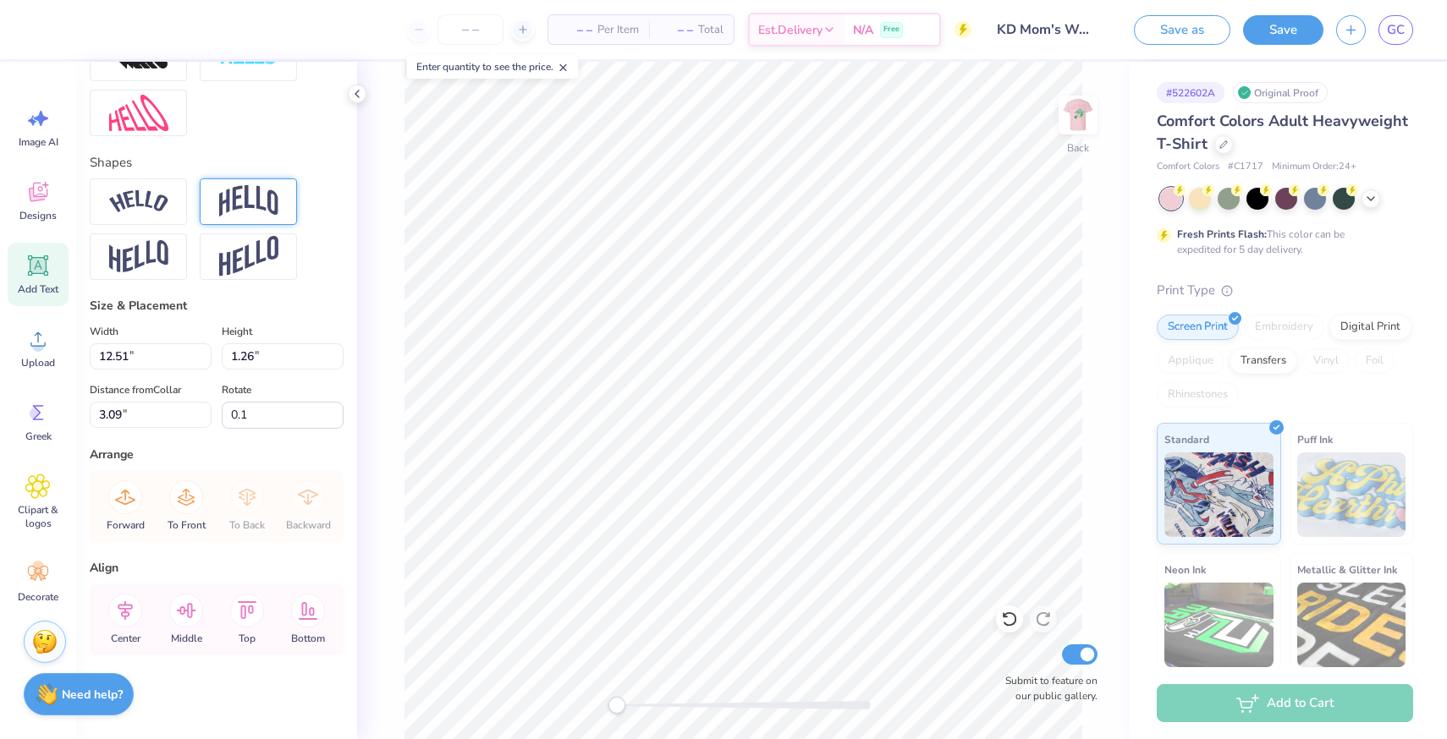
click at [251, 217] on div at bounding box center [248, 202] width 97 height 47
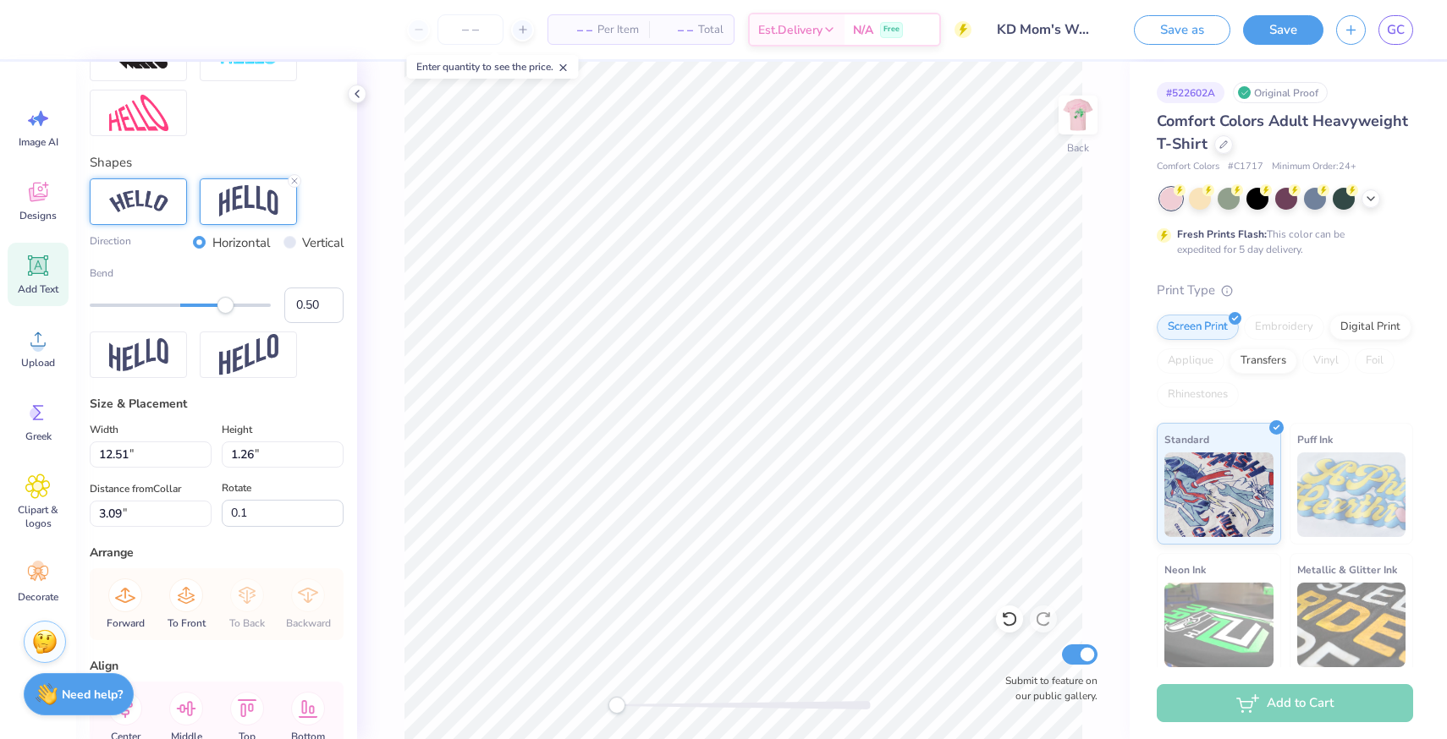
click at [168, 210] on div at bounding box center [138, 202] width 97 height 47
type input "0.73"
drag, startPoint x: 226, startPoint y: 306, endPoint x: 246, endPoint y: 306, distance: 20.3
click at [246, 306] on div "Accessibility label" at bounding box center [245, 305] width 17 height 17
click at [38, 202] on icon at bounding box center [37, 191] width 25 height 25
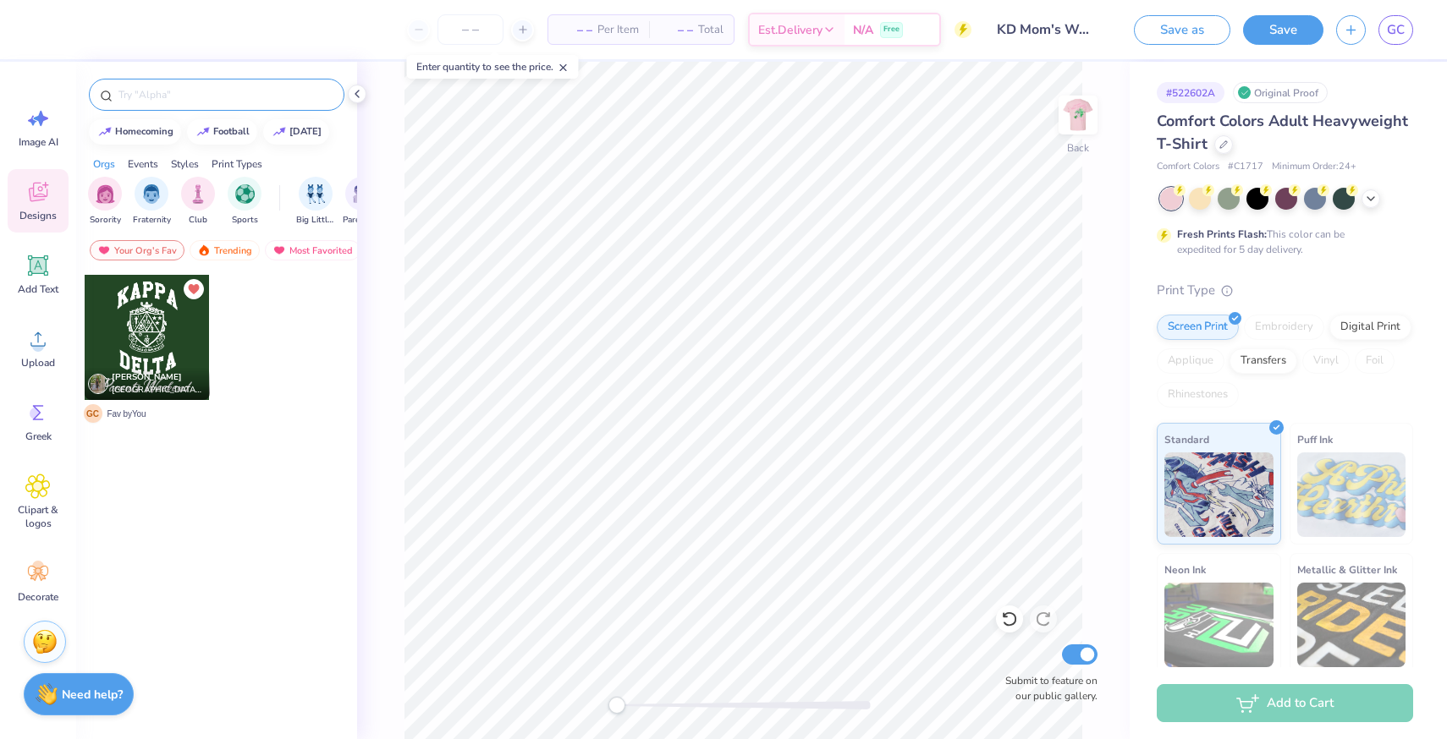
click at [175, 96] on input "text" at bounding box center [225, 94] width 217 height 17
type input "heart"
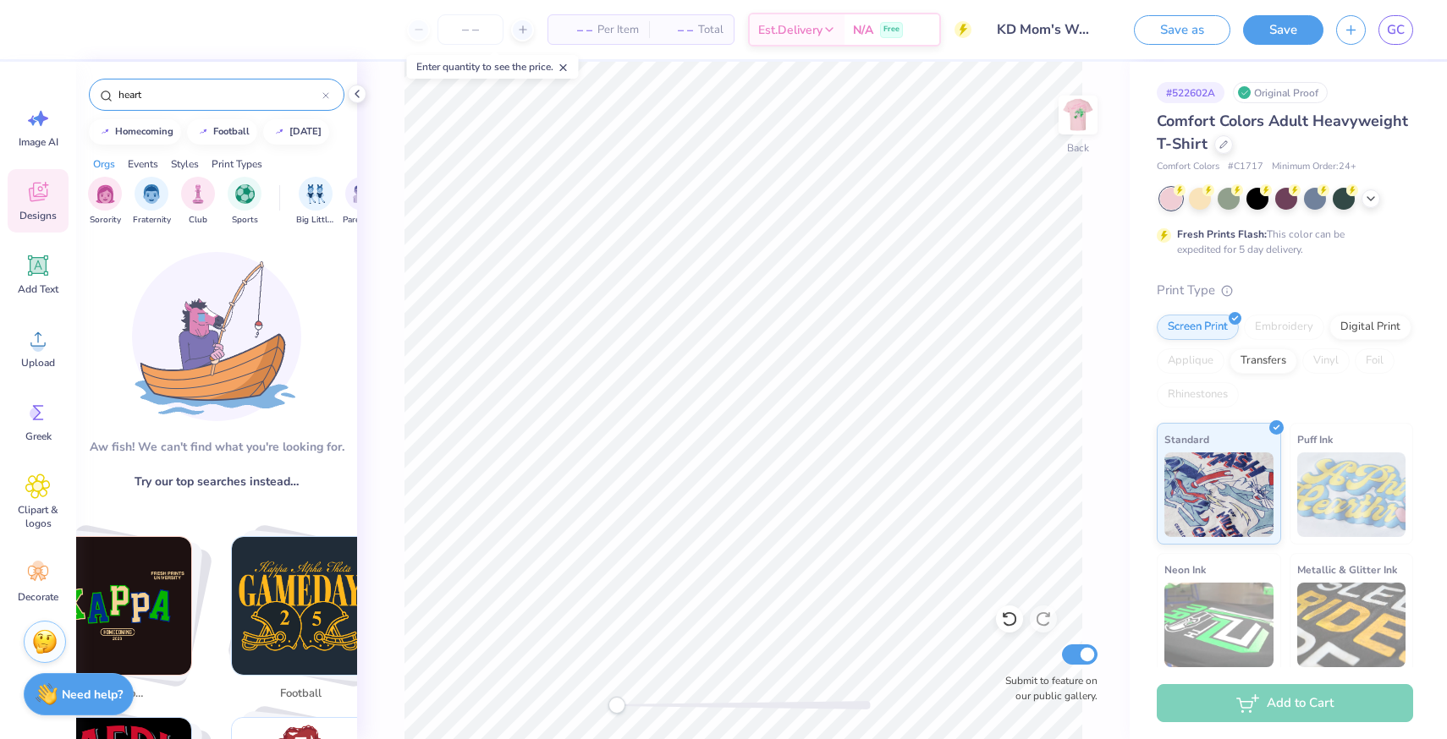
click at [175, 96] on input "heart" at bounding box center [220, 94] width 206 height 17
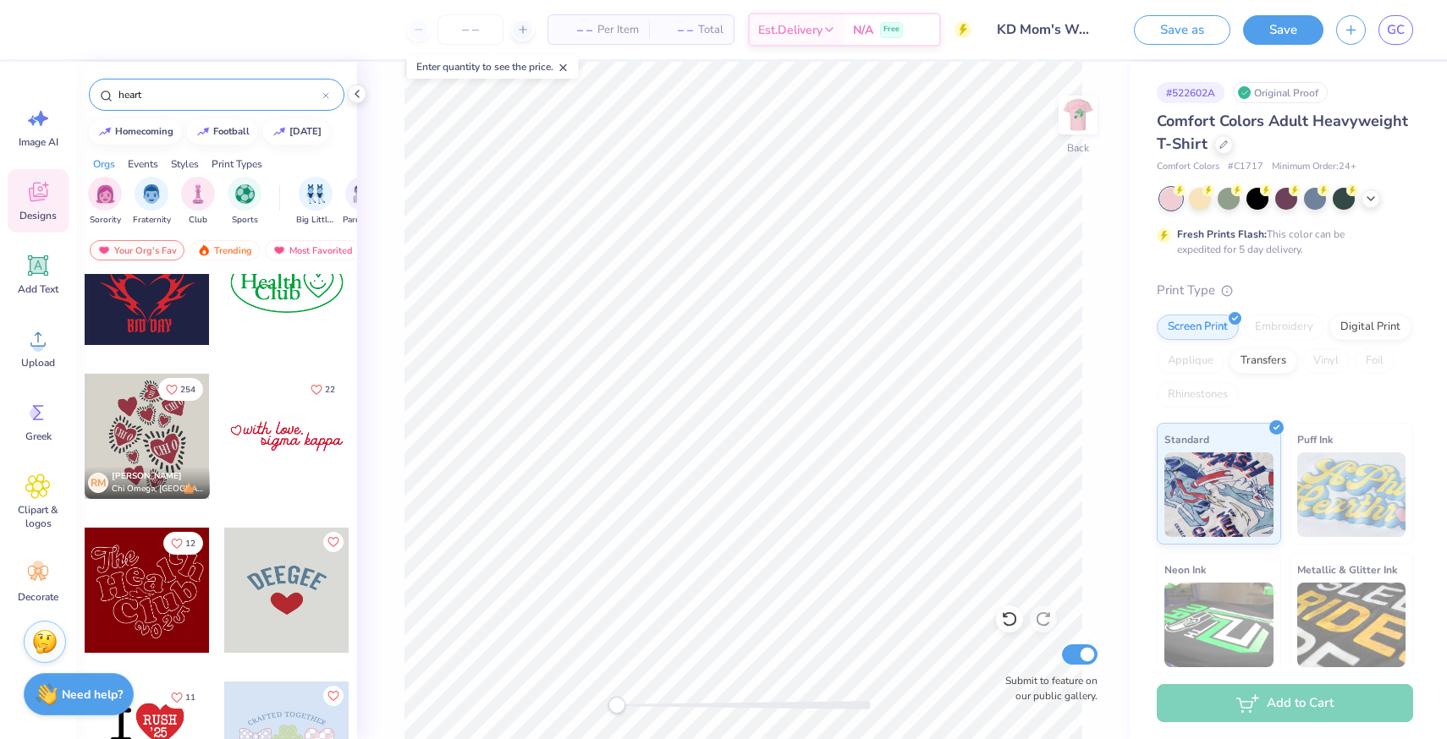
scroll to position [683, 0]
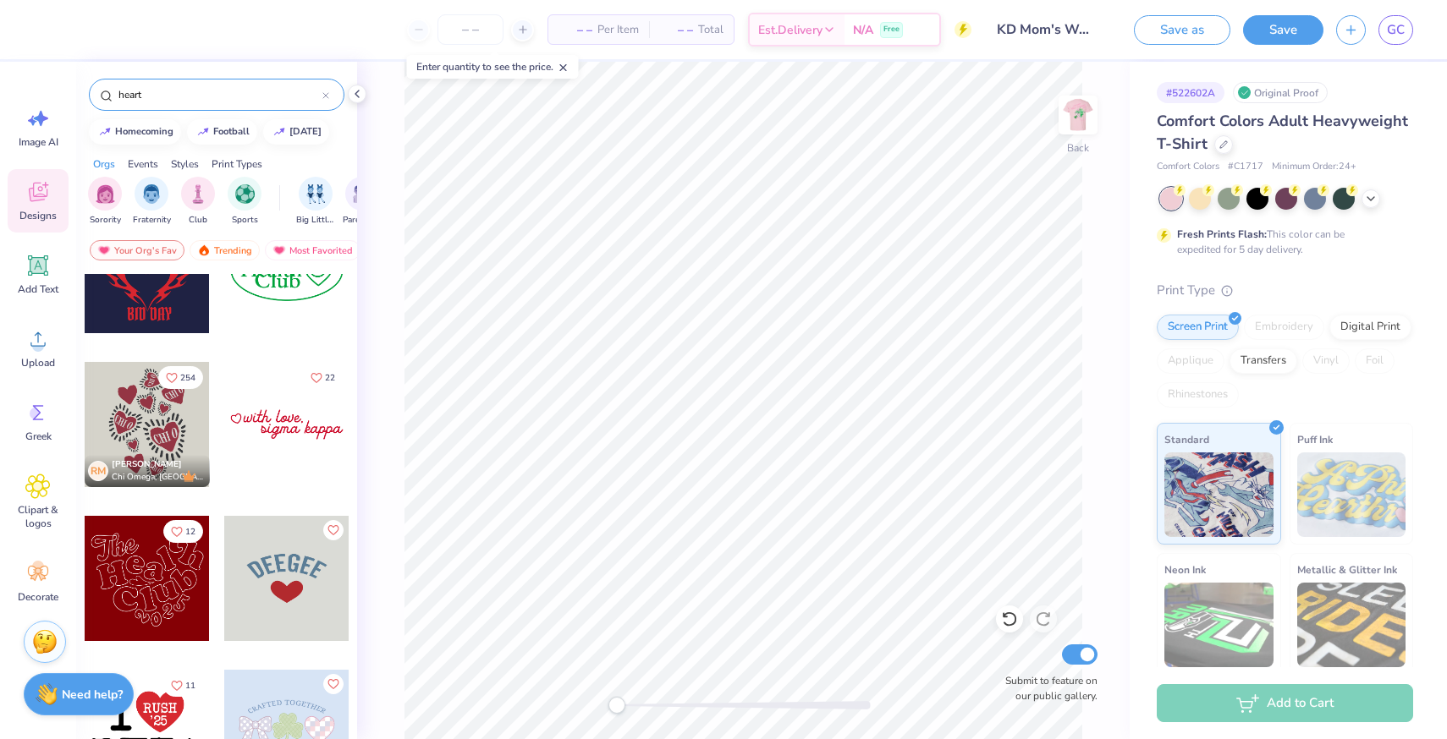
click at [286, 577] on div at bounding box center [286, 578] width 125 height 125
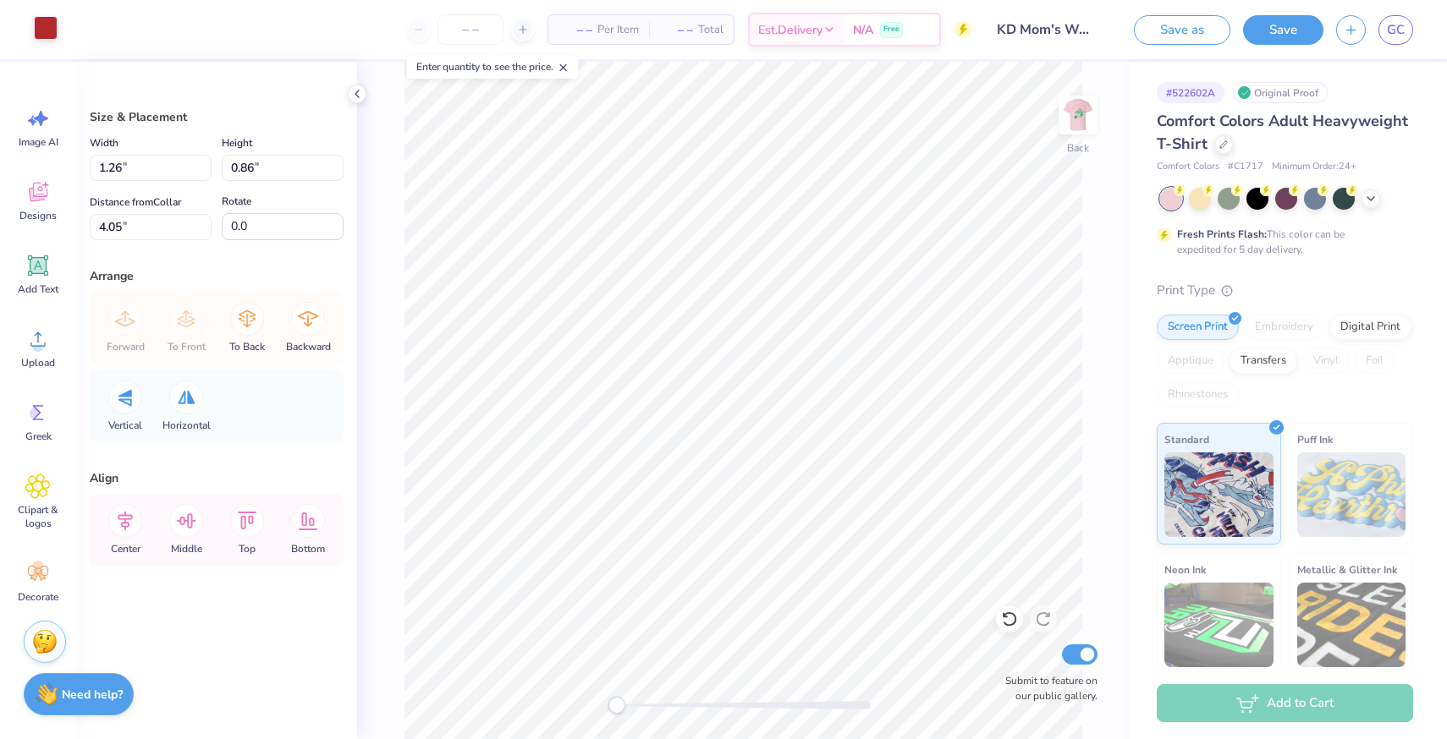
click at [42, 36] on div at bounding box center [46, 28] width 24 height 24
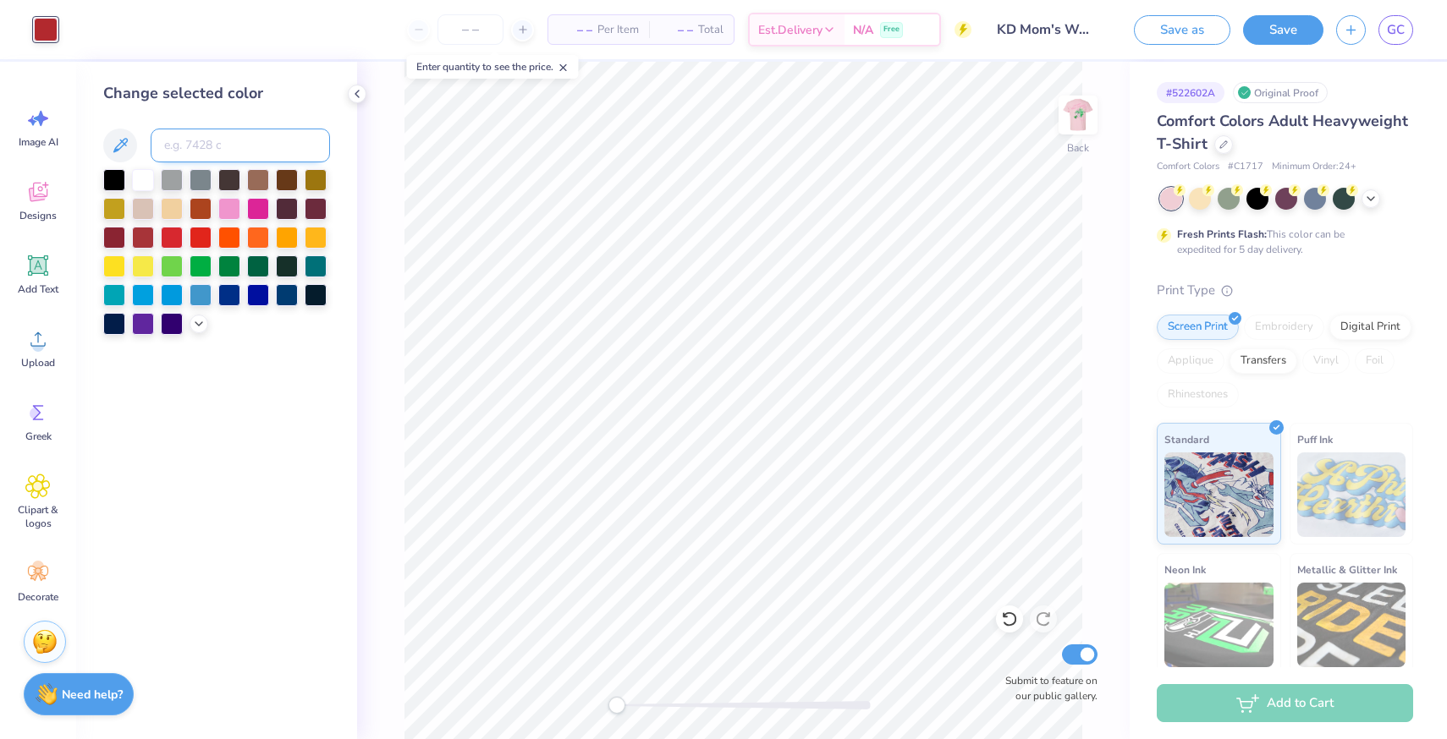
click at [228, 146] on input at bounding box center [240, 146] width 179 height 34
type input "211"
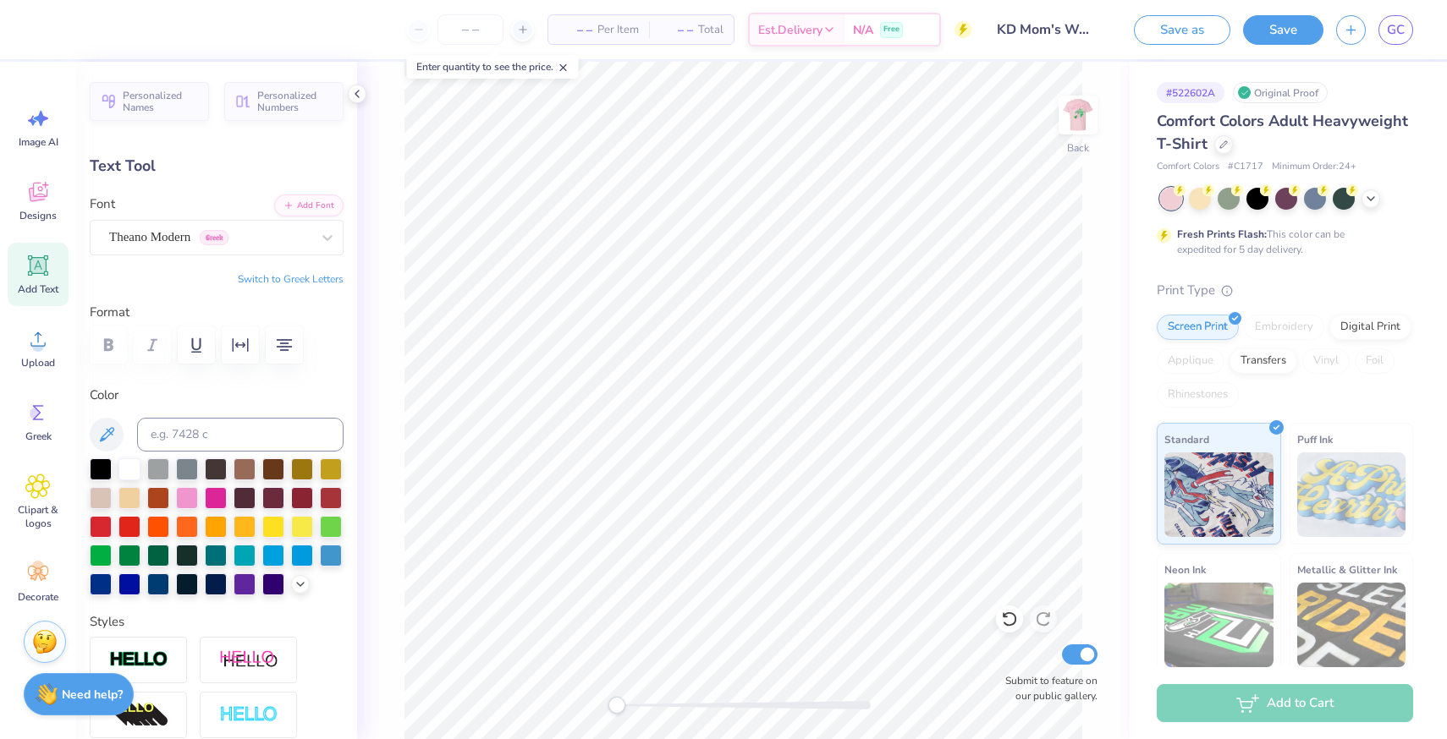
type input "6.02"
type input "2.05"
type input "4.25"
type input "0.0"
type input "3.73"
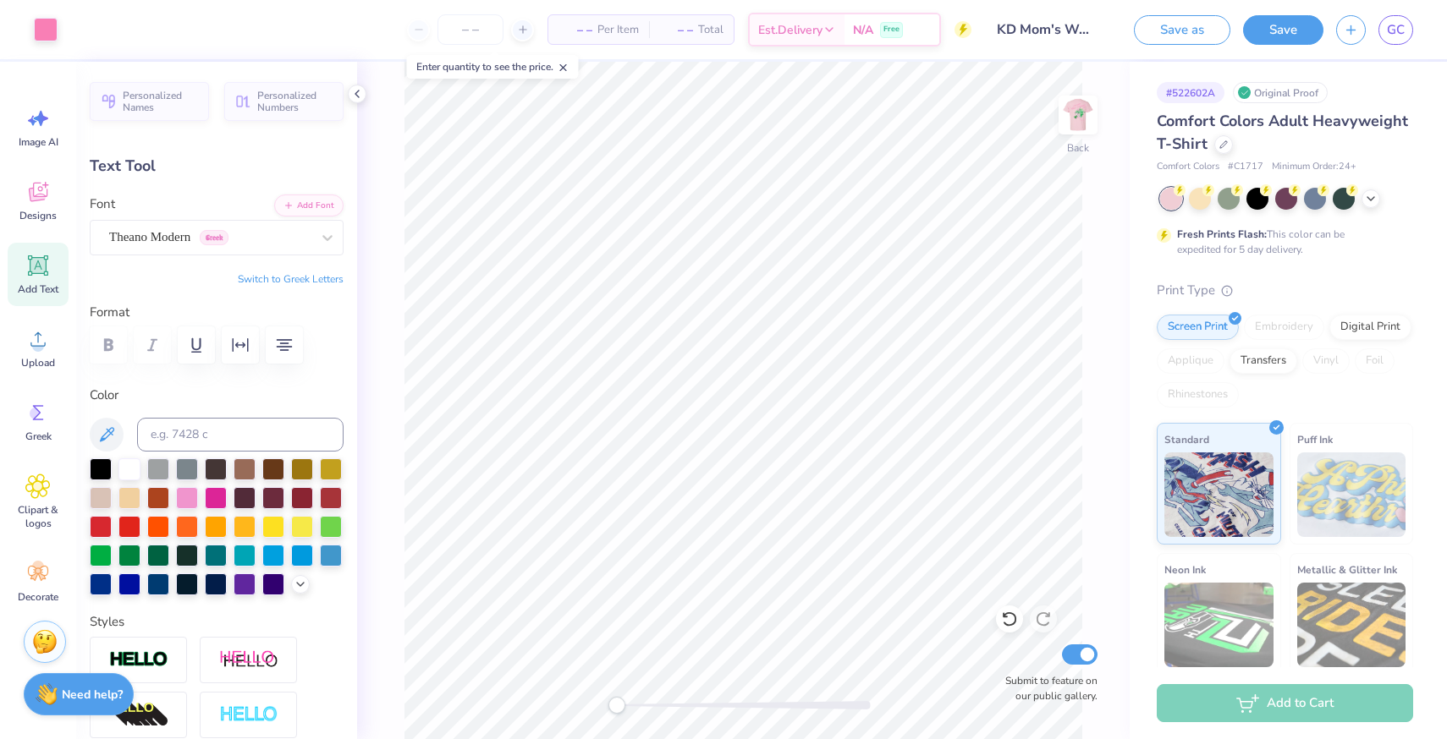
type input "0.1"
type input "5.39"
type input "1.83"
type input "3.94"
type input "0.0"
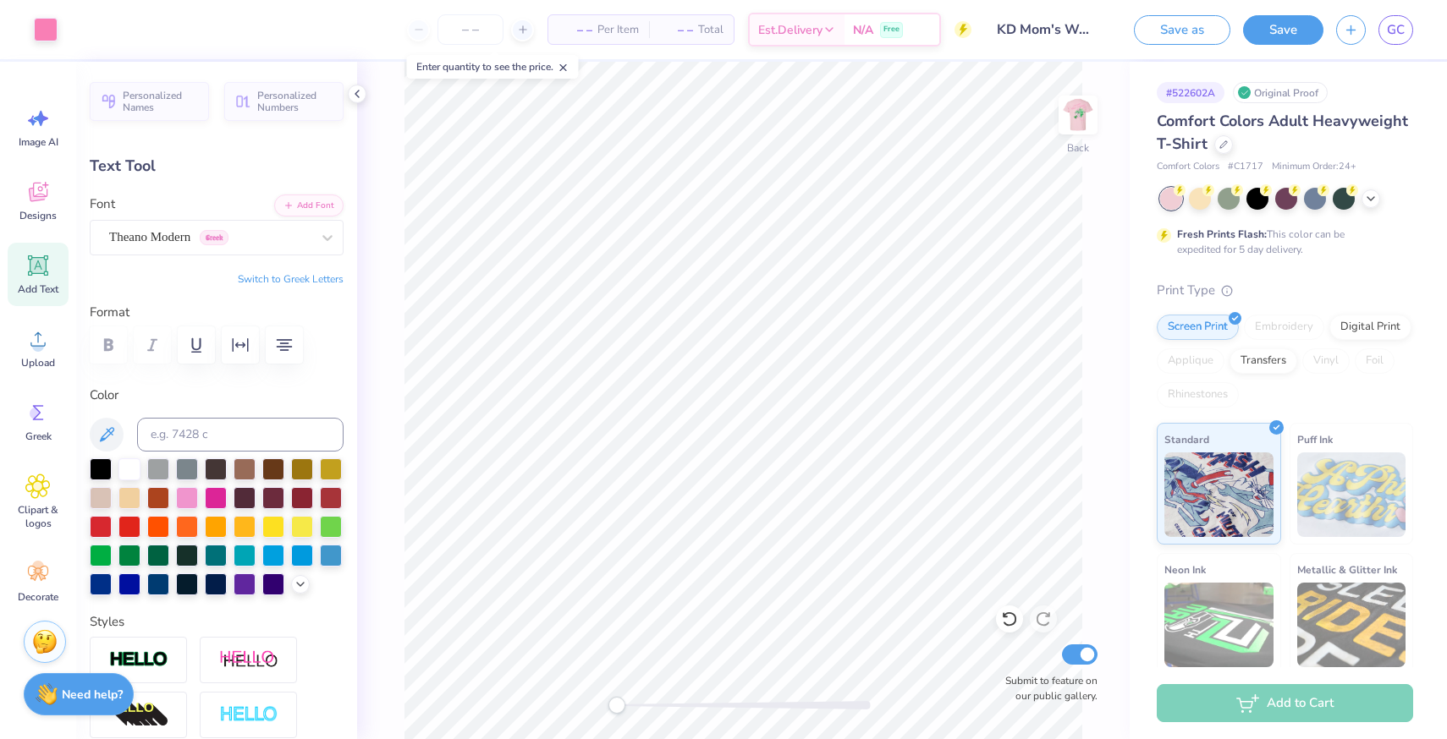
type input "10.13"
type input "1.50"
type input "6.31"
type input "0.0"
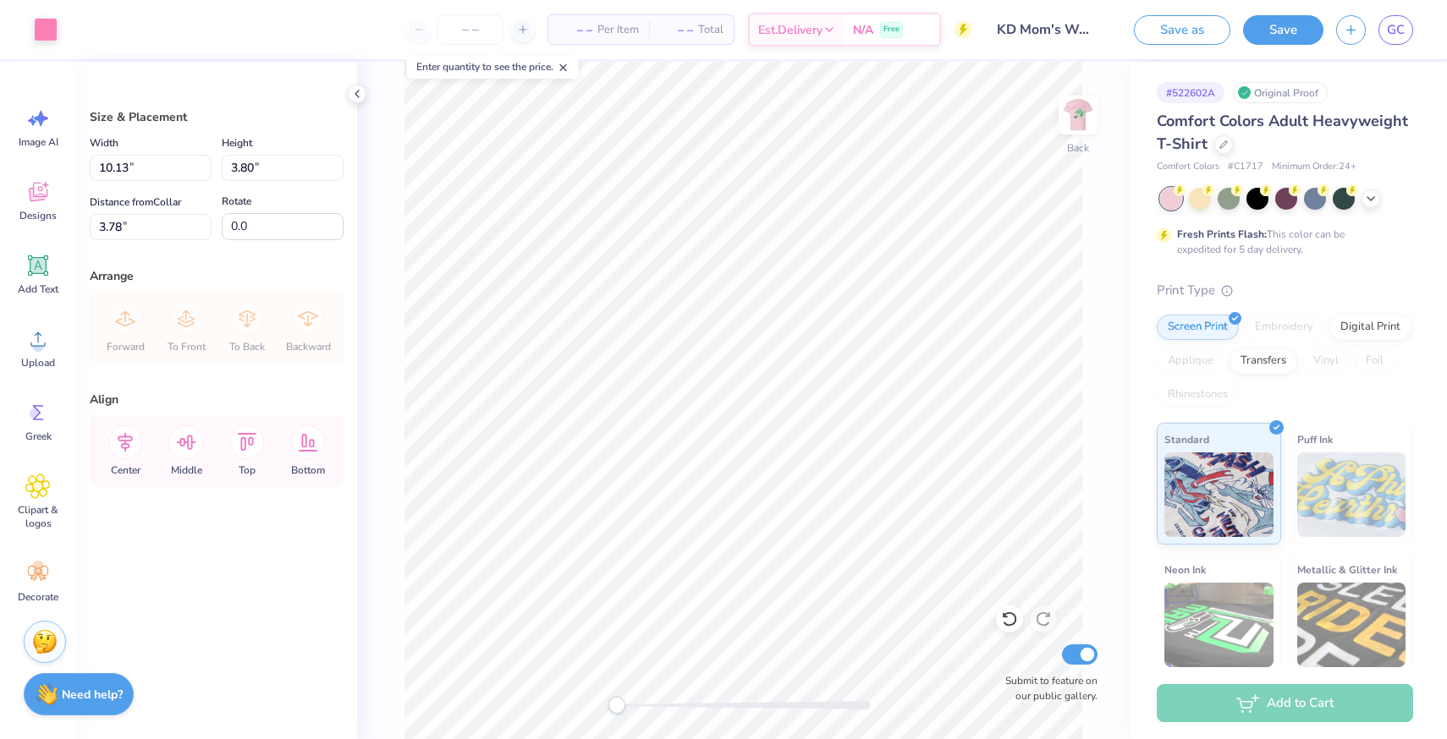
type input "3.46"
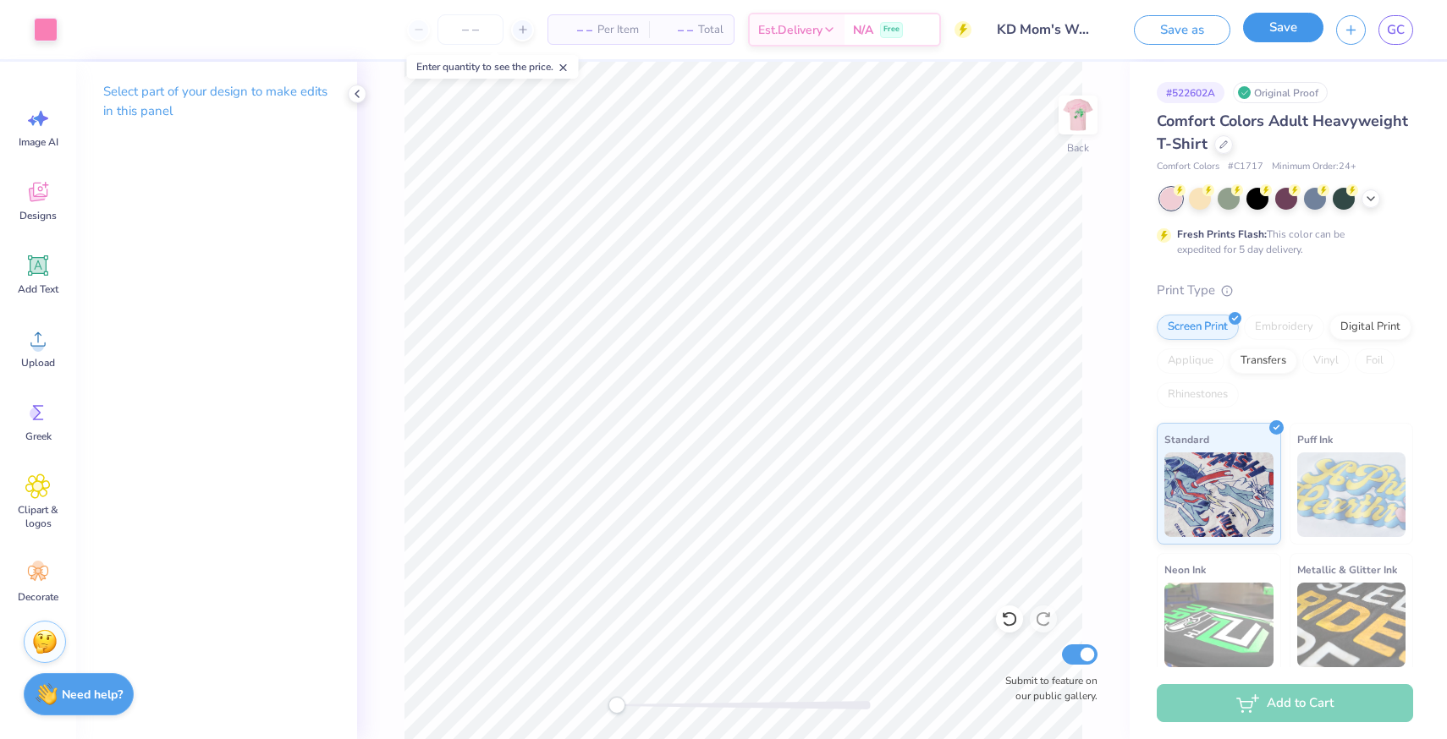
click at [947, 26] on button "Save" at bounding box center [1283, 28] width 80 height 30
click at [355, 96] on icon at bounding box center [357, 94] width 14 height 14
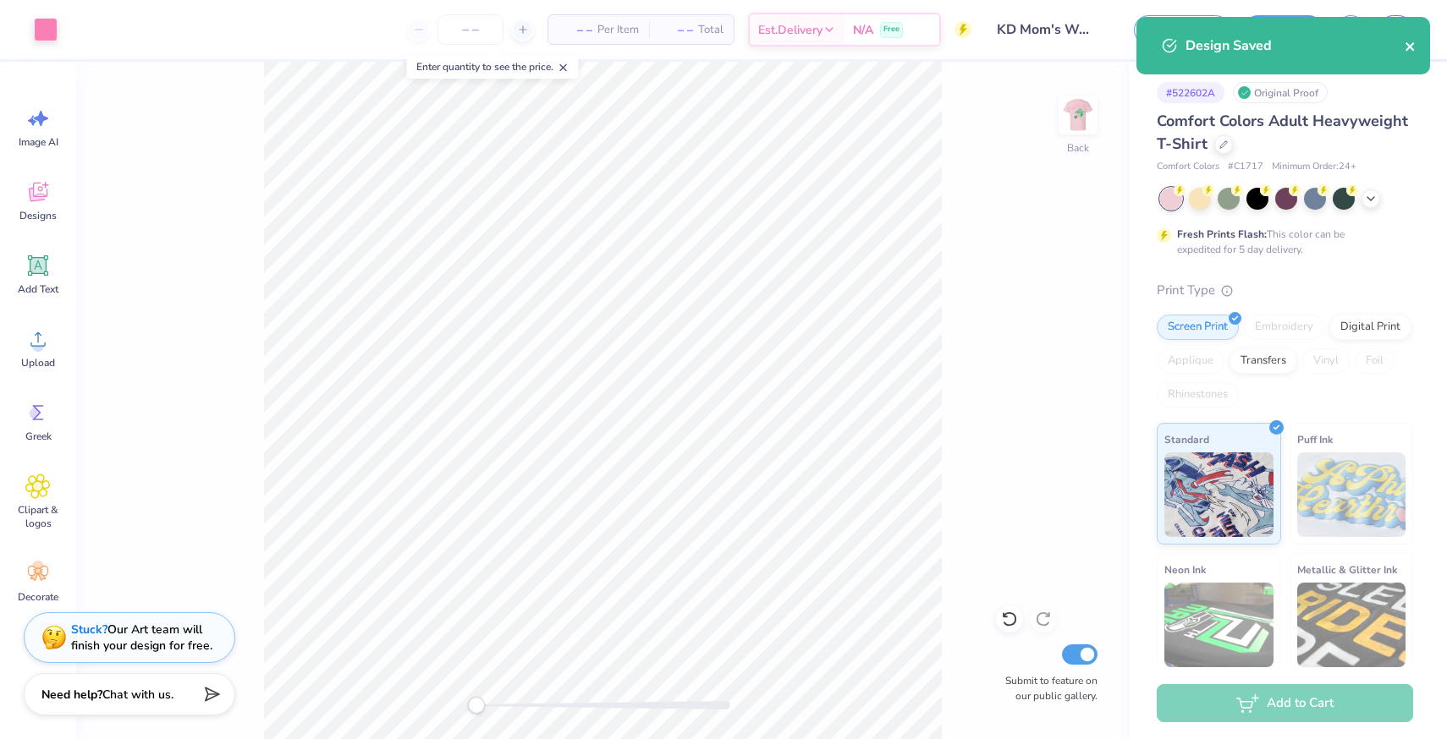
click at [947, 47] on icon "close" at bounding box center [1410, 47] width 12 height 14
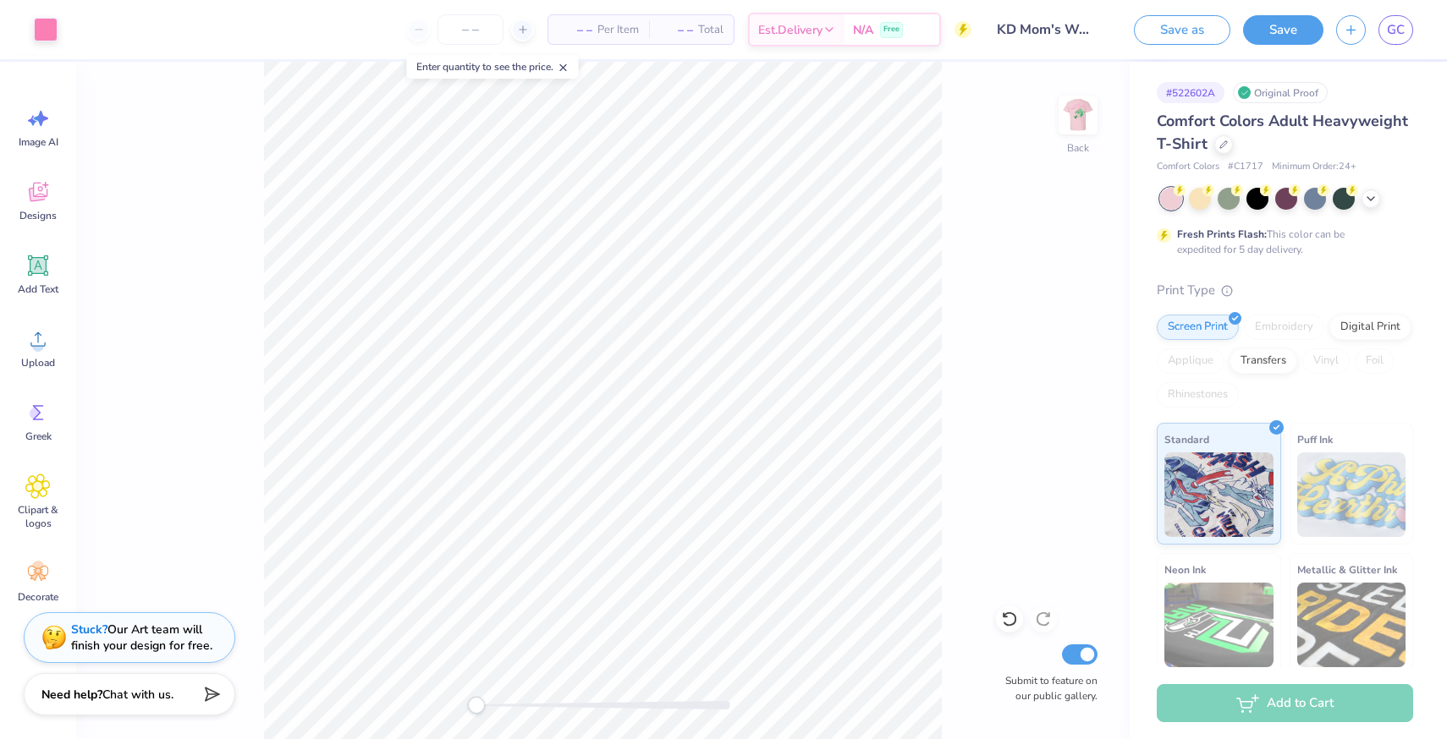
click at [947, 20] on div "Design Saved" at bounding box center [1283, 17] width 300 height 7
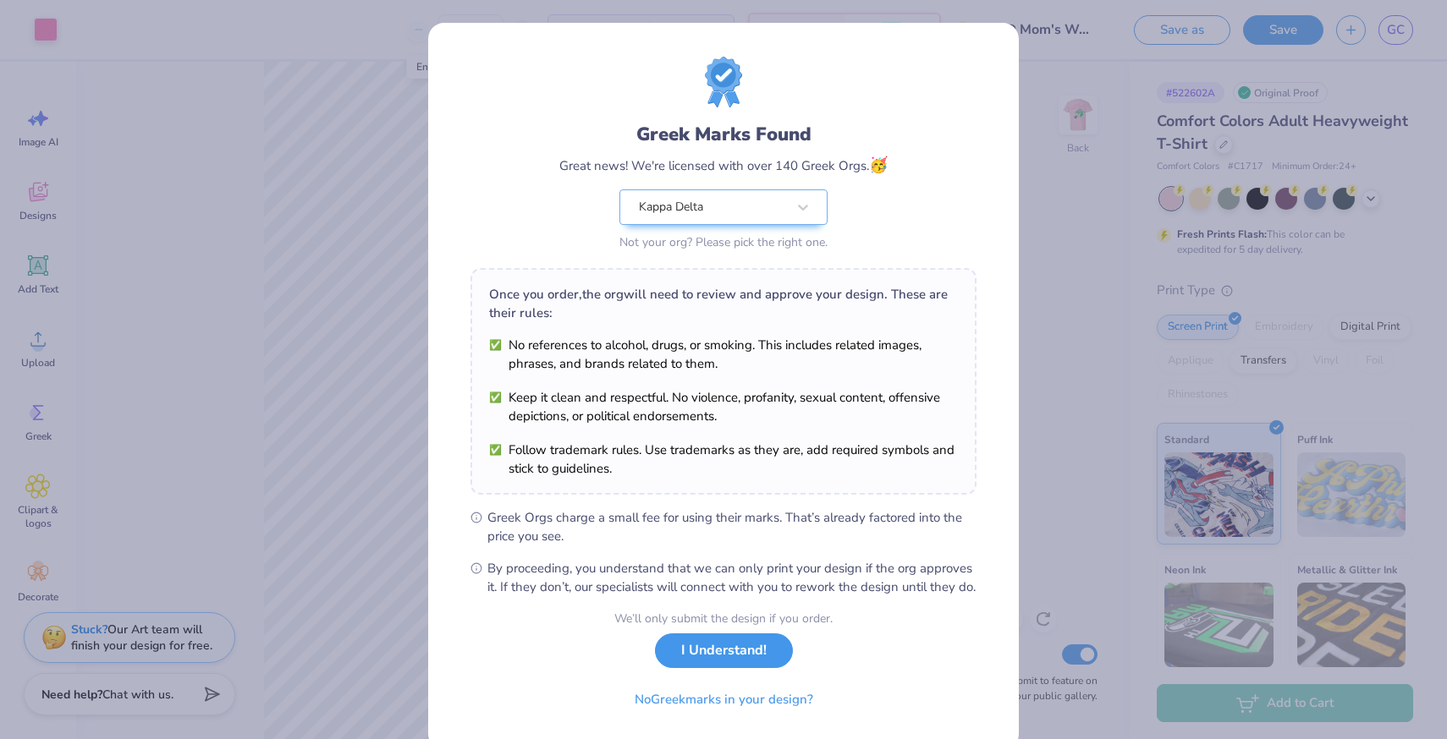
click at [767, 668] on button "I Understand!" at bounding box center [724, 651] width 138 height 35
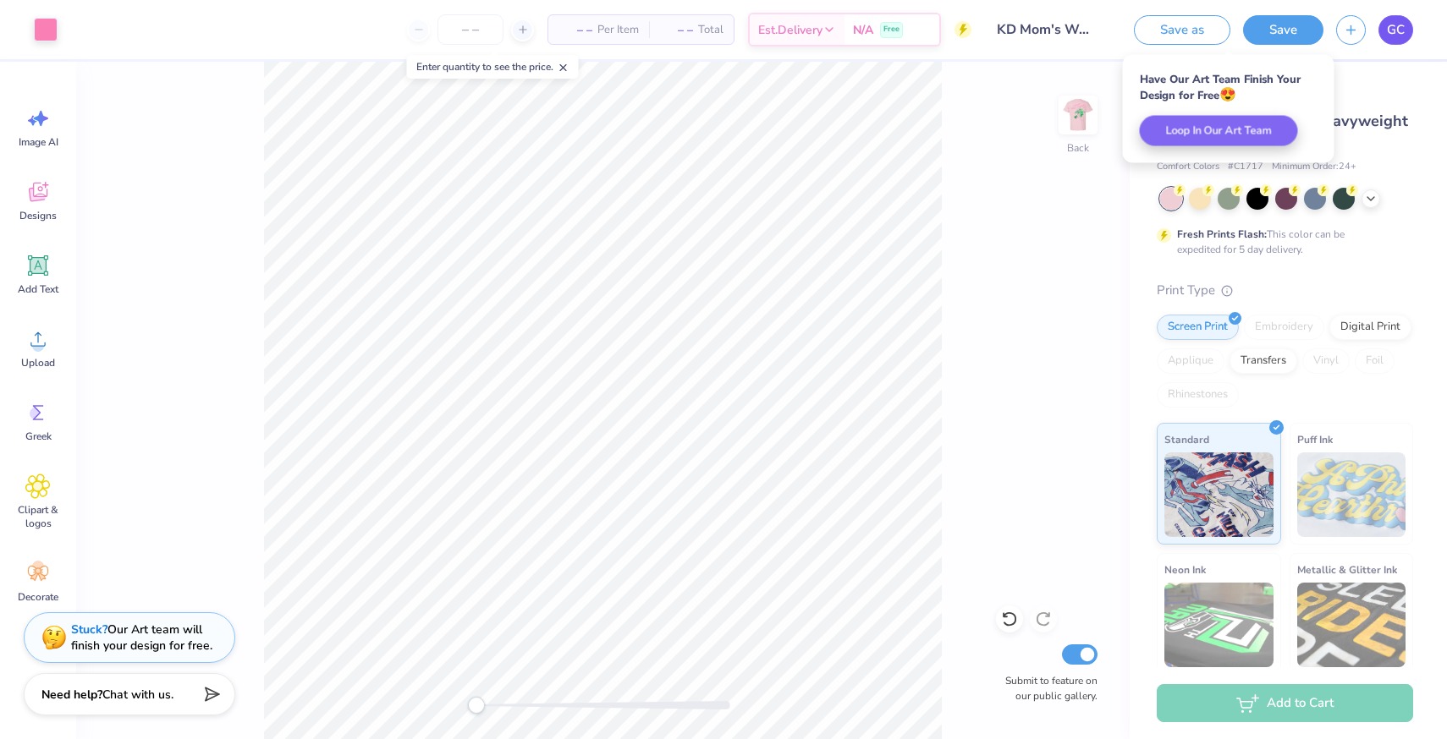
click at [947, 36] on span "GC" at bounding box center [1396, 29] width 18 height 19
